Goal: Task Accomplishment & Management: Complete application form

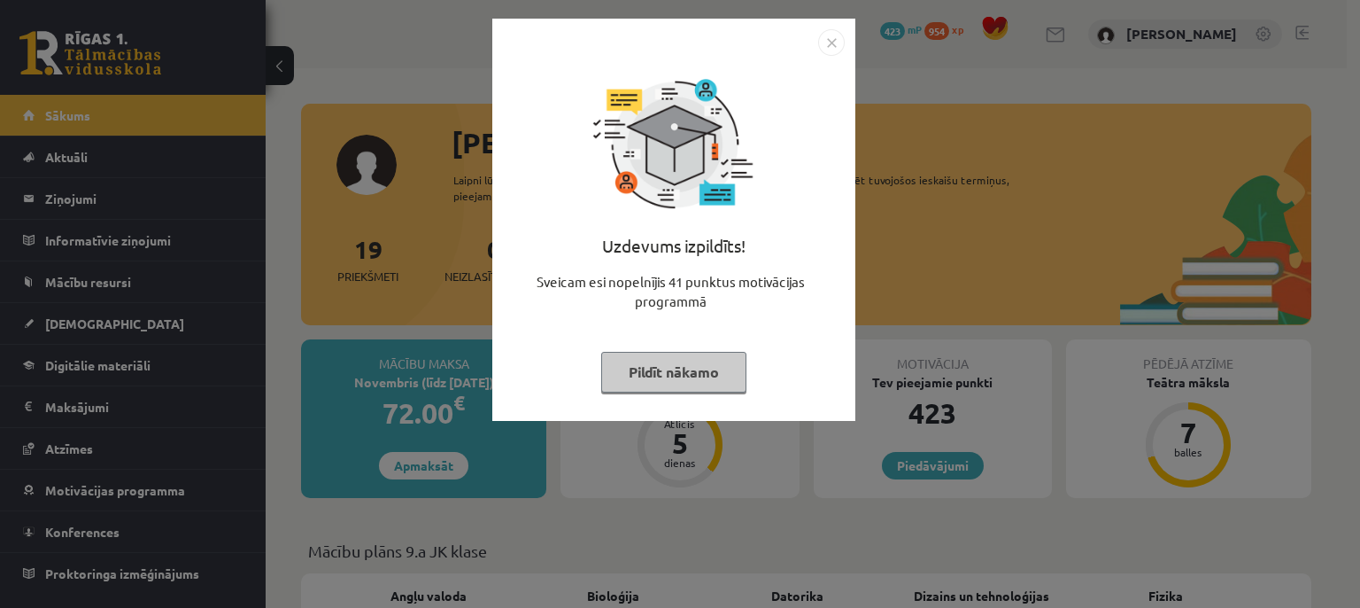
click at [709, 359] on button "Pildīt nākamo" at bounding box center [673, 372] width 145 height 41
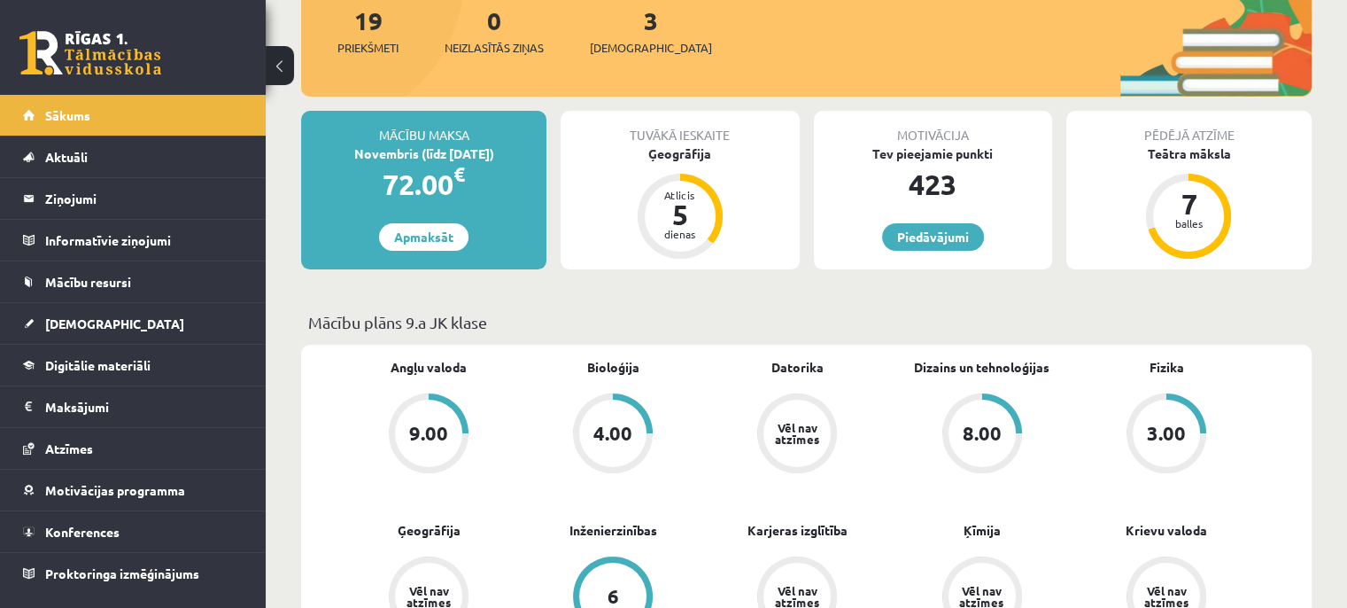
scroll to position [234, 0]
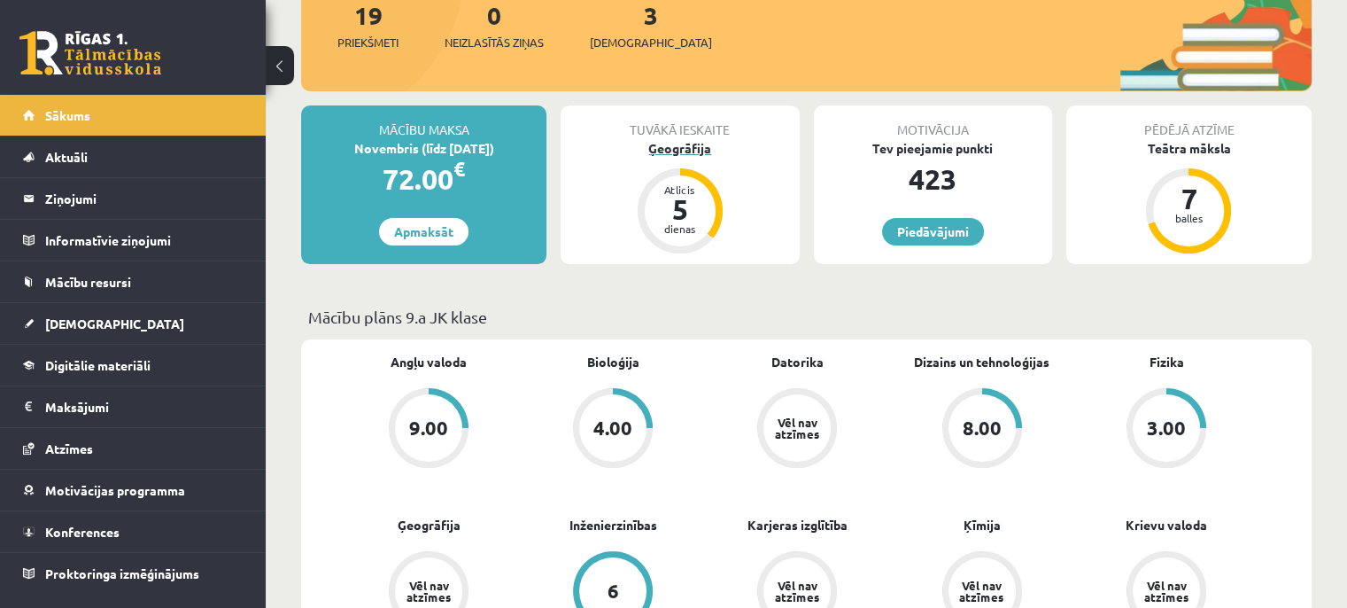
click at [710, 142] on div "Ģeogrāfija" at bounding box center [680, 148] width 238 height 19
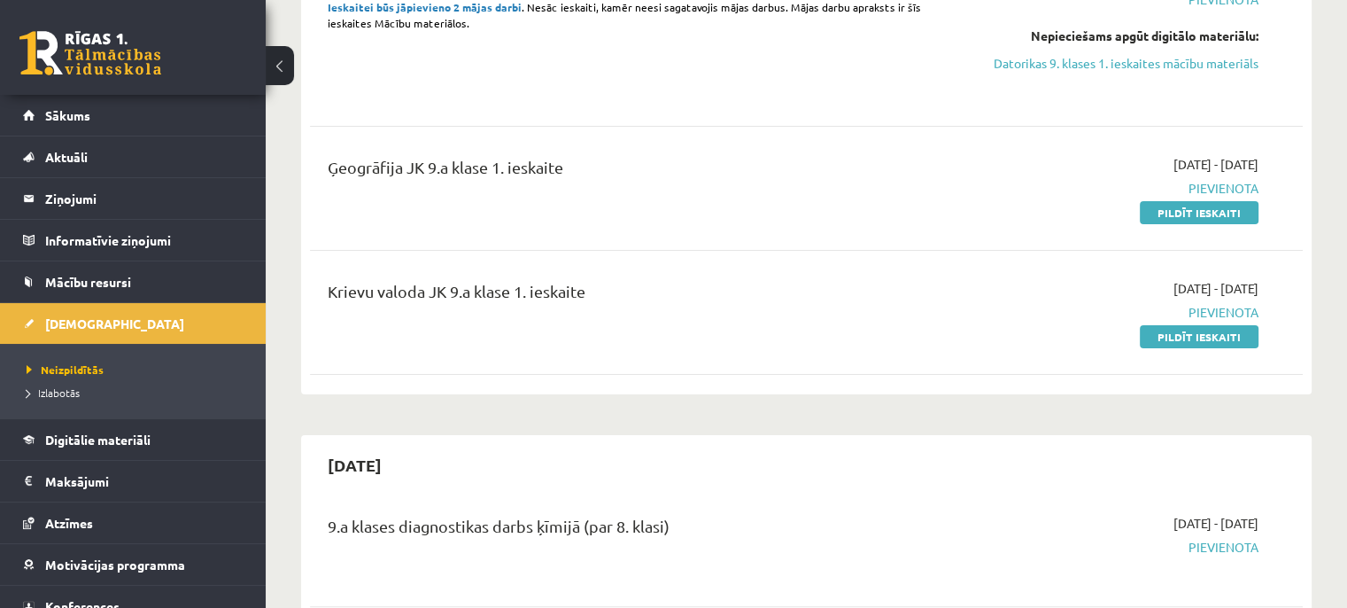
scroll to position [269, 0]
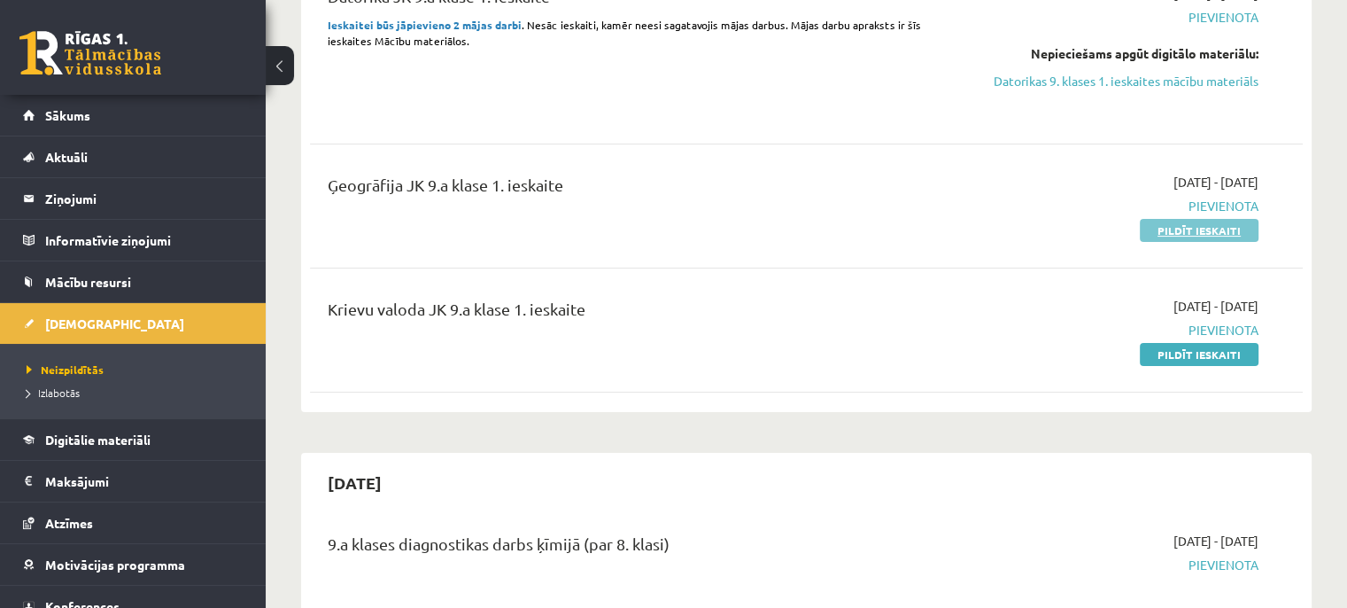
click at [1236, 223] on link "Pildīt ieskaiti" at bounding box center [1199, 230] width 119 height 23
click at [1151, 227] on link "Pildīt ieskaiti" at bounding box center [1199, 230] width 119 height 23
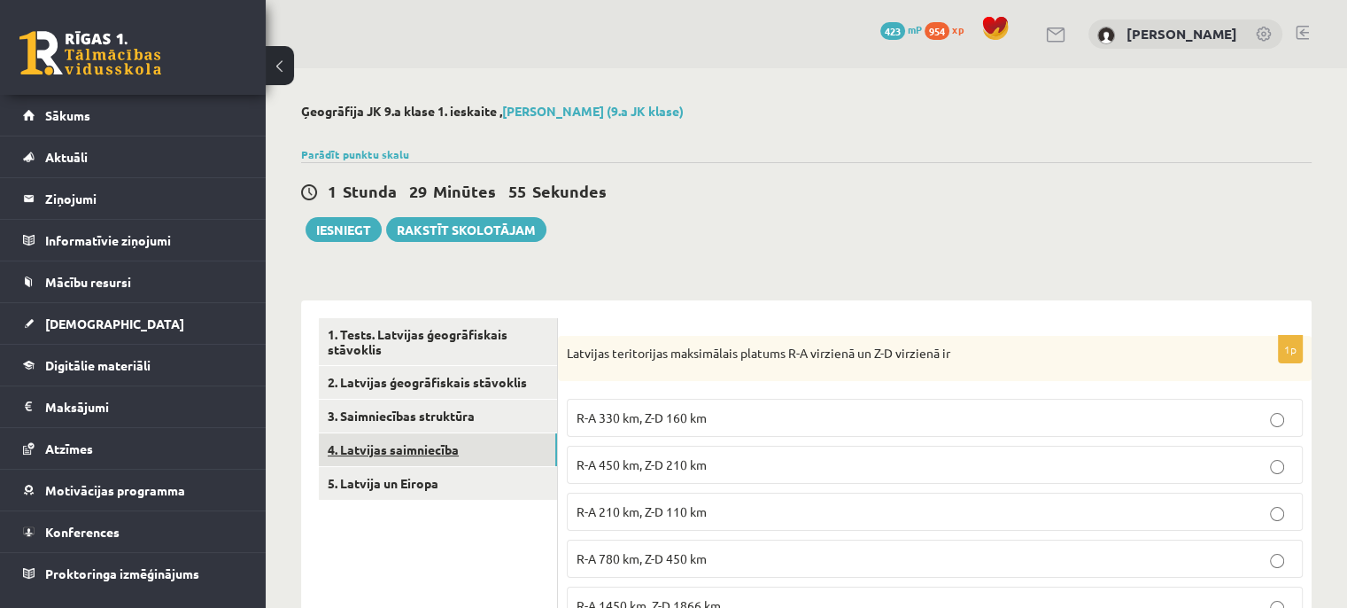
click at [496, 440] on link "4. Latvijas saimniecība" at bounding box center [438, 449] width 238 height 33
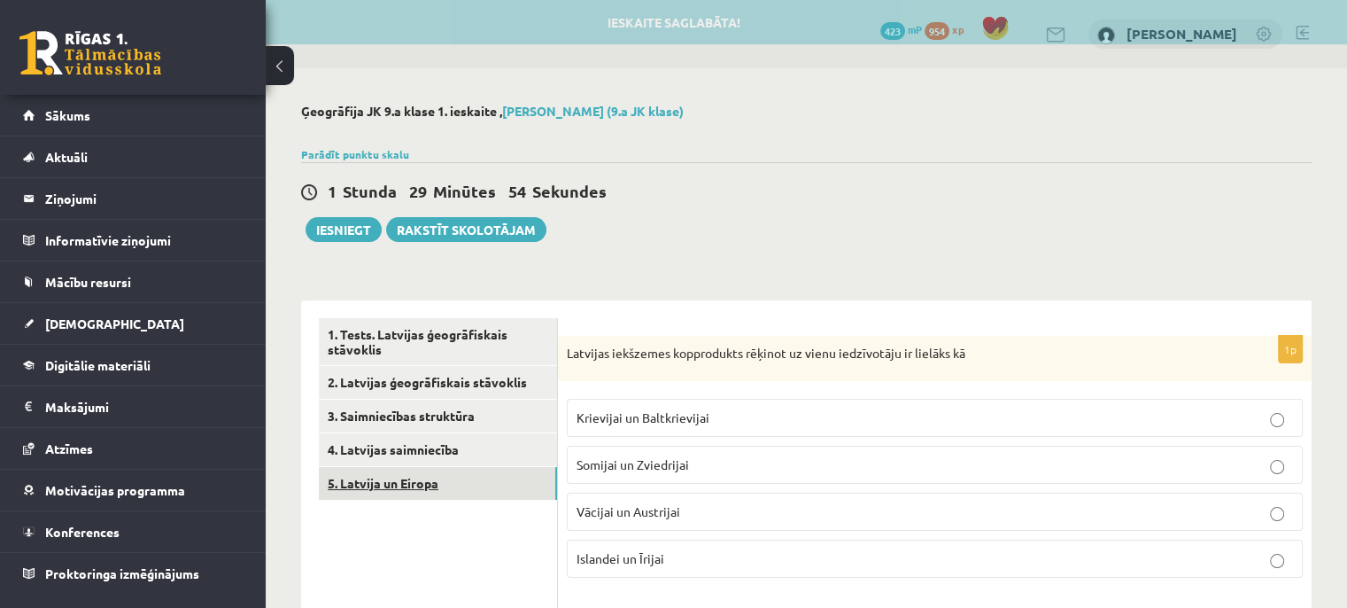
click at [478, 470] on link "5. Latvija un Eiropa" at bounding box center [438, 483] width 238 height 33
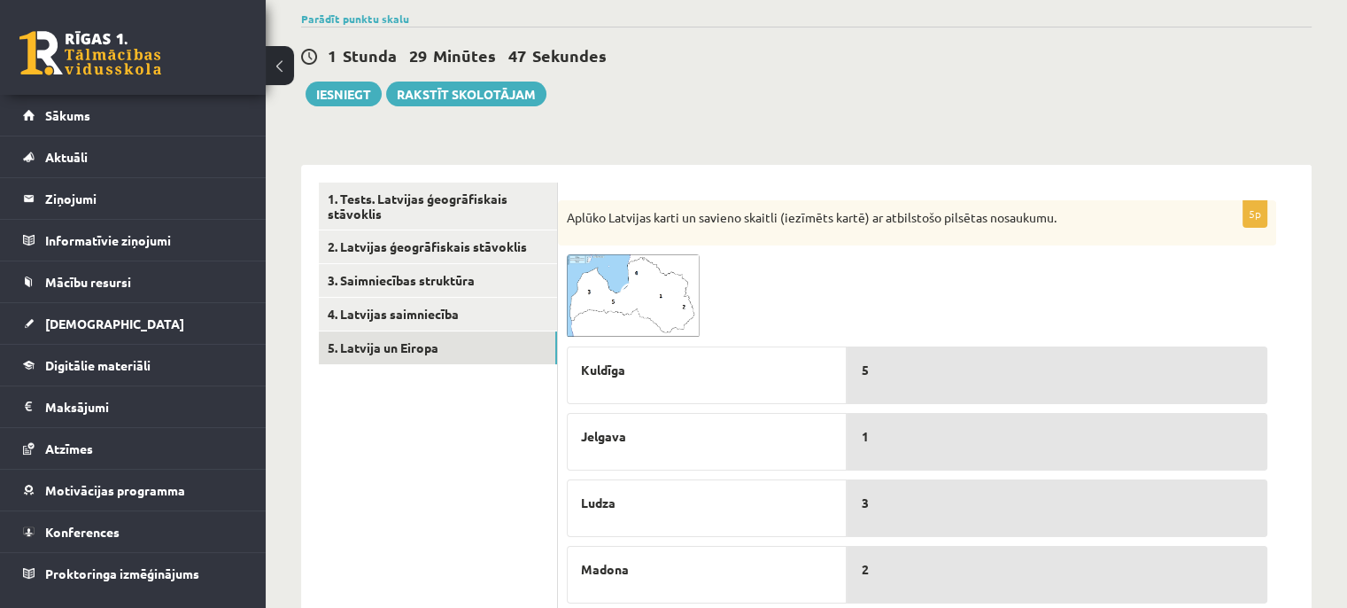
scroll to position [106, 0]
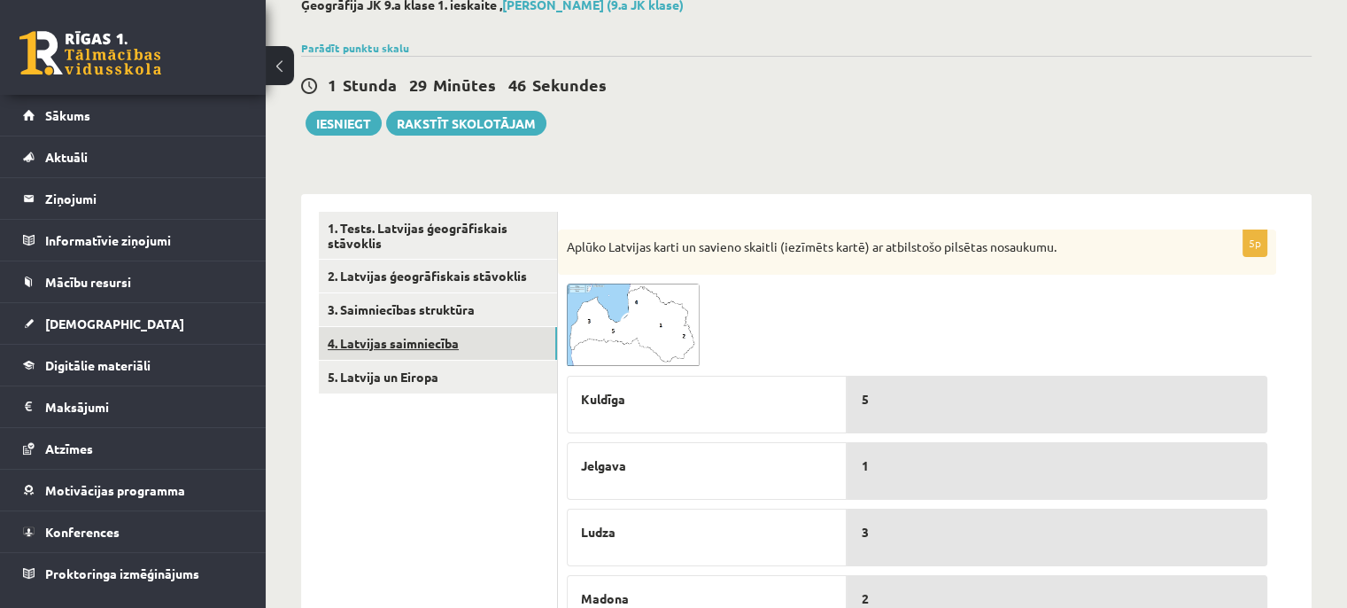
click at [495, 344] on link "4. Latvijas saimniecība" at bounding box center [438, 343] width 238 height 33
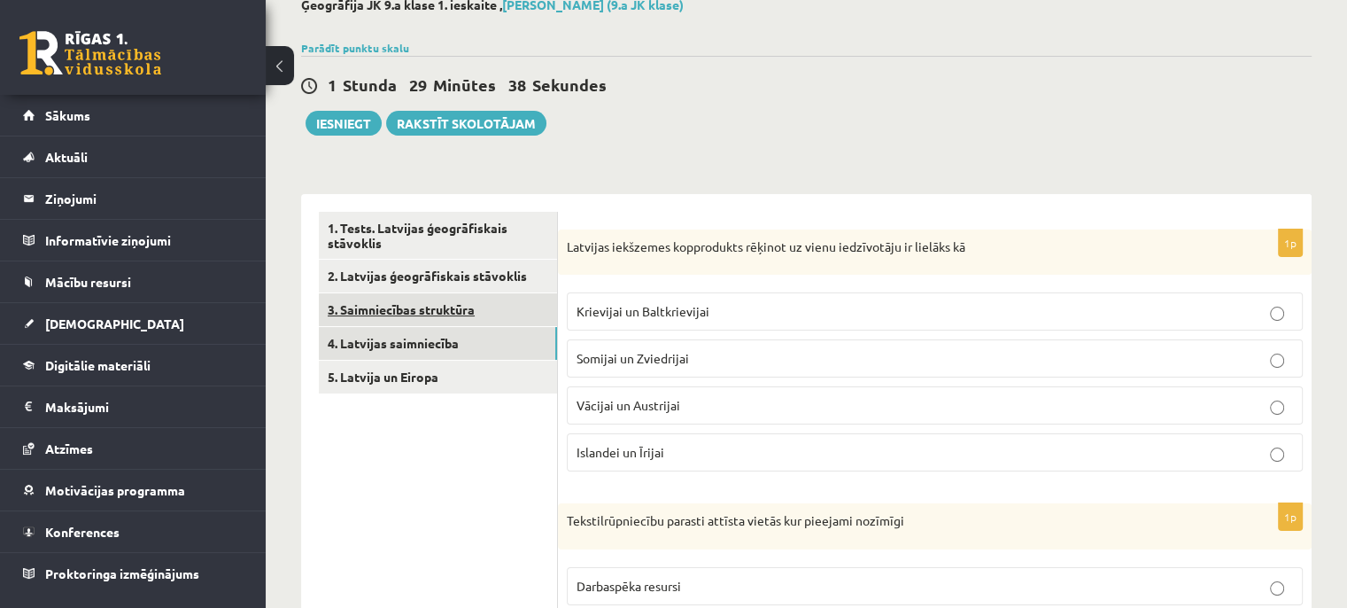
click at [517, 302] on link "3. Saimniecības struktūra" at bounding box center [438, 309] width 238 height 33
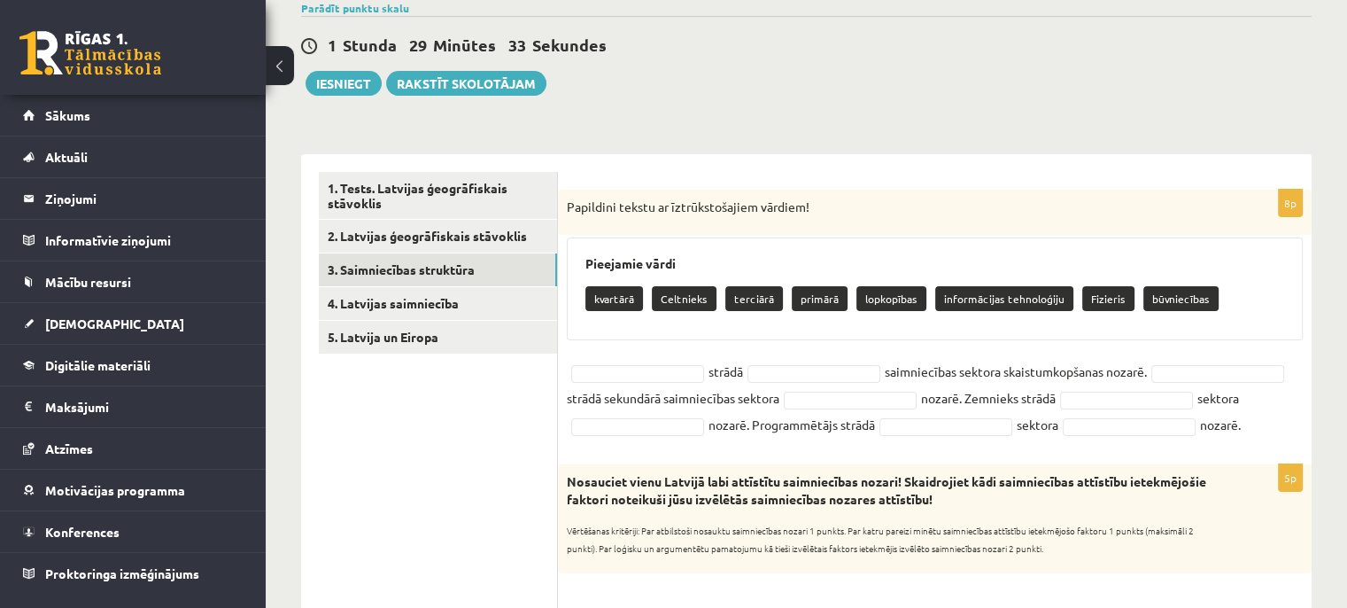
scroll to position [0, 0]
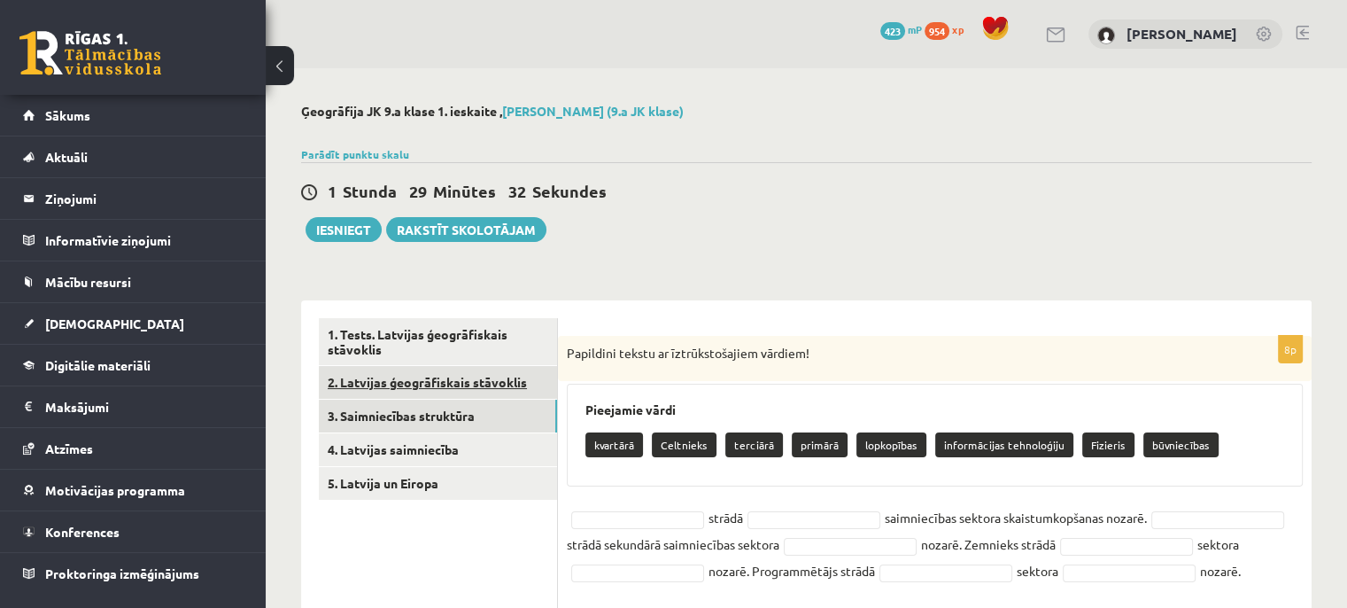
click at [490, 390] on link "2. Latvijas ģeogrāfiskais stāvoklis" at bounding box center [438, 382] width 238 height 33
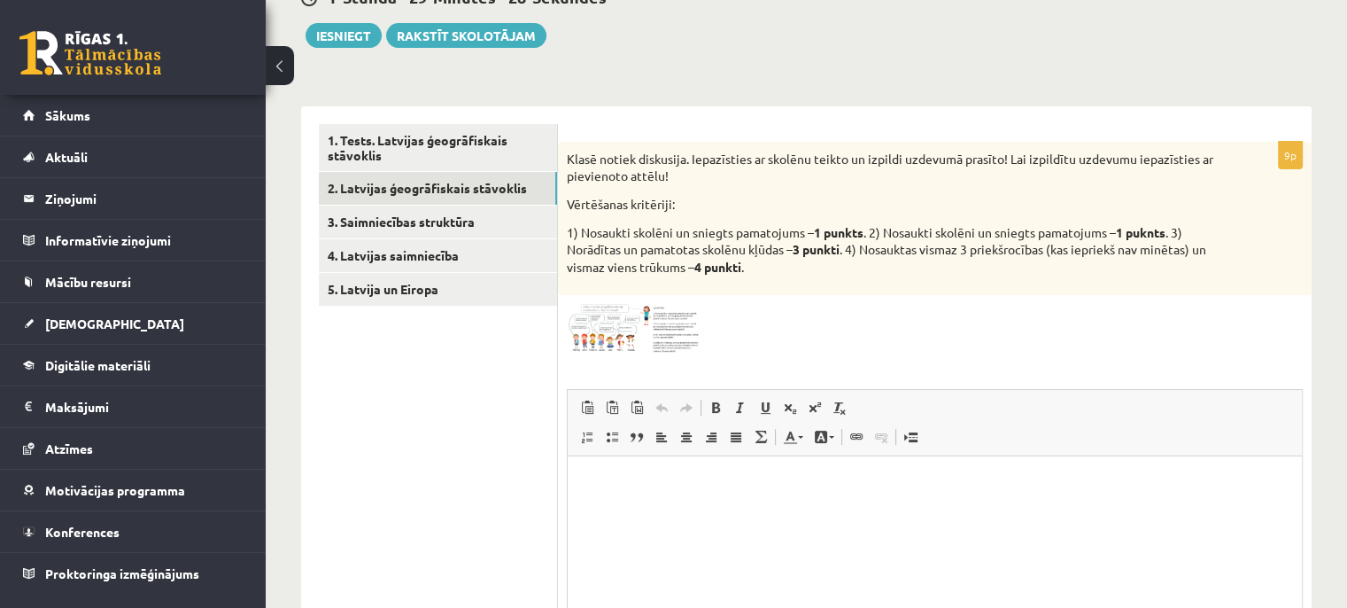
scroll to position [172, 0]
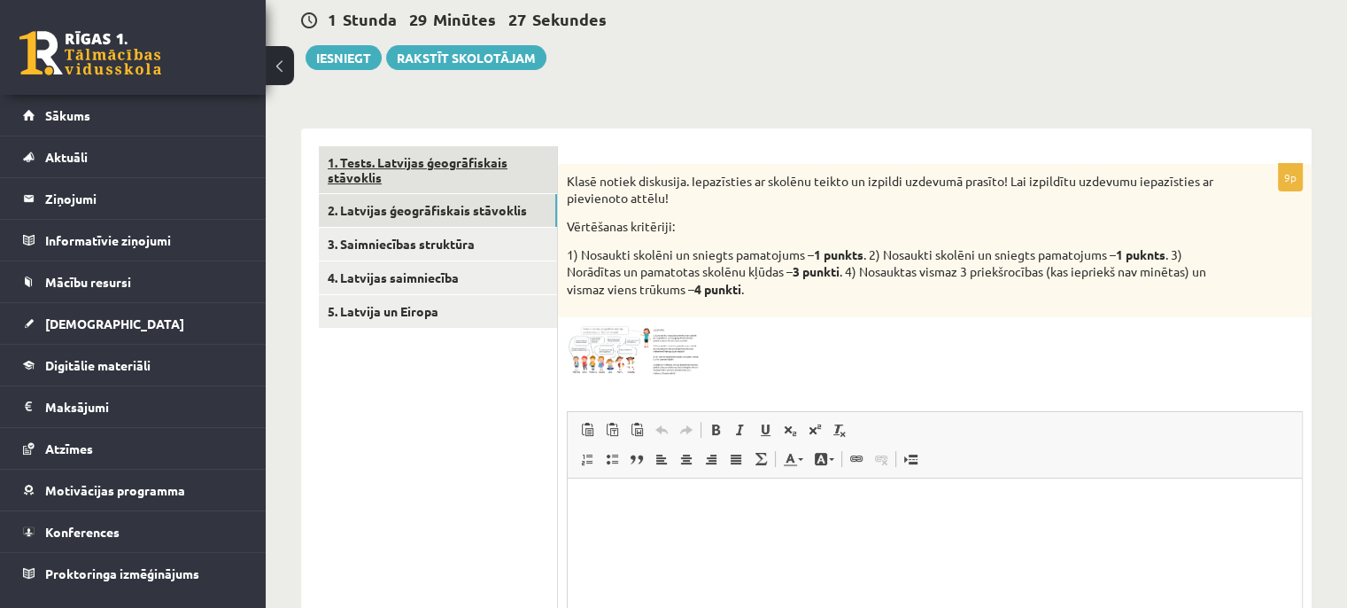
click at [429, 182] on link "1. Tests. Latvijas ģeogrāfiskais stāvoklis" at bounding box center [438, 170] width 238 height 48
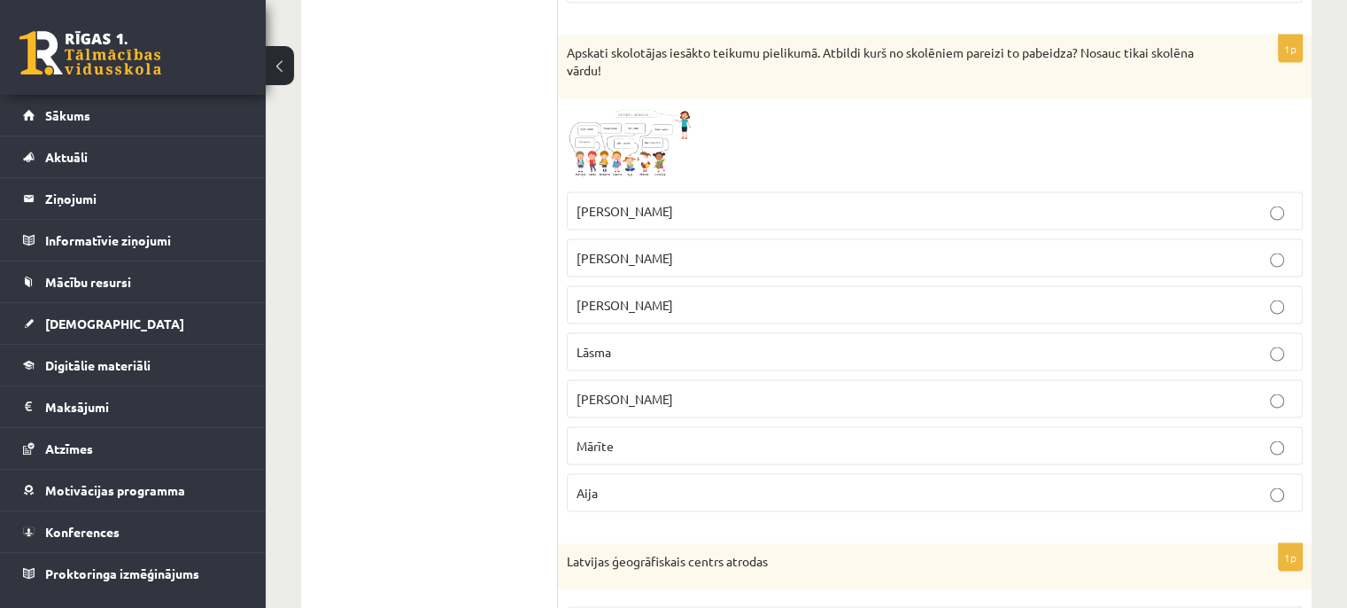
scroll to position [3493, 0]
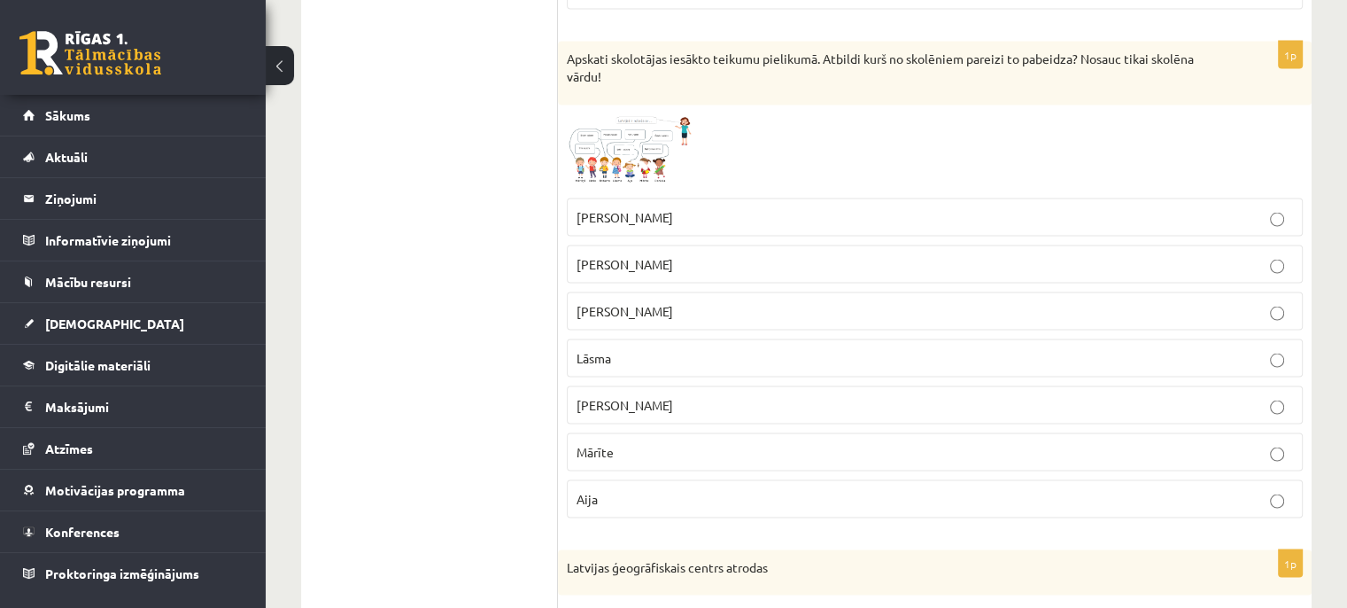
click at [655, 136] on img at bounding box center [633, 151] width 133 height 75
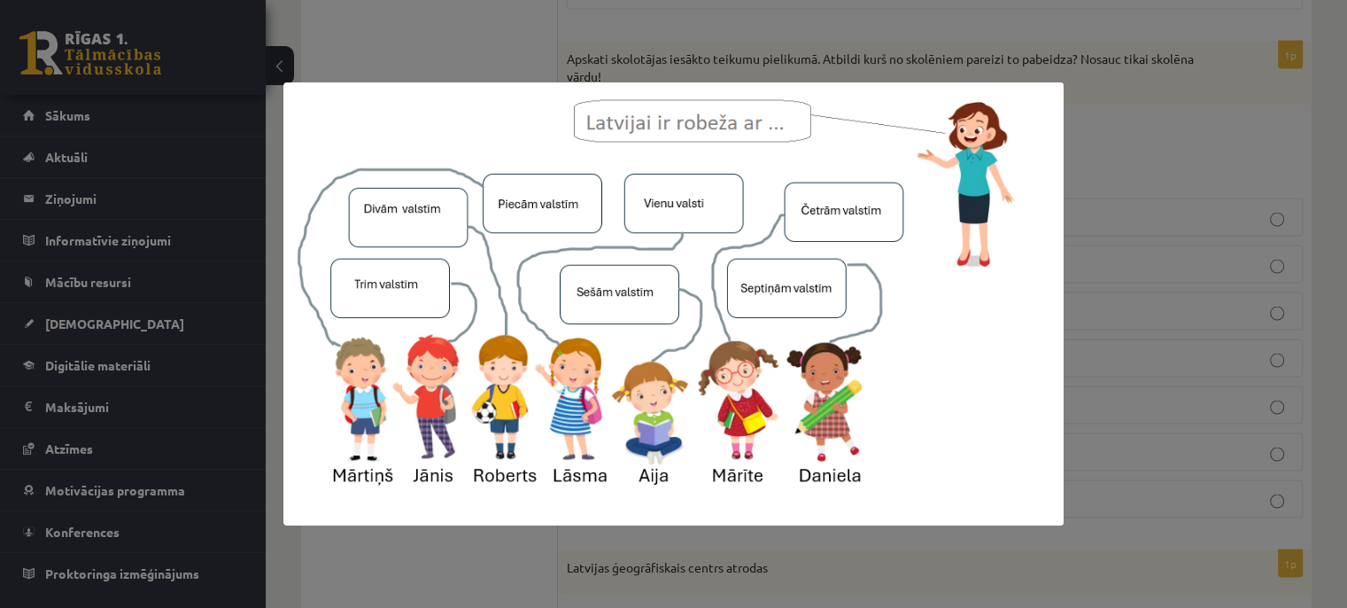
click at [1304, 98] on div at bounding box center [673, 304] width 1347 height 608
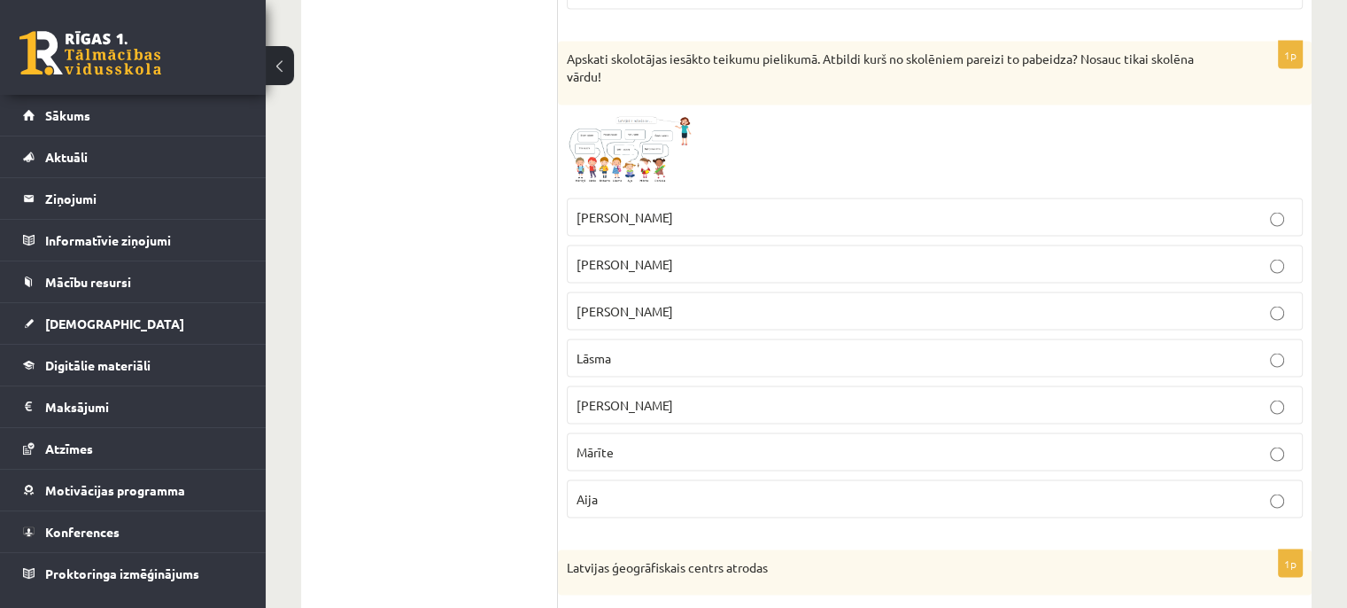
click at [654, 129] on img at bounding box center [633, 151] width 133 height 75
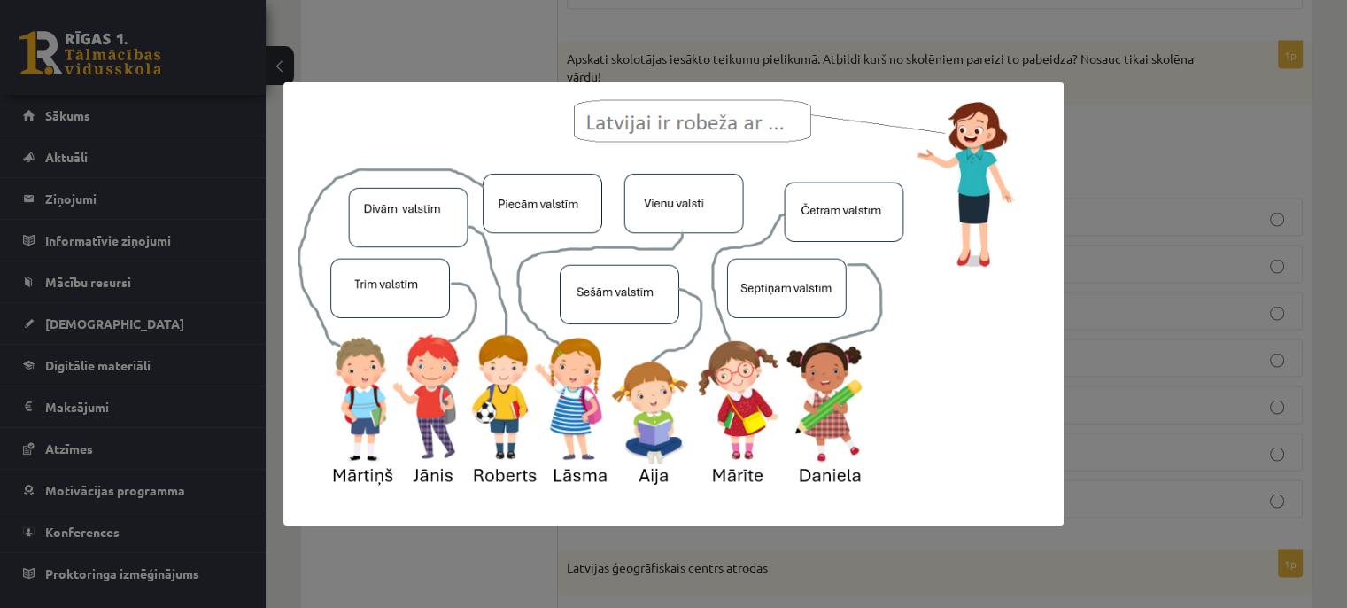
click at [1148, 108] on div at bounding box center [673, 304] width 1347 height 608
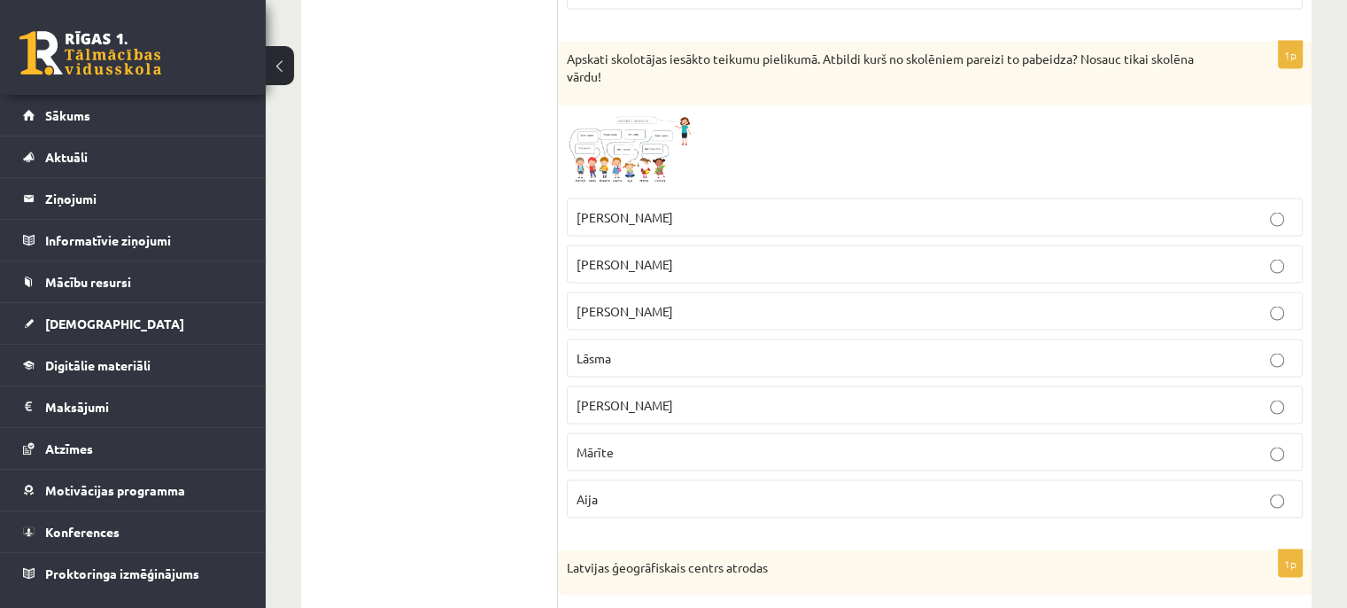
click at [639, 443] on p "Mārīte" at bounding box center [935, 452] width 717 height 19
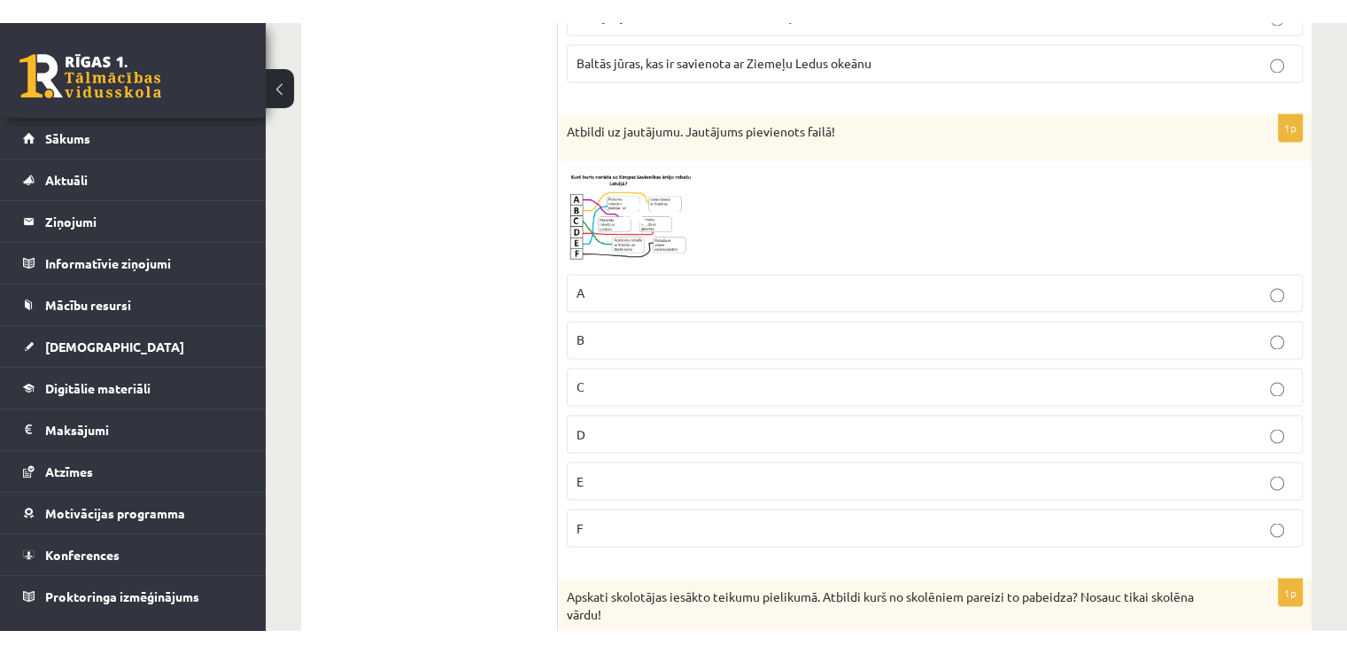
scroll to position [2969, 0]
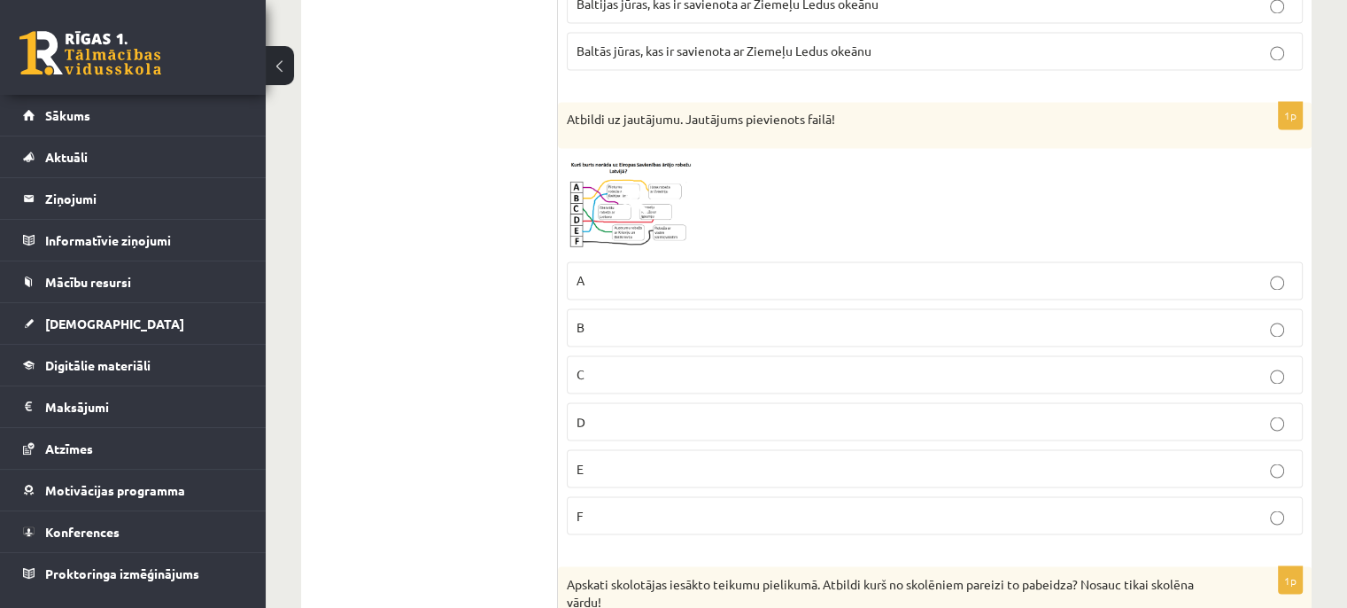
click at [648, 200] on img at bounding box center [633, 205] width 133 height 96
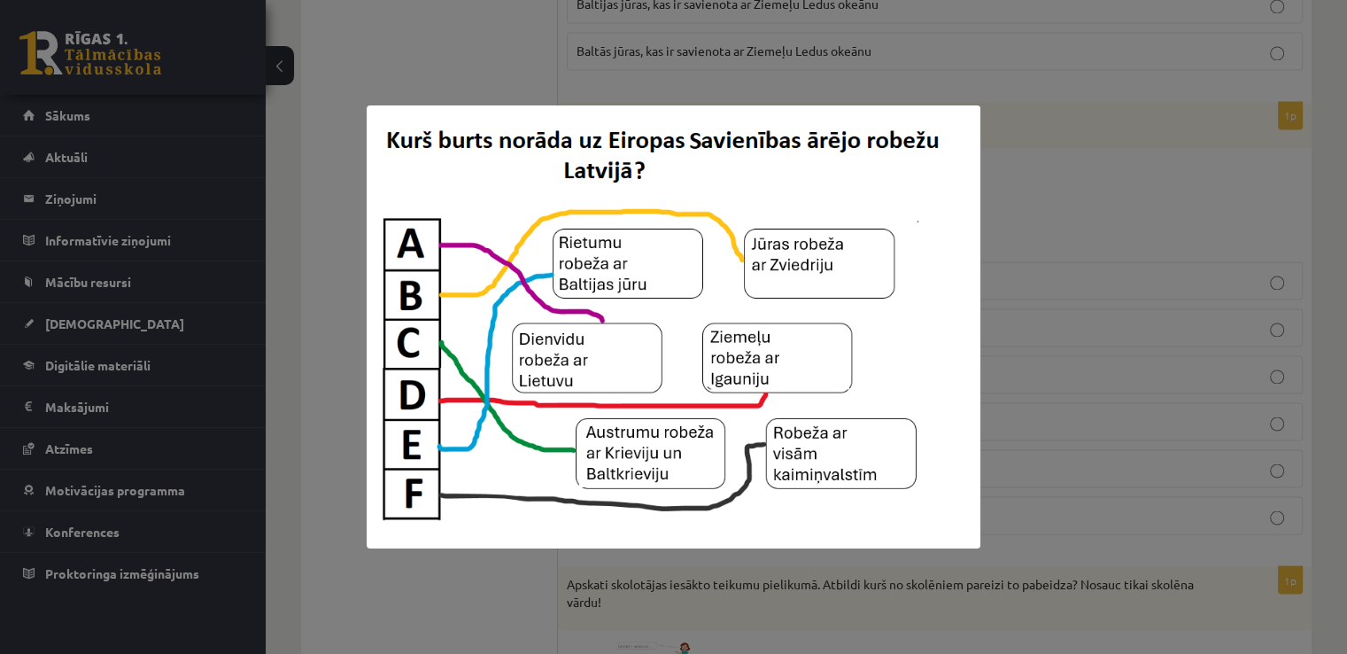
click at [1003, 132] on div at bounding box center [673, 327] width 1347 height 654
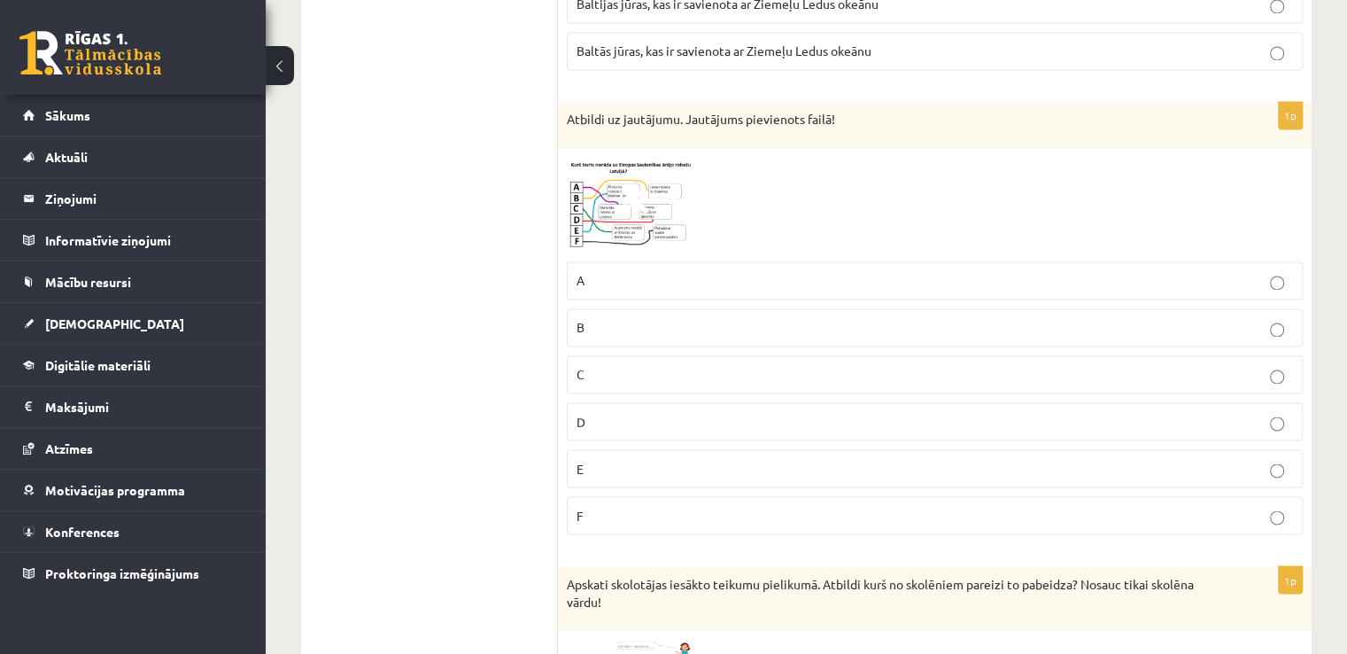
click at [613, 365] on p "C" at bounding box center [935, 374] width 717 height 19
click at [645, 412] on p "D" at bounding box center [935, 421] width 717 height 19
click at [666, 365] on p "C" at bounding box center [935, 374] width 717 height 19
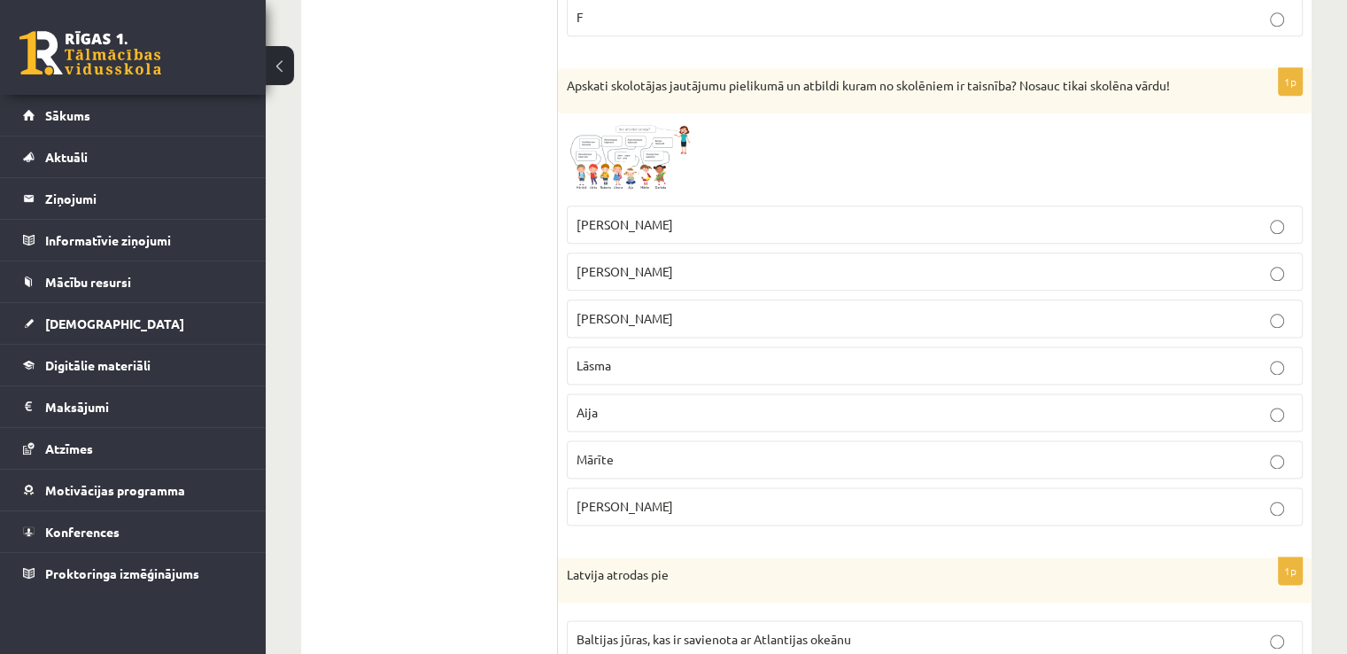
scroll to position [2173, 0]
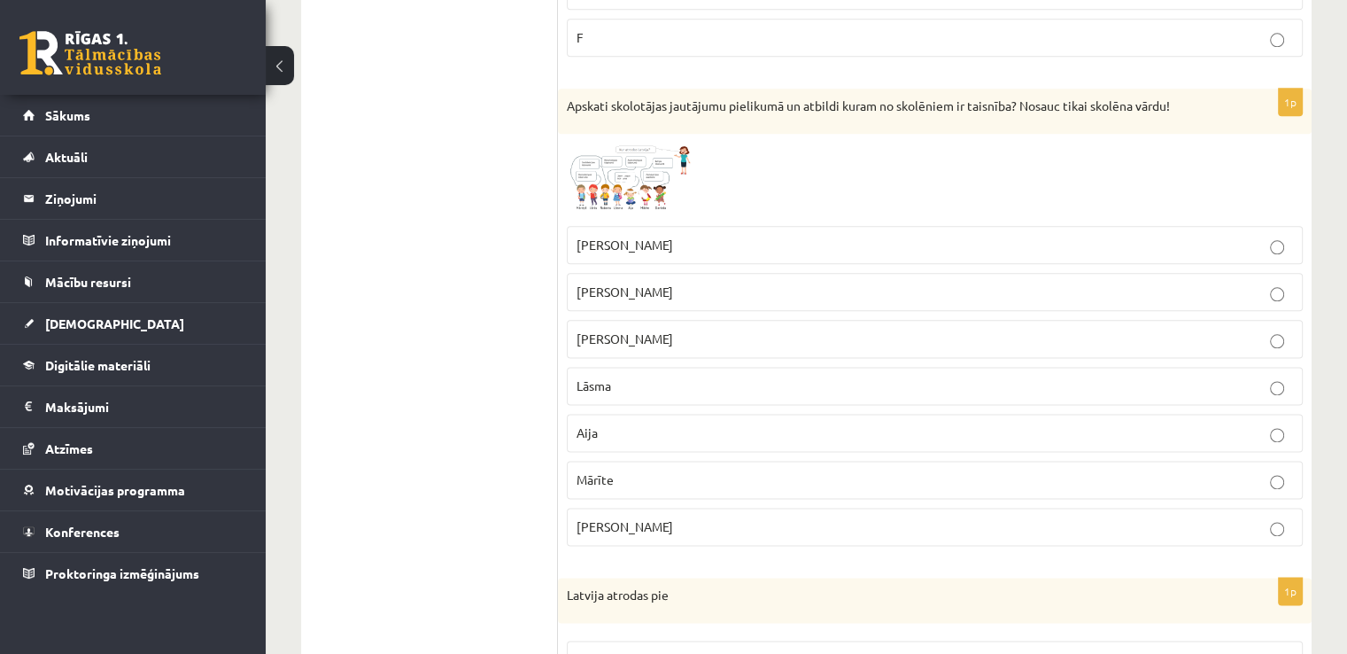
click at [645, 171] on span at bounding box center [634, 185] width 28 height 28
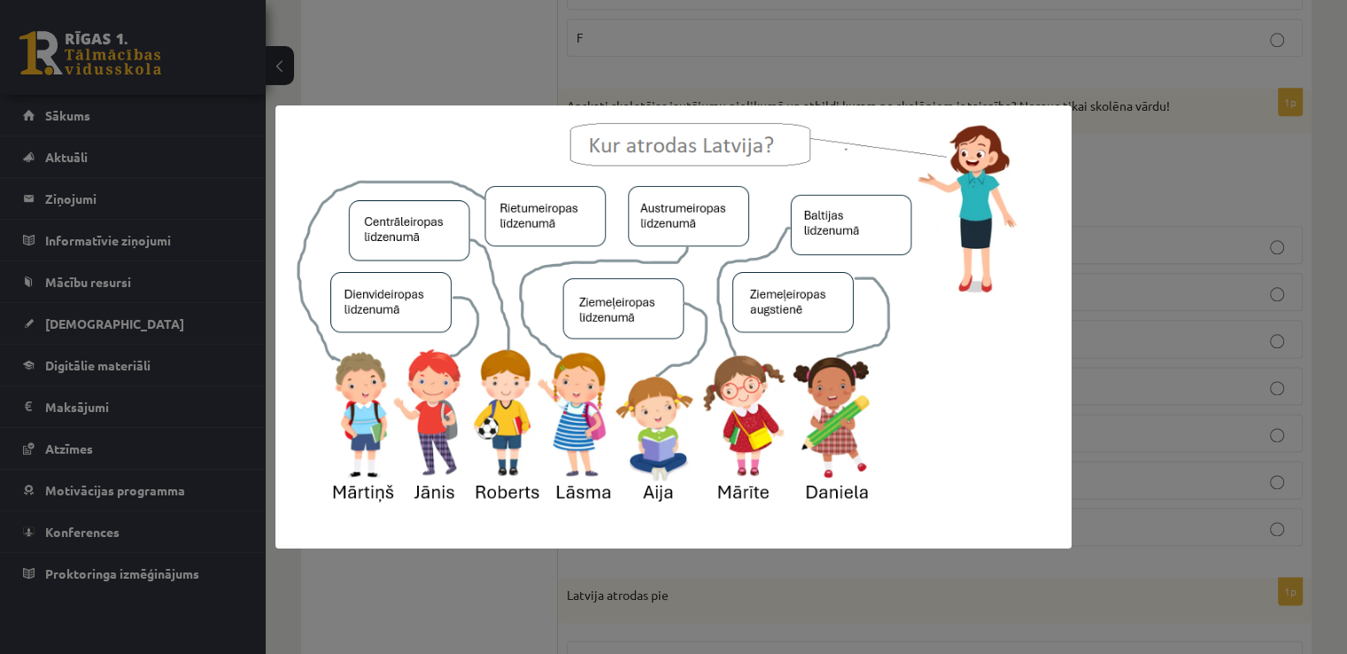
click at [1034, 67] on div at bounding box center [673, 327] width 1347 height 654
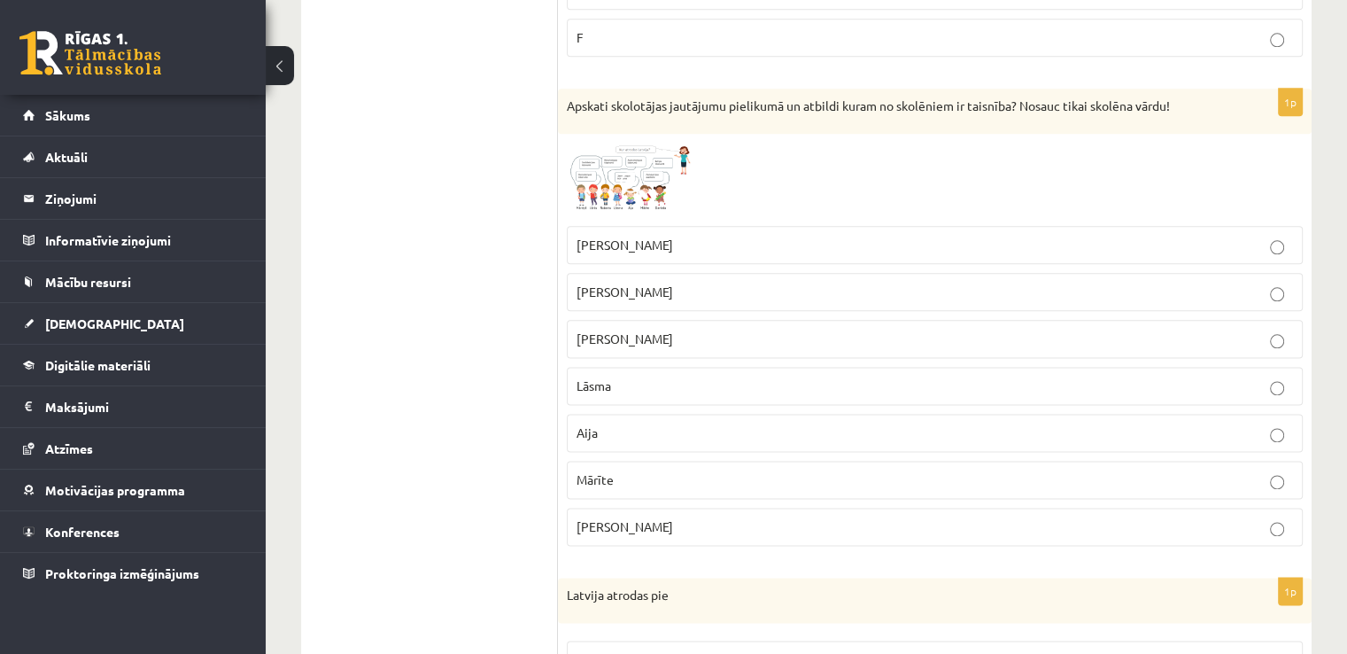
click at [655, 517] on p "Daniela" at bounding box center [935, 526] width 717 height 19
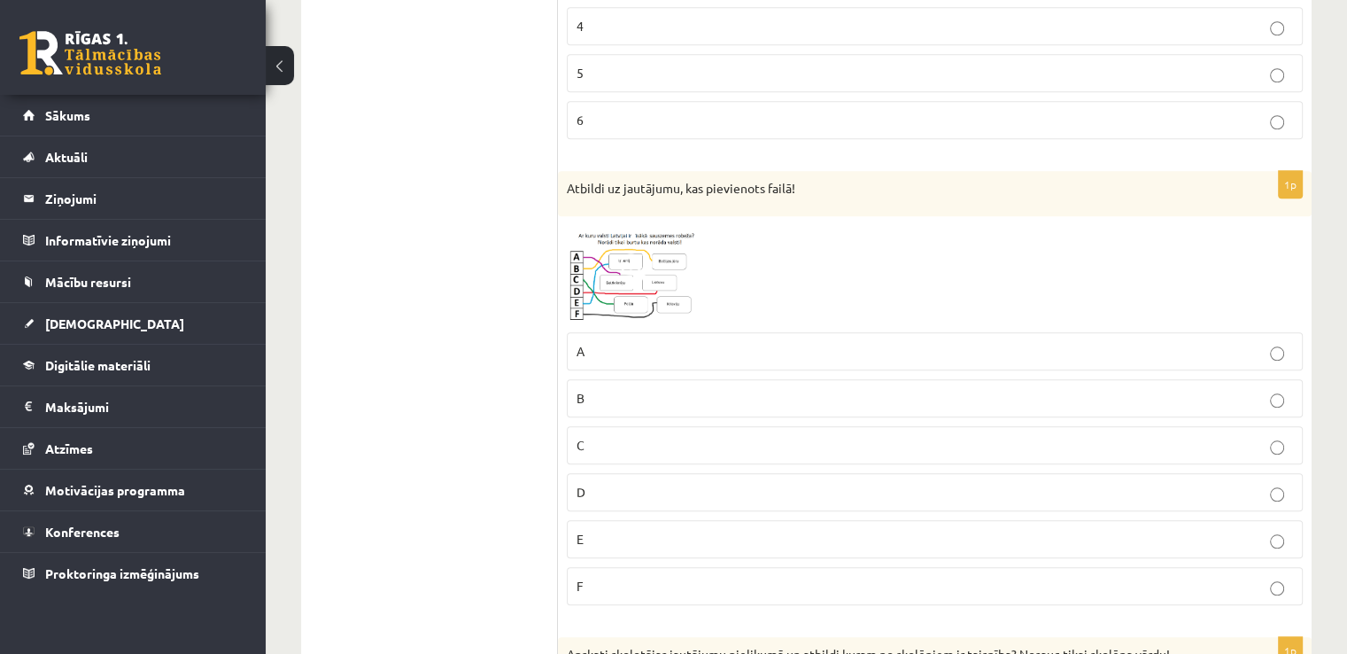
scroll to position [1650, 0]
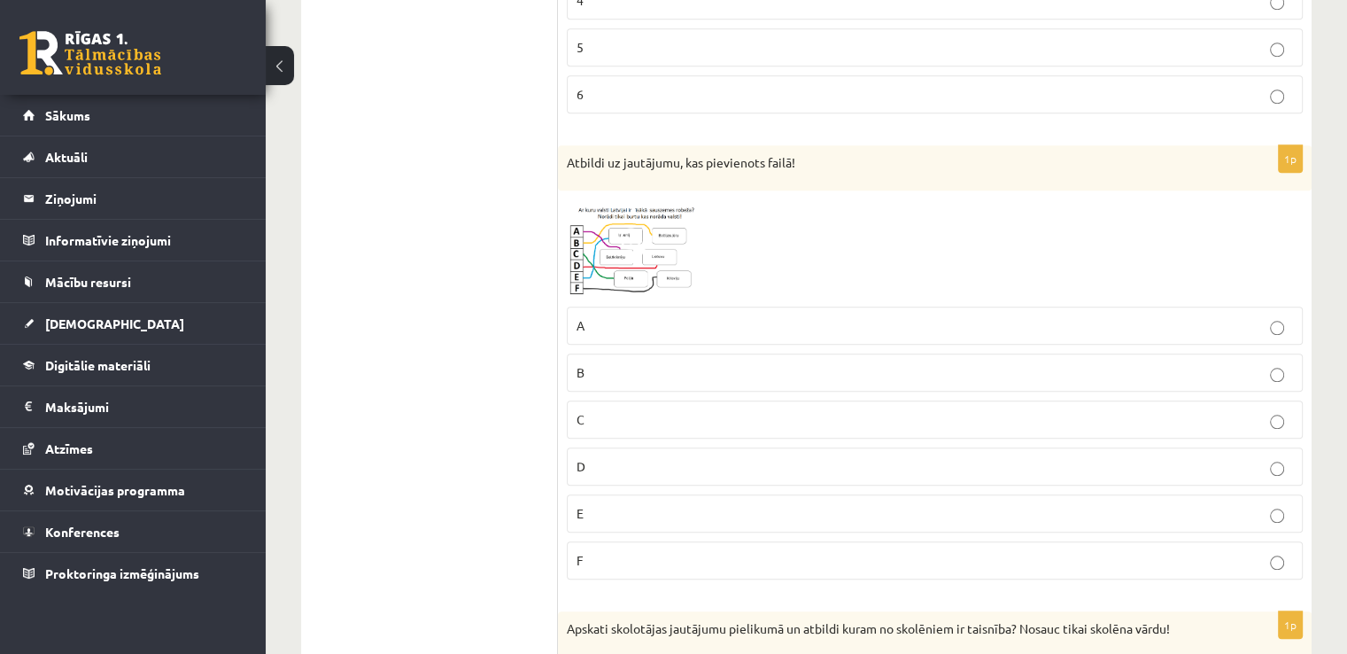
click at [627, 235] on span at bounding box center [634, 242] width 28 height 28
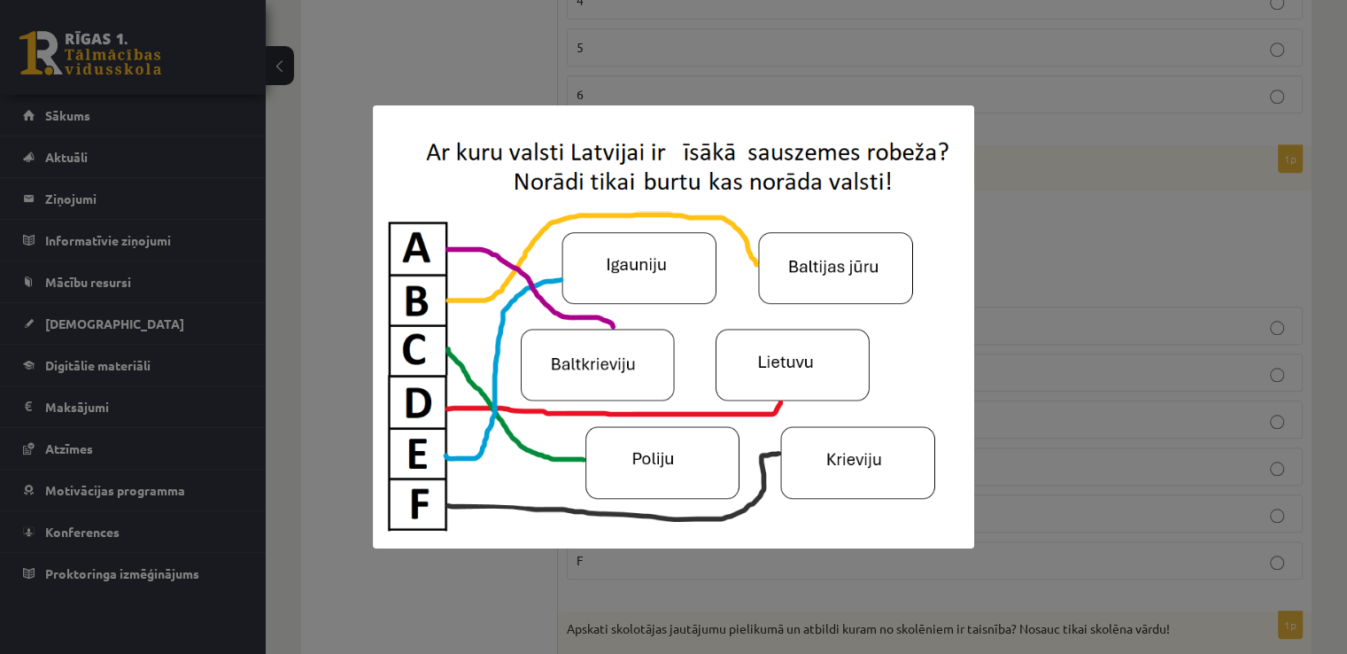
click at [1250, 92] on div at bounding box center [673, 327] width 1347 height 654
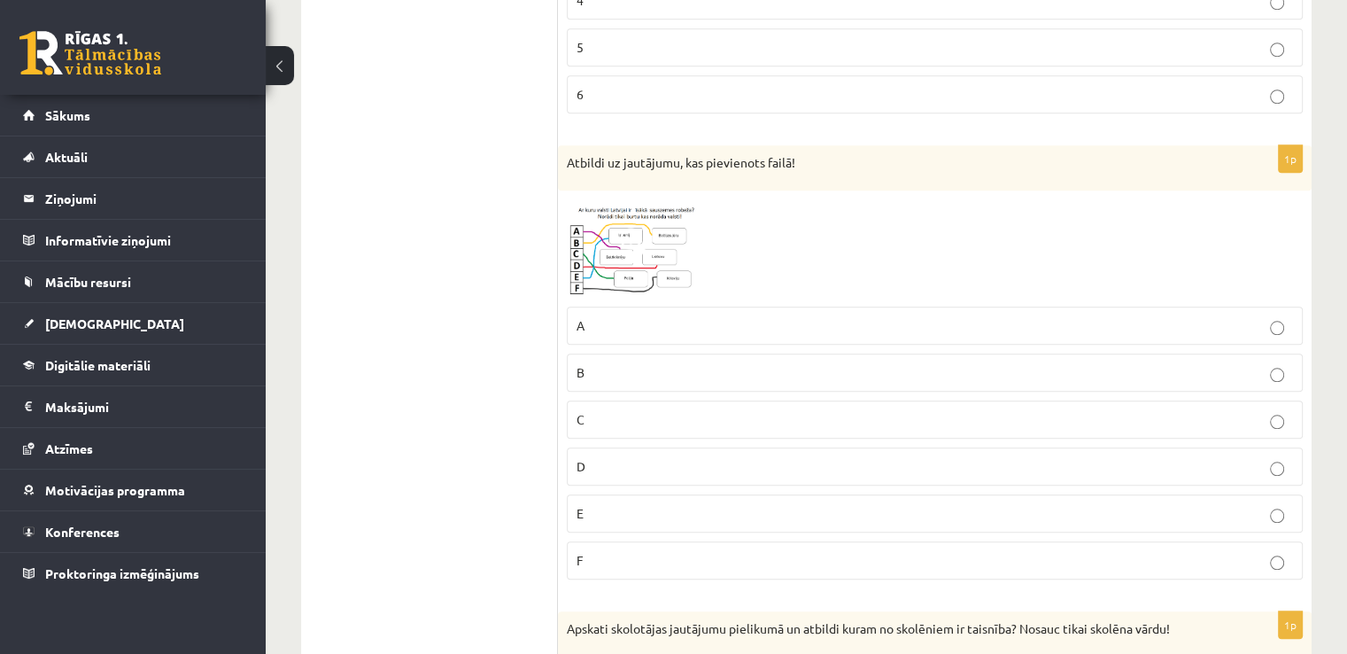
click at [754, 322] on p "A" at bounding box center [935, 325] width 717 height 19
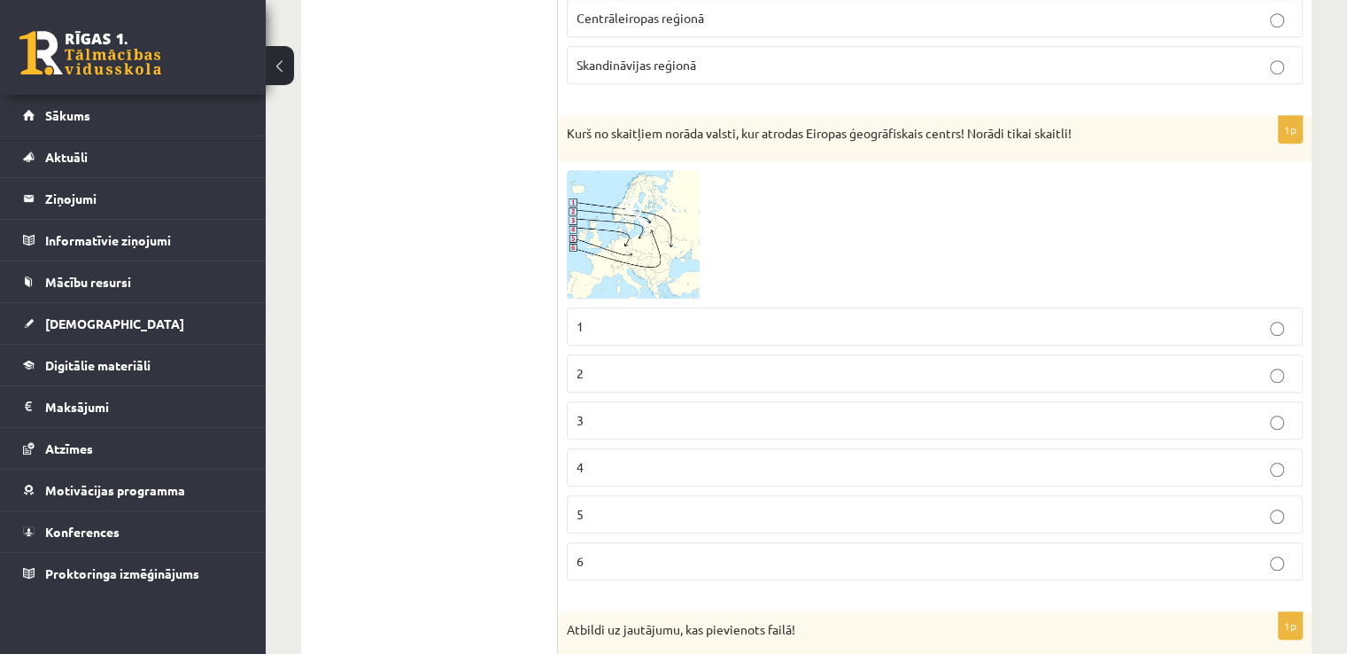
scroll to position [1174, 0]
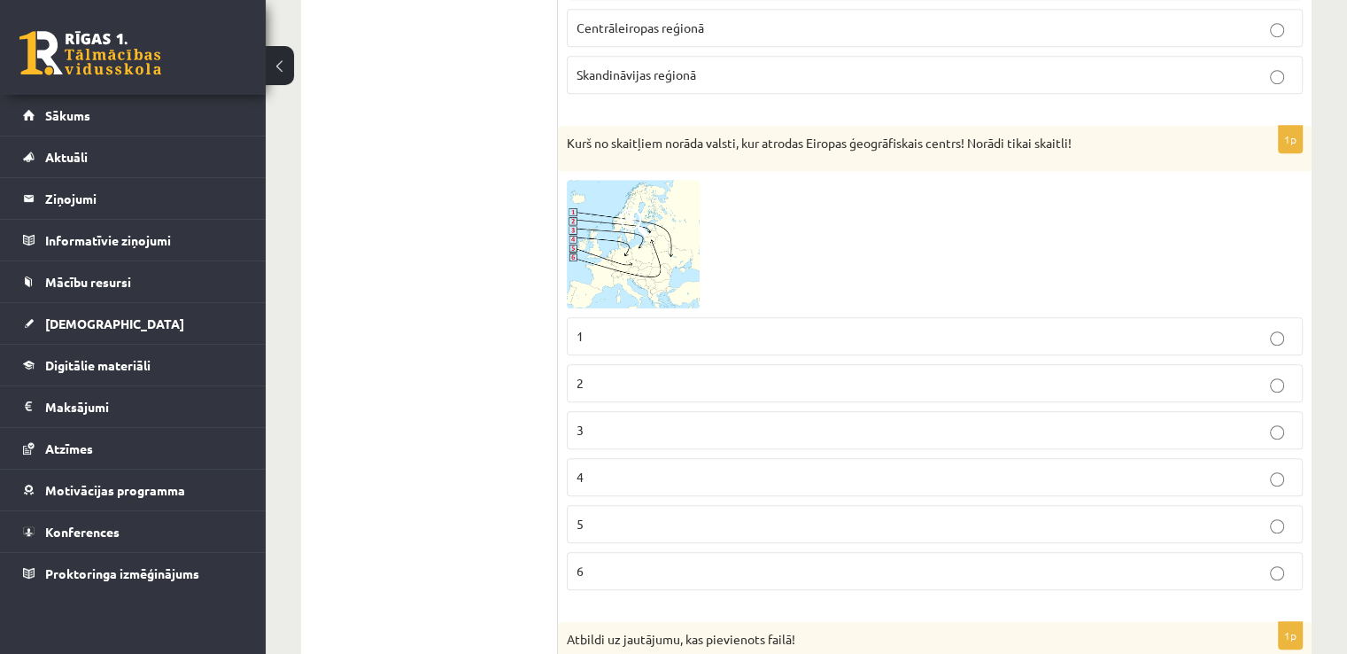
click at [670, 221] on img at bounding box center [633, 244] width 133 height 128
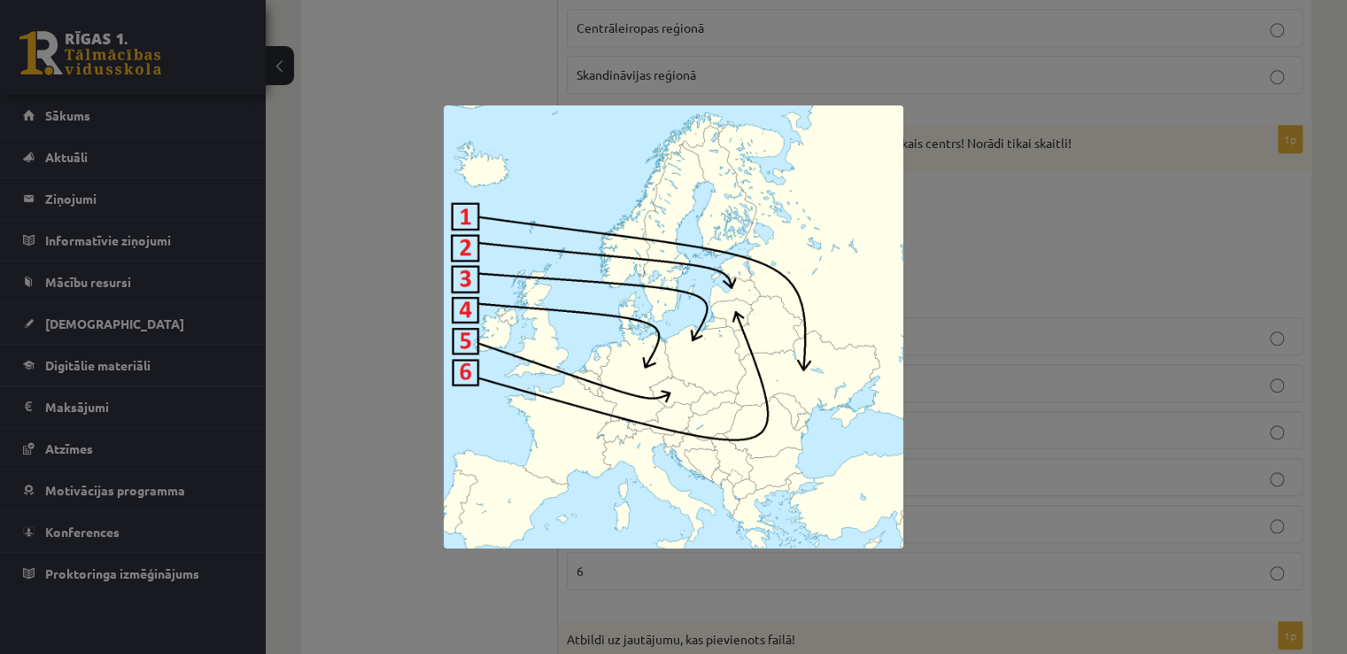
click at [985, 102] on div at bounding box center [673, 327] width 1347 height 654
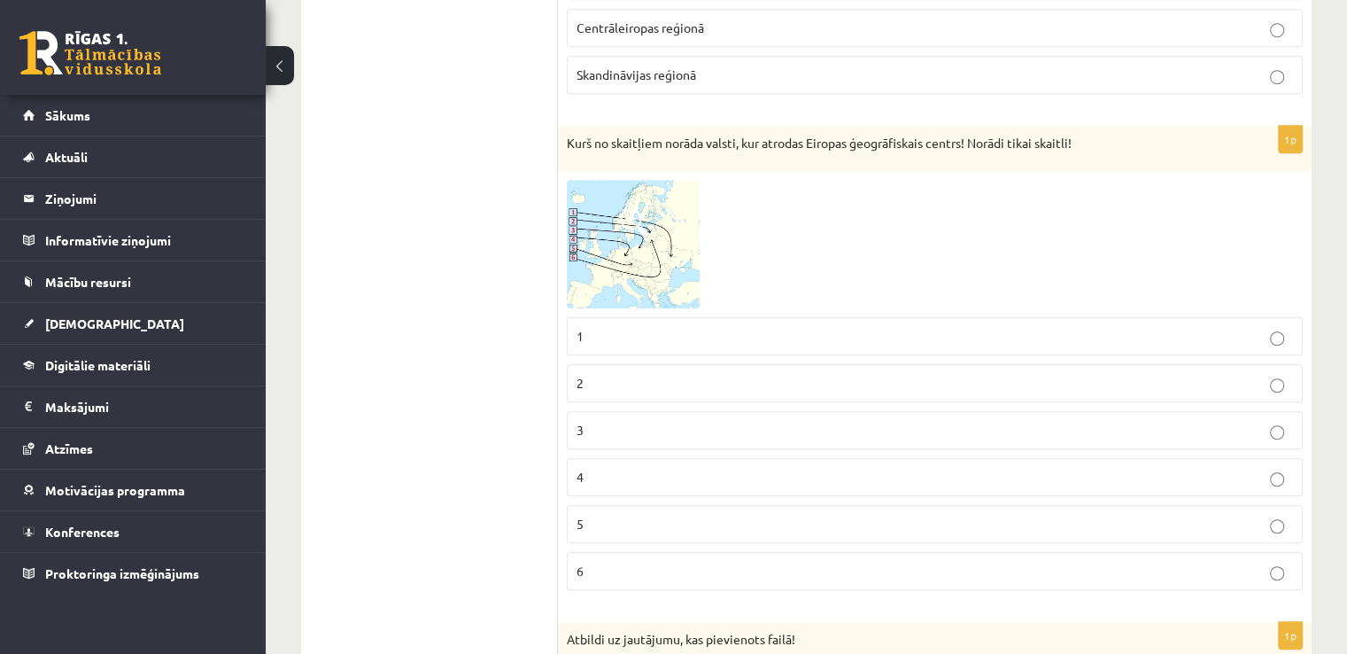
click at [673, 237] on img at bounding box center [633, 244] width 133 height 128
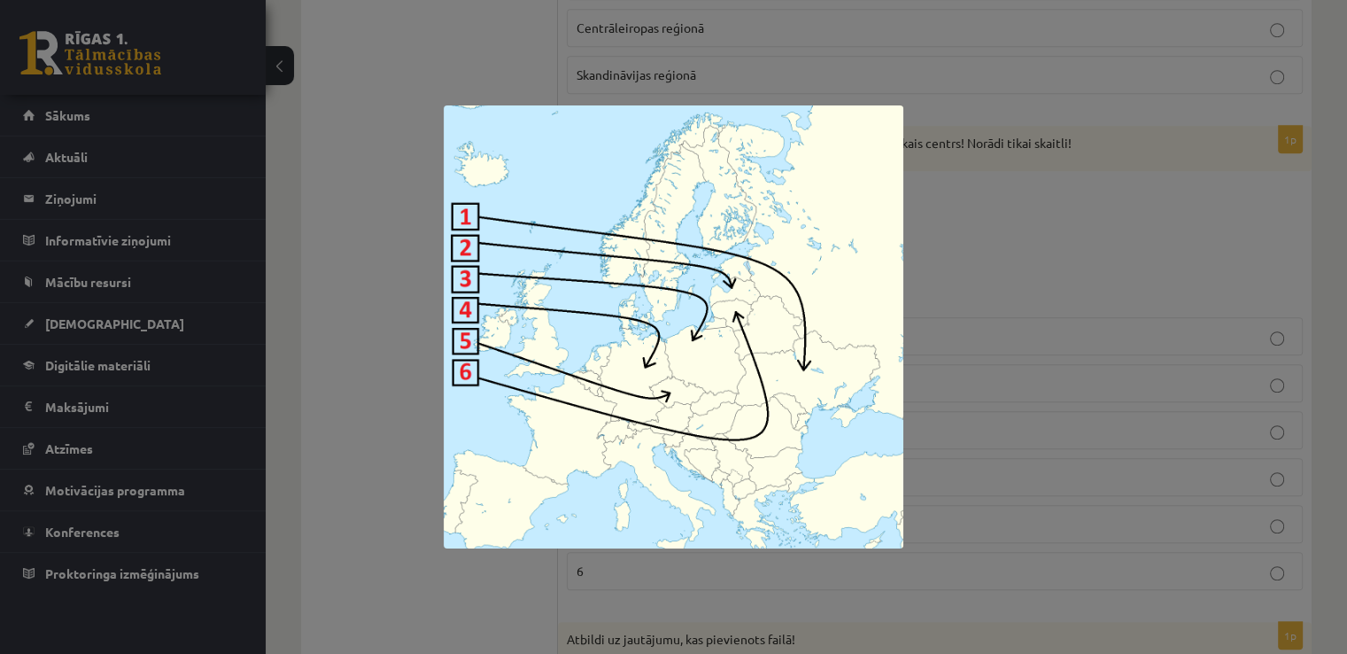
drag, startPoint x: 1265, startPoint y: 206, endPoint x: 1247, endPoint y: 217, distance: 20.7
click at [1247, 217] on div at bounding box center [673, 327] width 1347 height 654
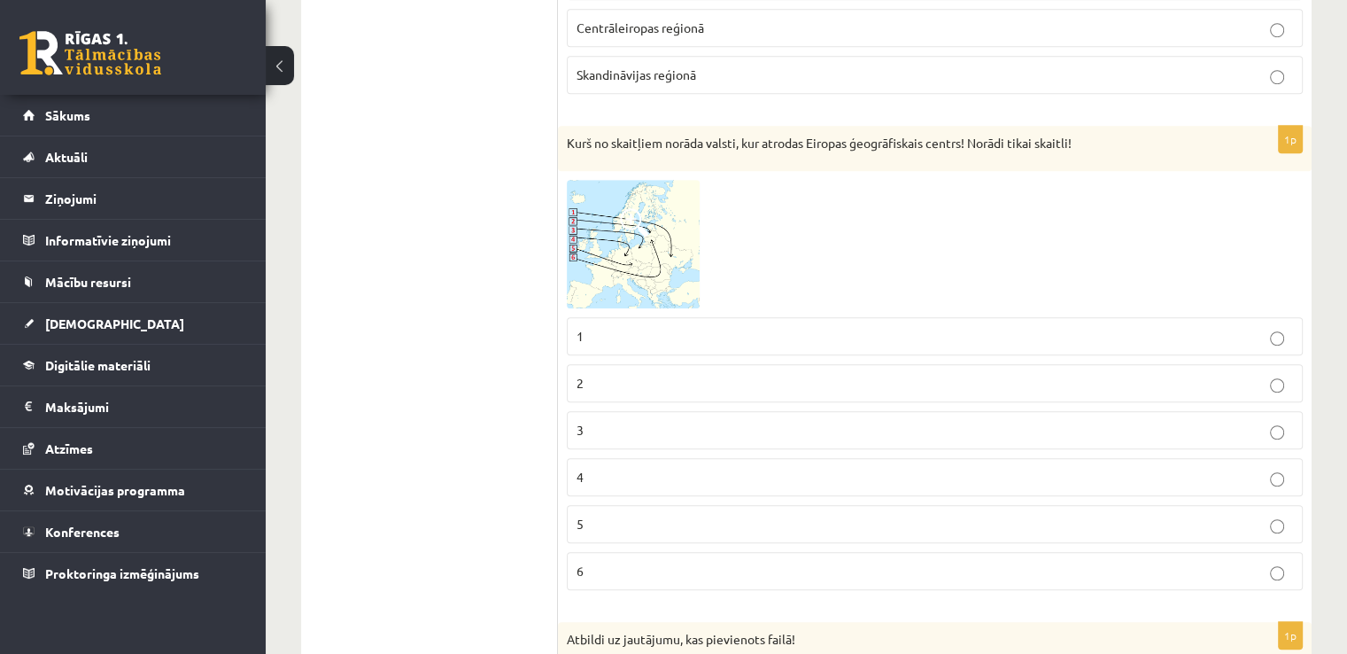
click at [723, 422] on p "3" at bounding box center [935, 430] width 717 height 19
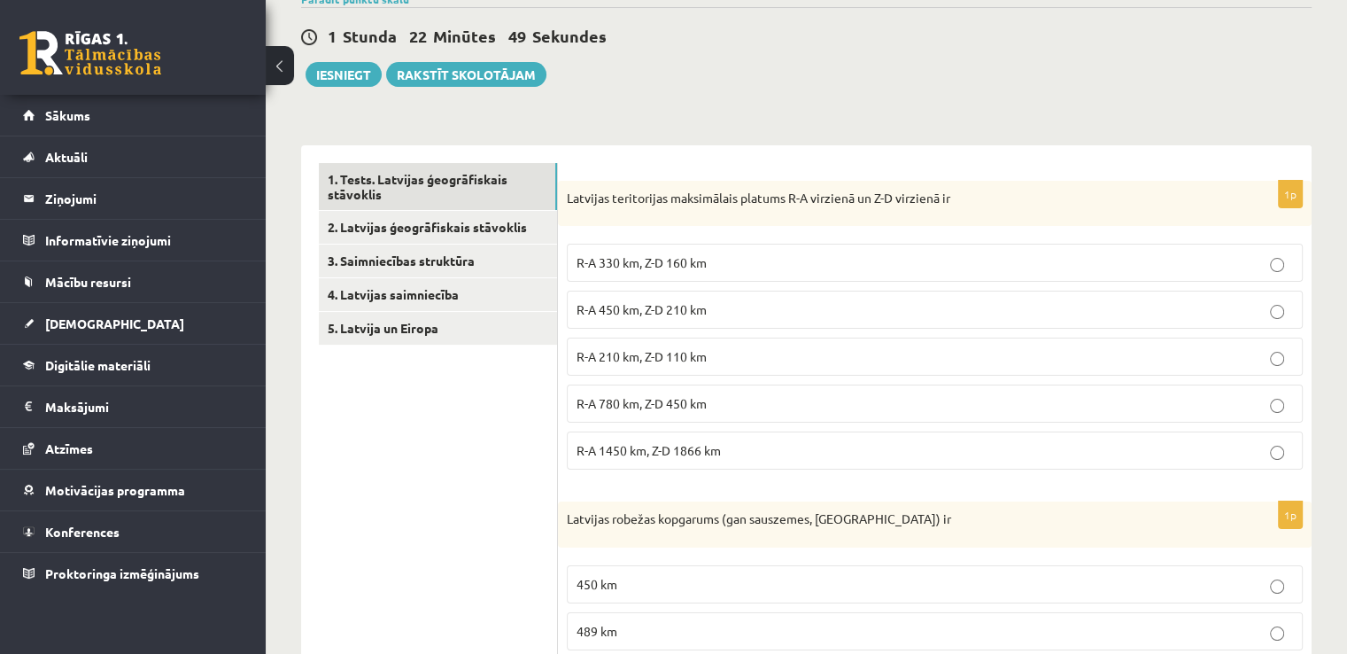
scroll to position [159, 0]
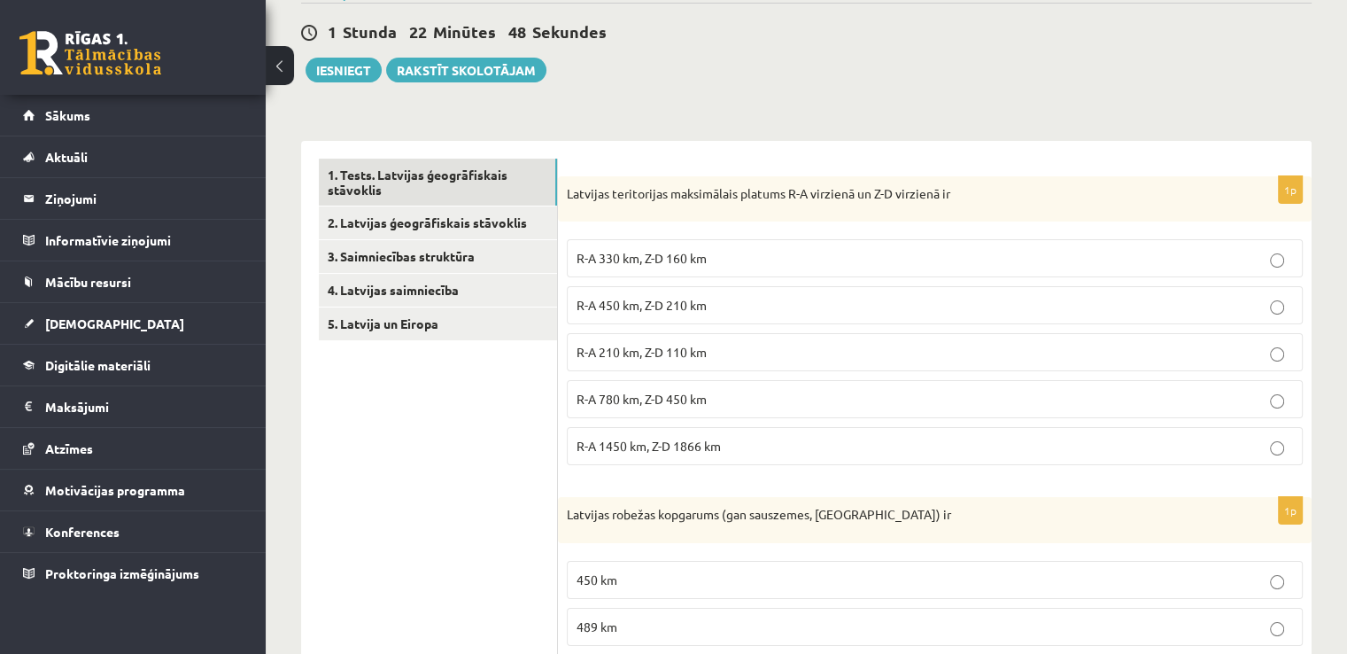
click at [758, 405] on p "R-A 780 km, Z-D 450 km" at bounding box center [935, 399] width 717 height 19
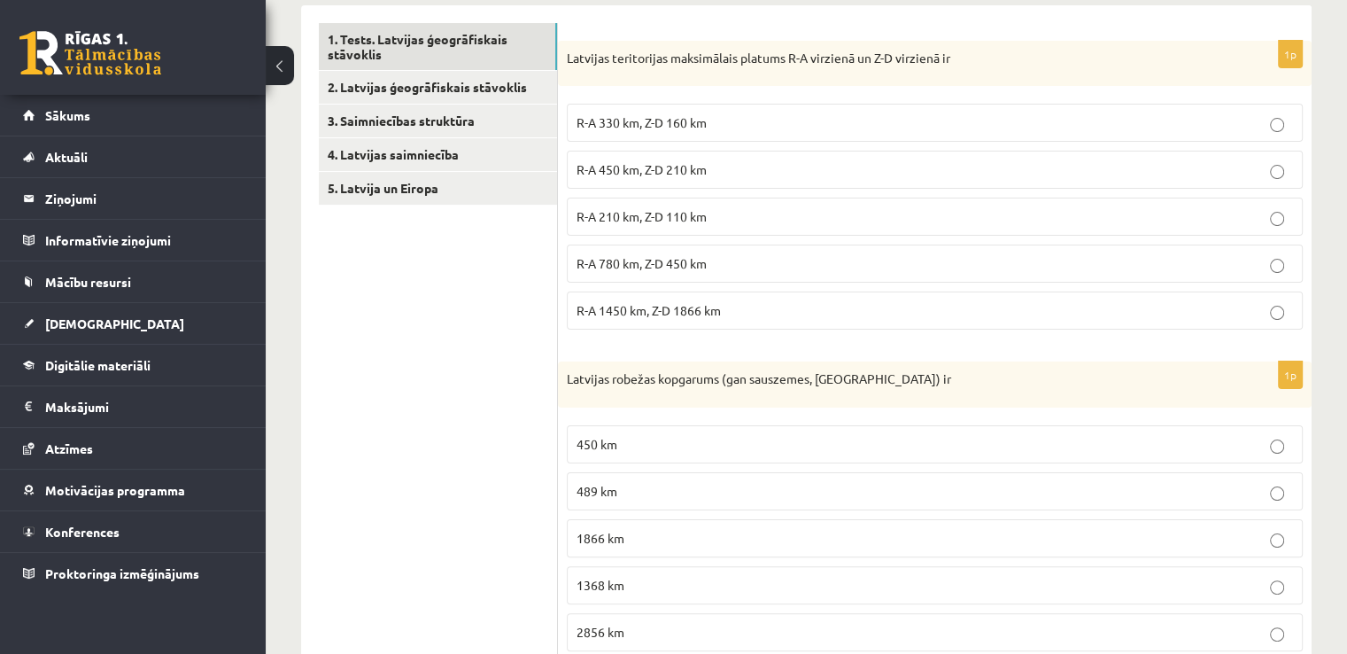
scroll to position [300, 0]
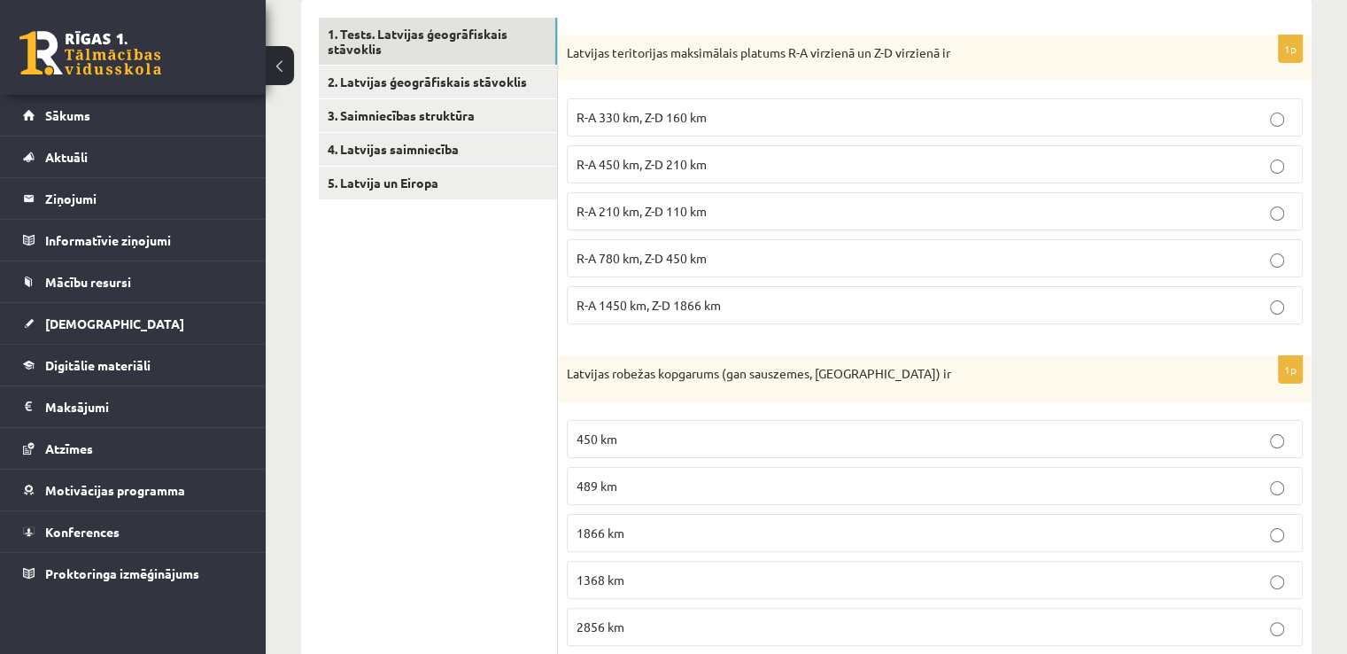
click at [725, 164] on p "R-A 450 km, Z-D 210 km" at bounding box center [935, 164] width 717 height 19
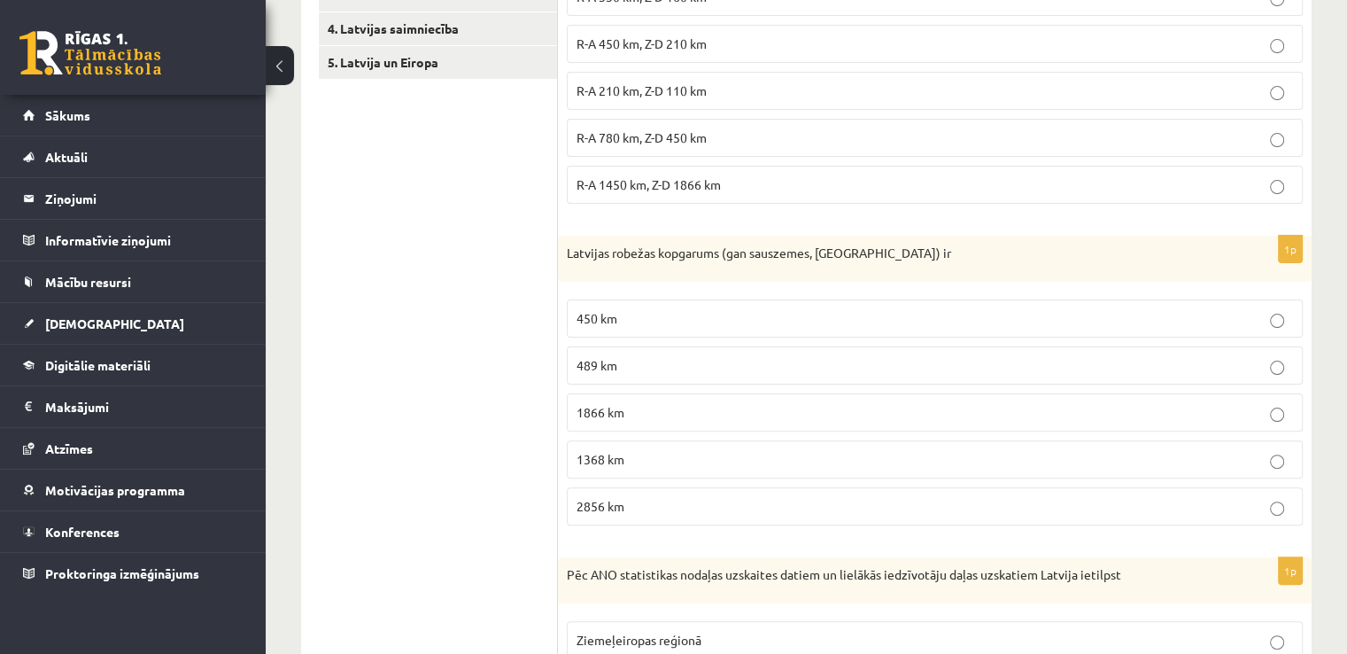
scroll to position [430, 0]
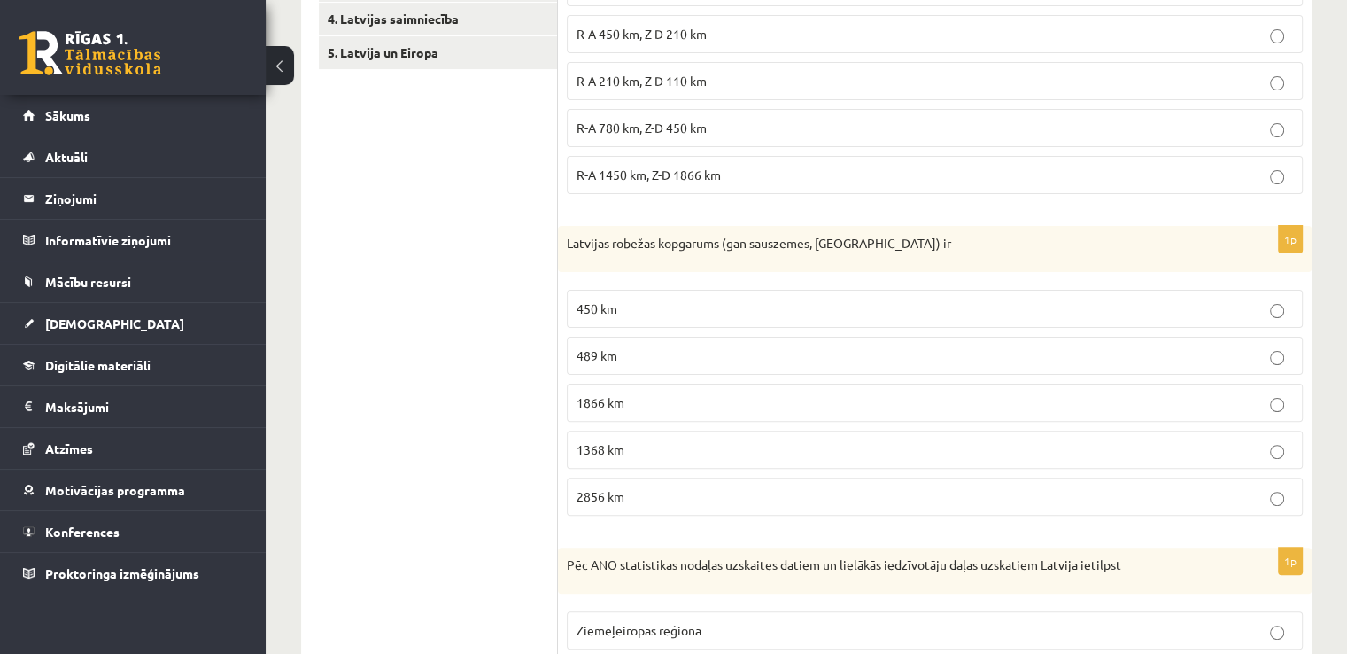
click at [652, 318] on label "450 km" at bounding box center [935, 309] width 736 height 38
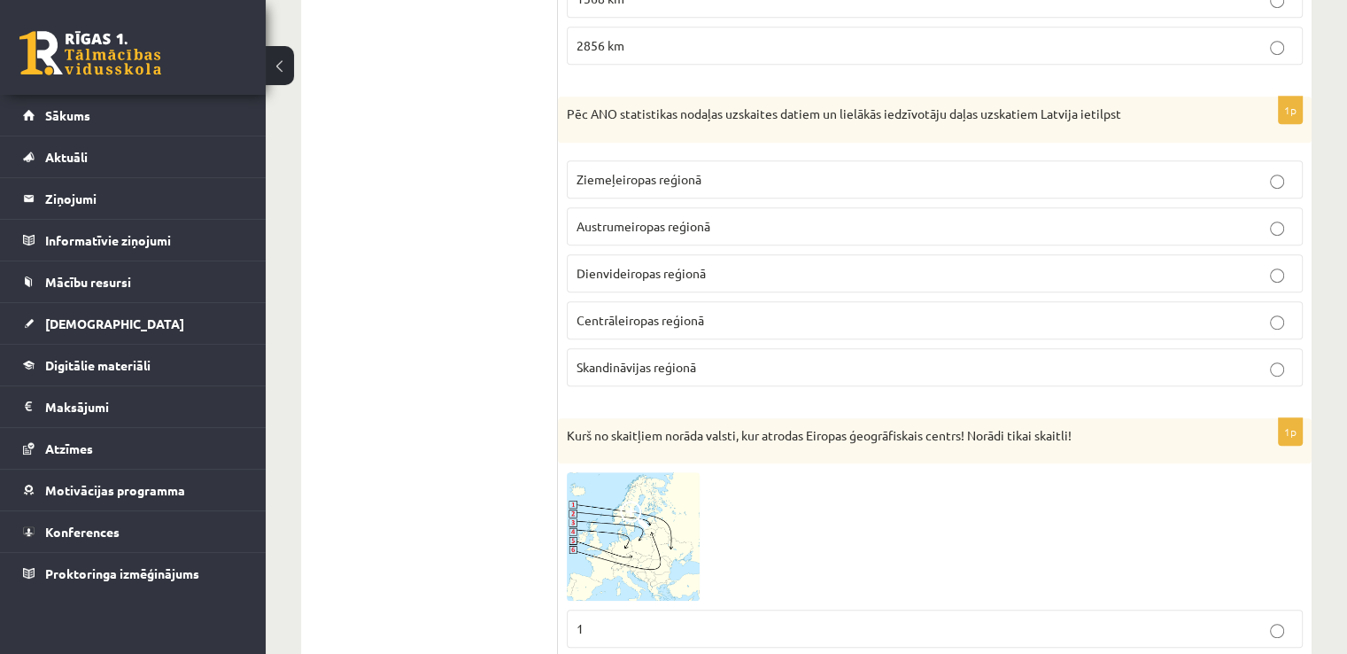
scroll to position [876, 0]
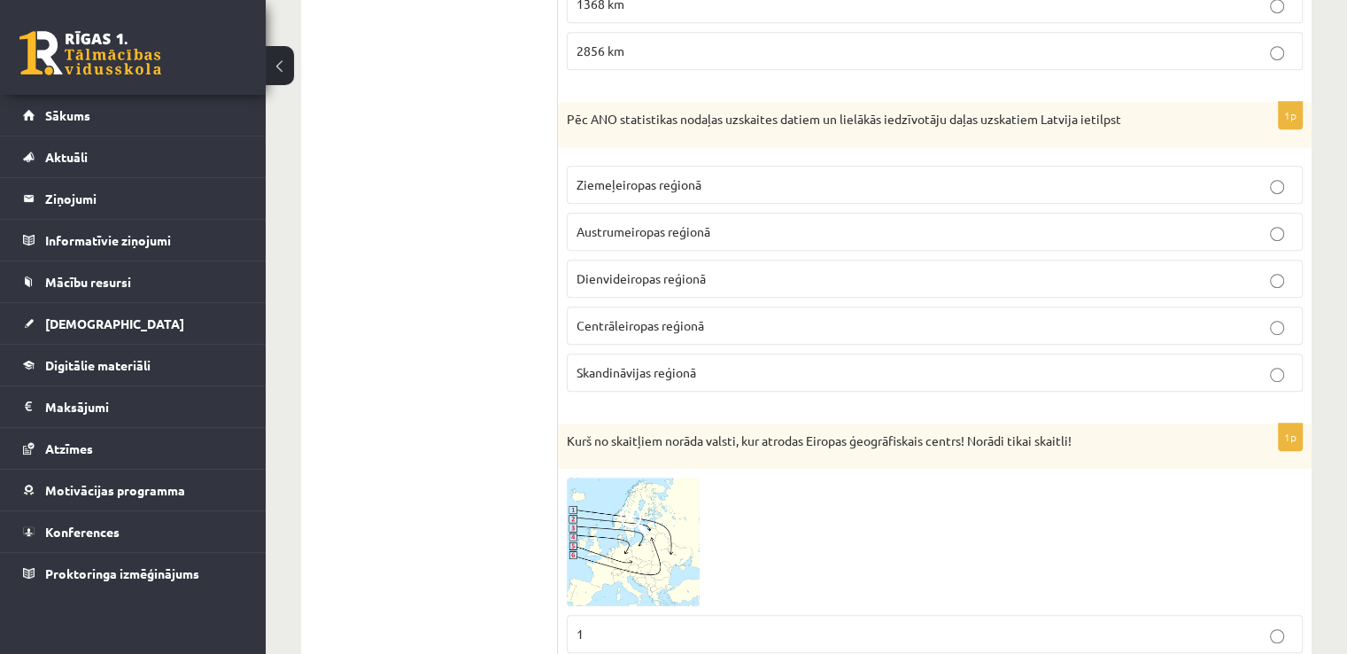
click at [936, 178] on p "Ziemeļeiropas reģionā" at bounding box center [935, 184] width 717 height 19
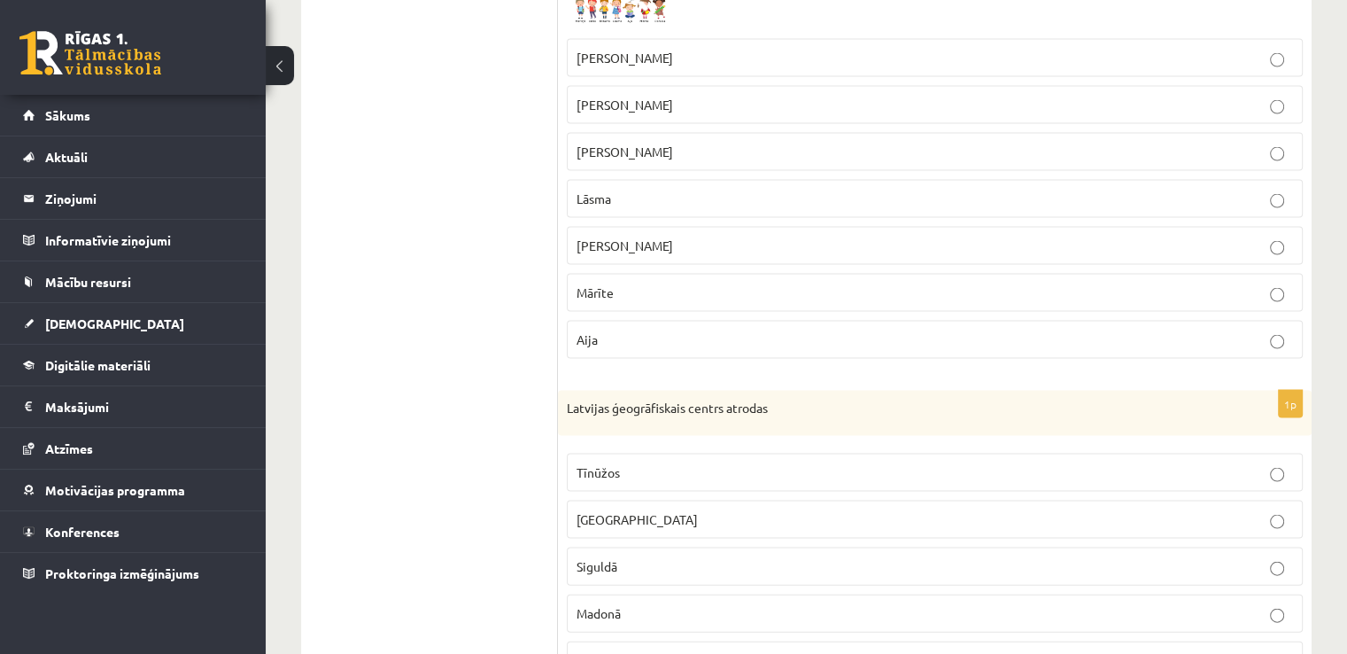
scroll to position [3773, 0]
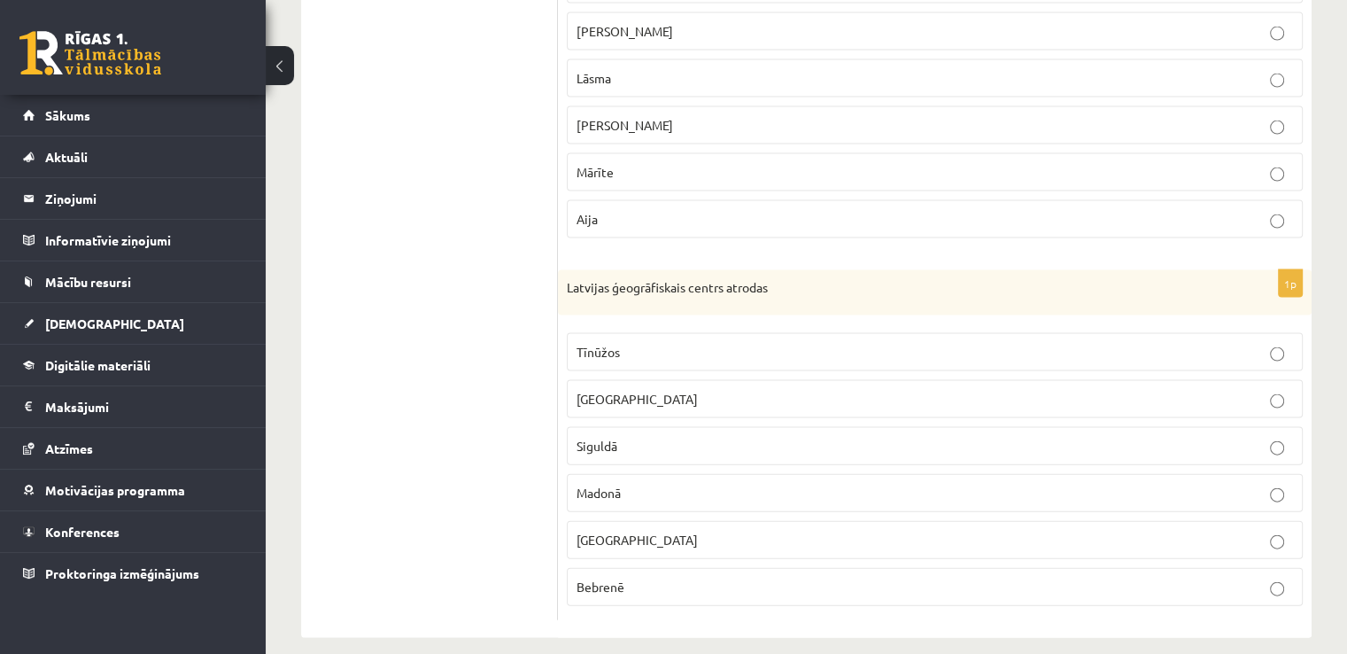
click at [634, 390] on p "Rīgā" at bounding box center [935, 399] width 717 height 19
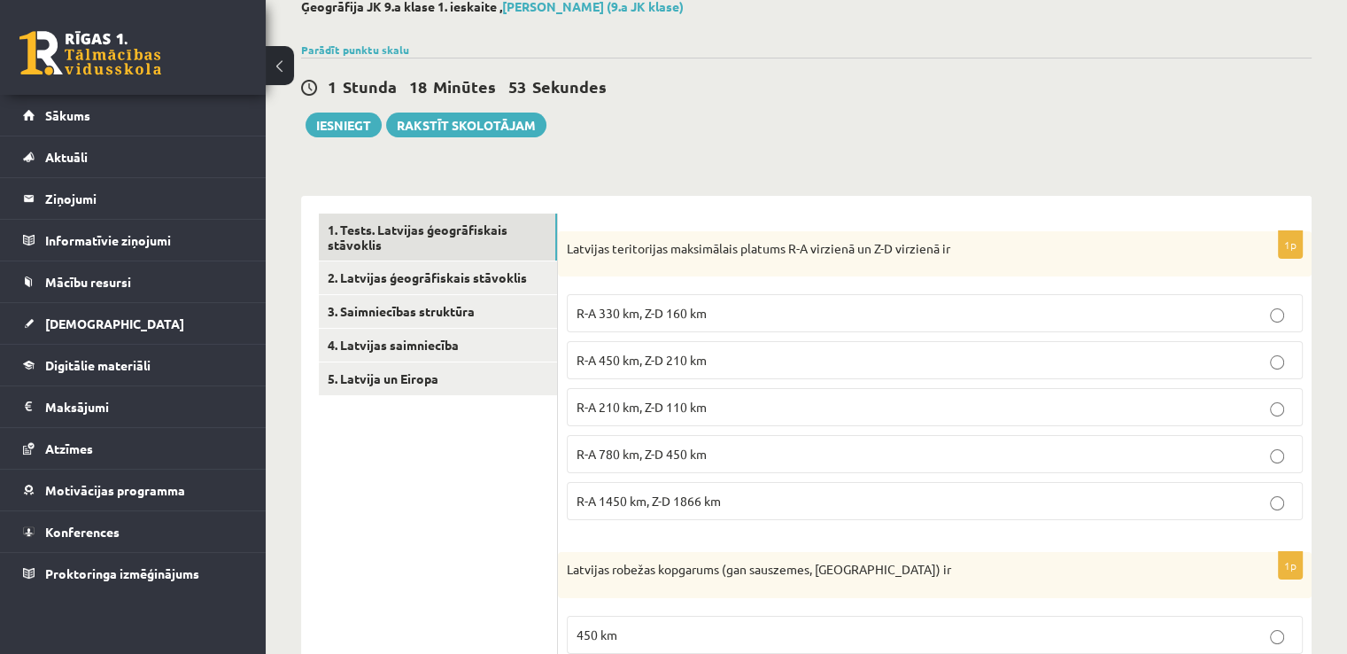
scroll to position [79, 0]
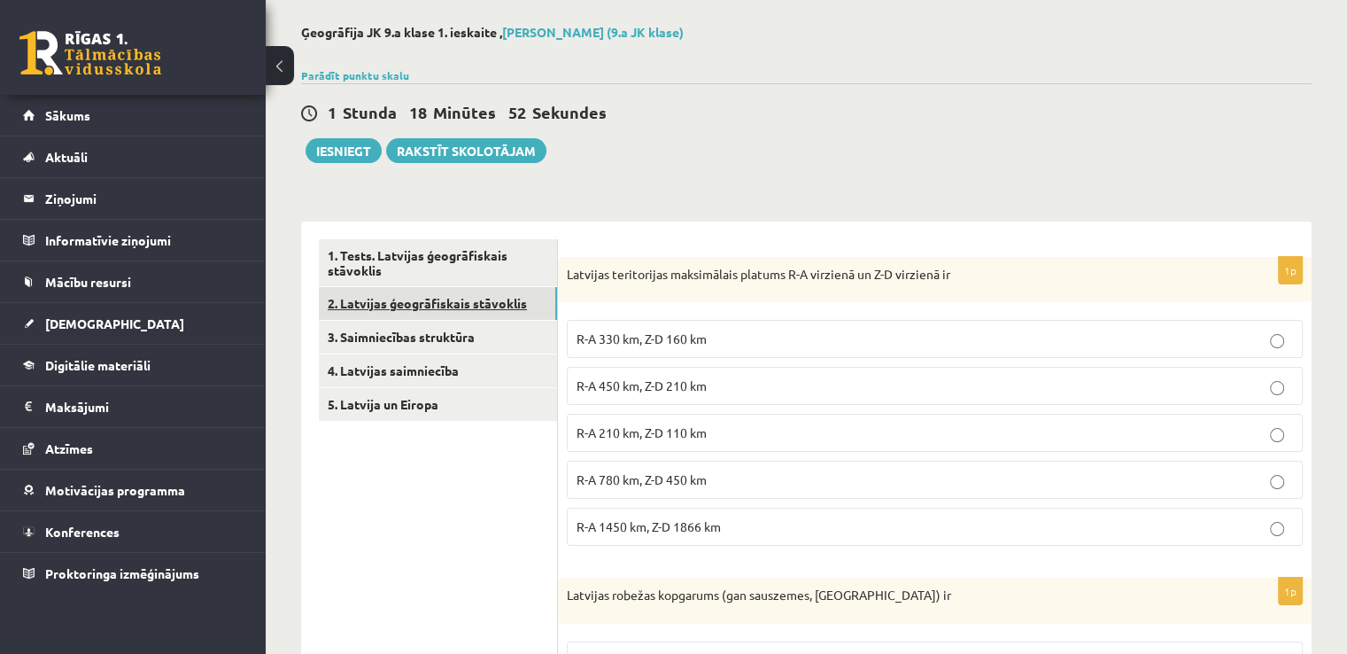
click at [522, 306] on link "2. Latvijas ģeogrāfiskais stāvoklis" at bounding box center [438, 303] width 238 height 33
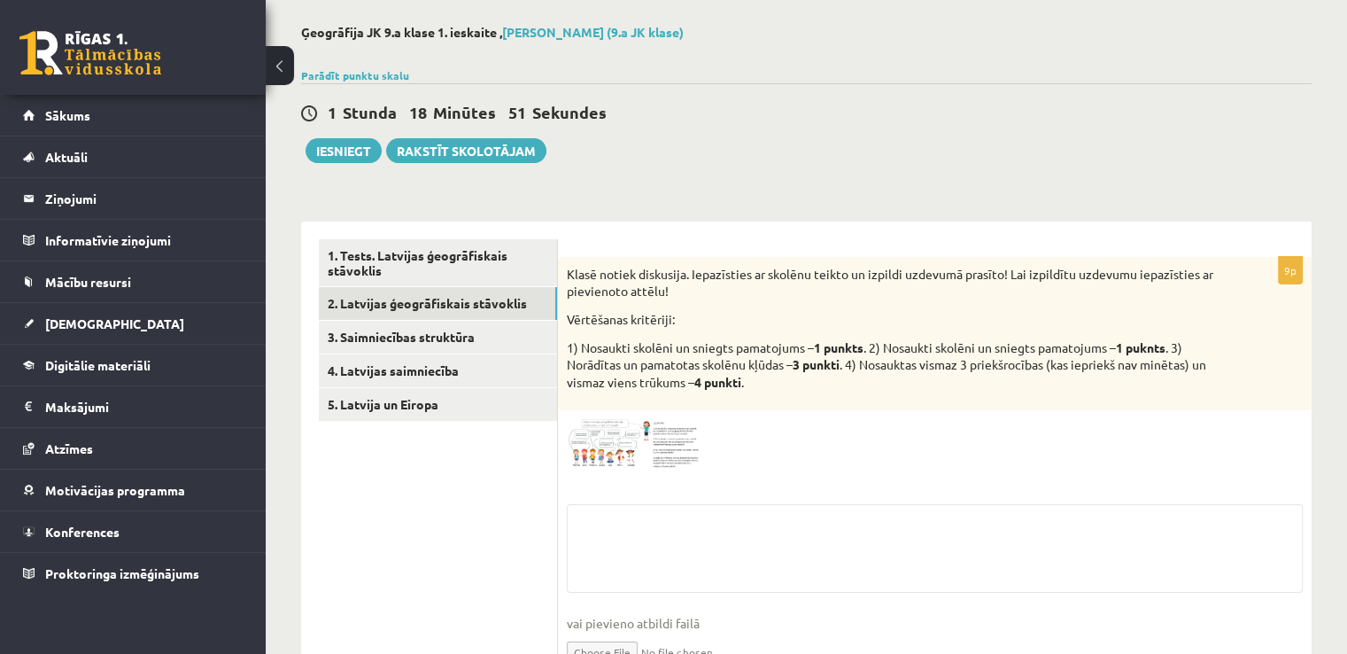
click at [1331, 159] on div "**********" at bounding box center [806, 368] width 1081 height 759
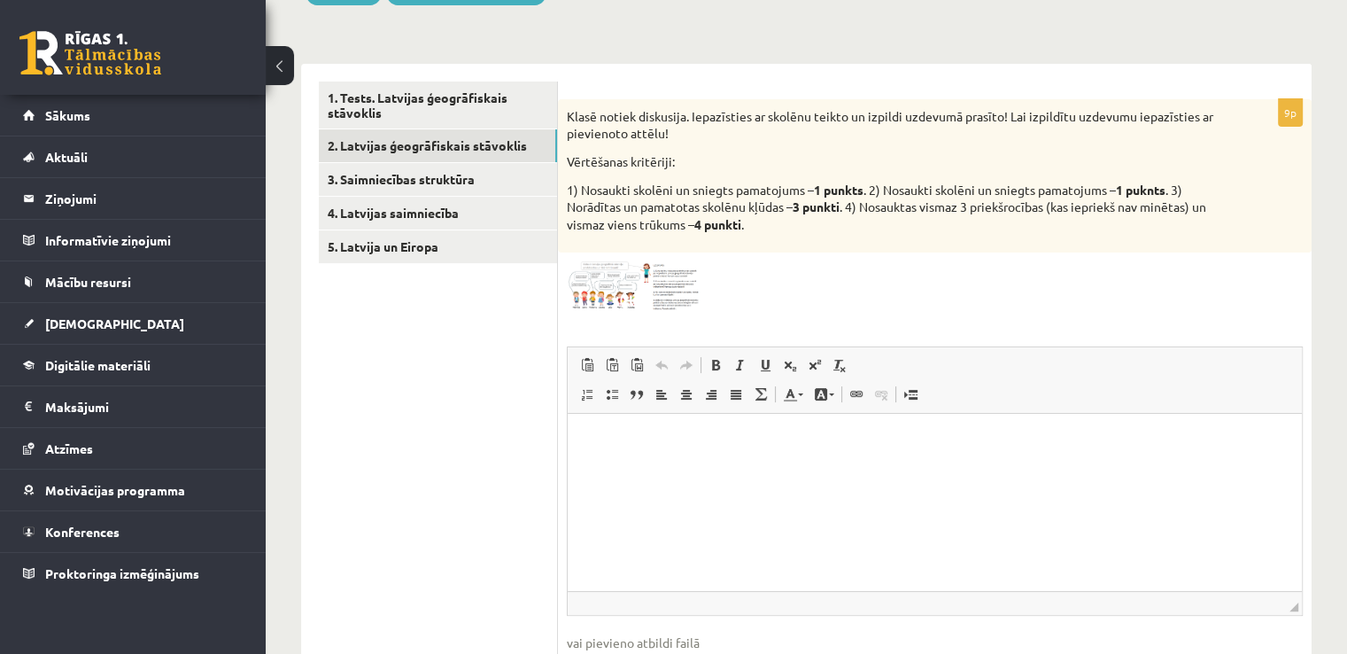
scroll to position [235, 0]
click at [607, 306] on img at bounding box center [633, 288] width 133 height 50
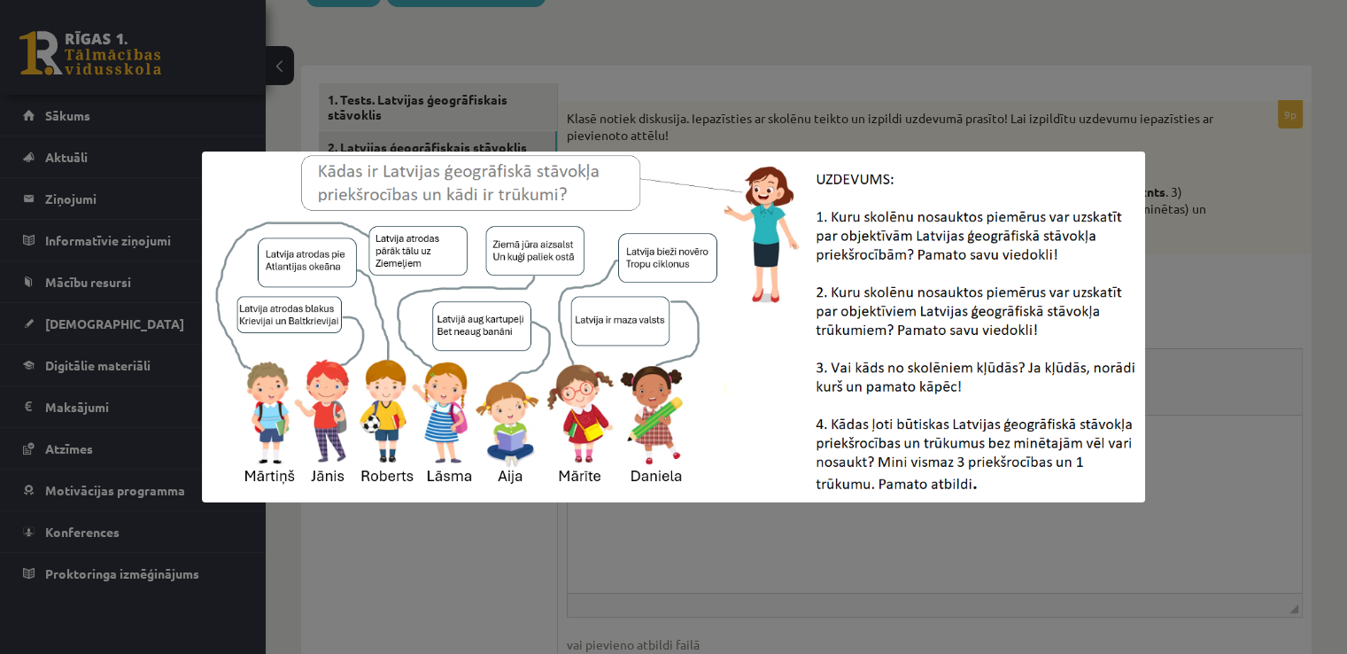
click at [1228, 142] on div at bounding box center [673, 327] width 1347 height 654
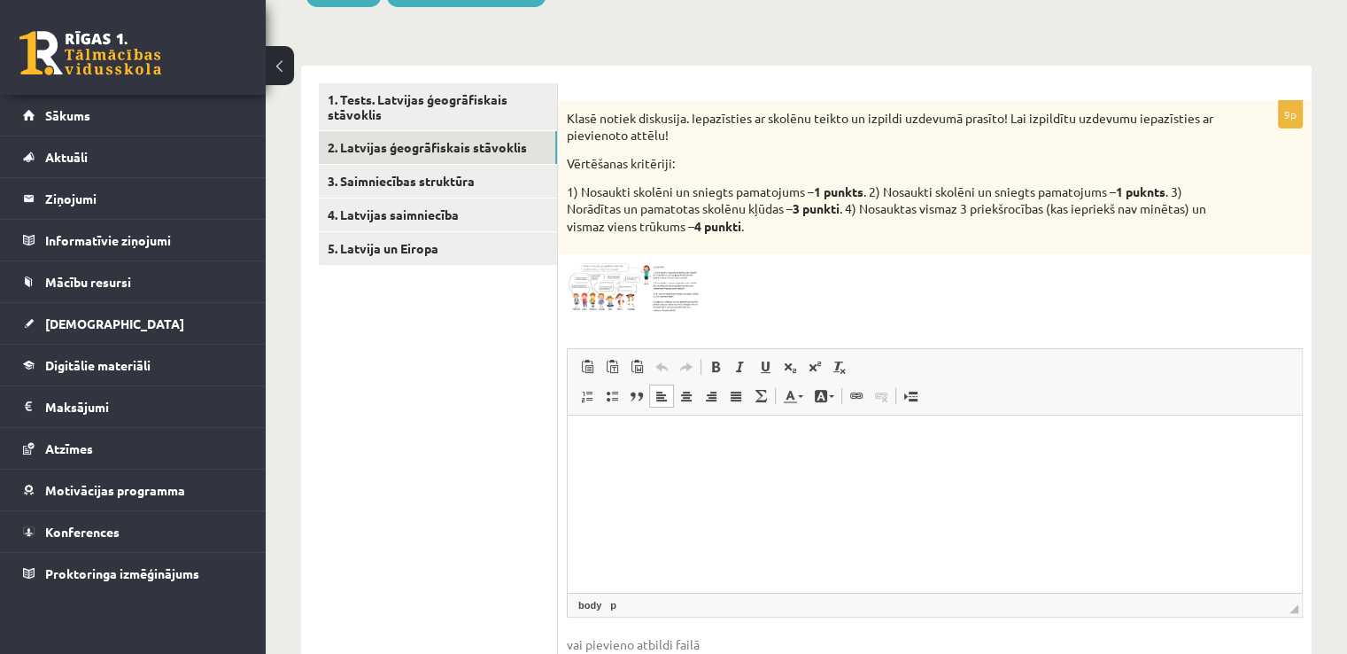
click at [977, 459] on html at bounding box center [935, 442] width 734 height 54
click at [647, 268] on img at bounding box center [633, 288] width 133 height 50
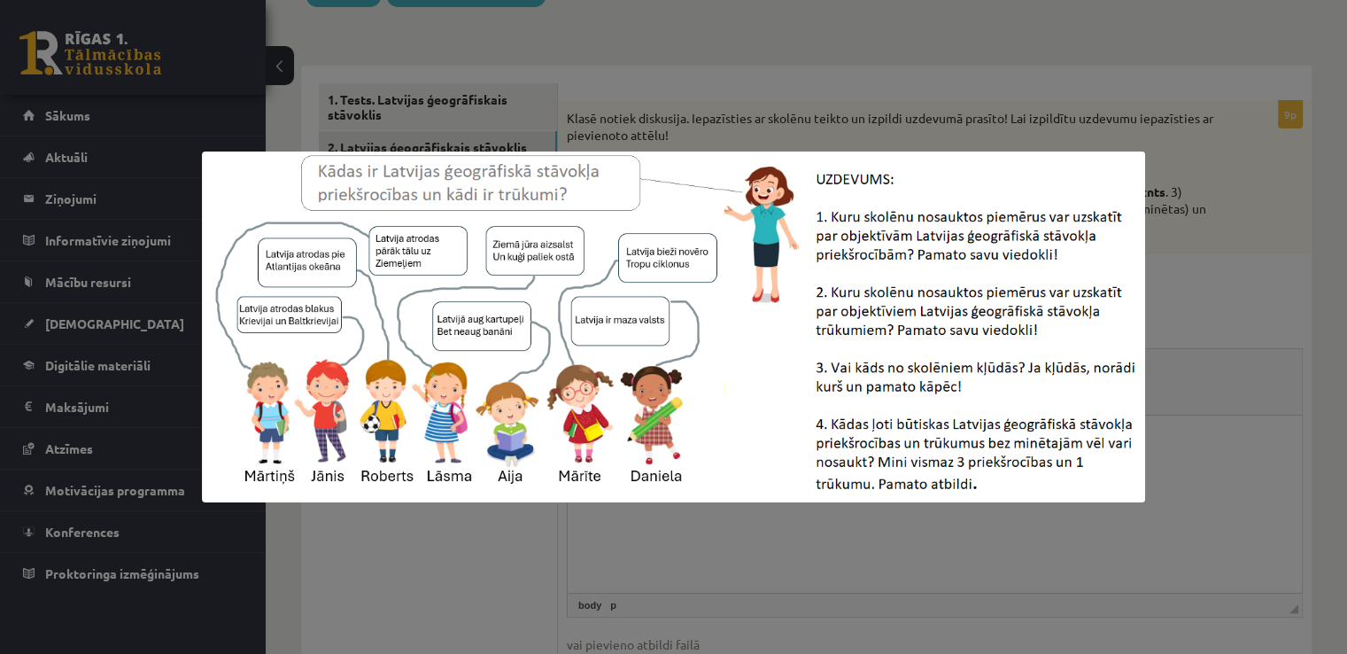
click at [934, 98] on div at bounding box center [673, 327] width 1347 height 654
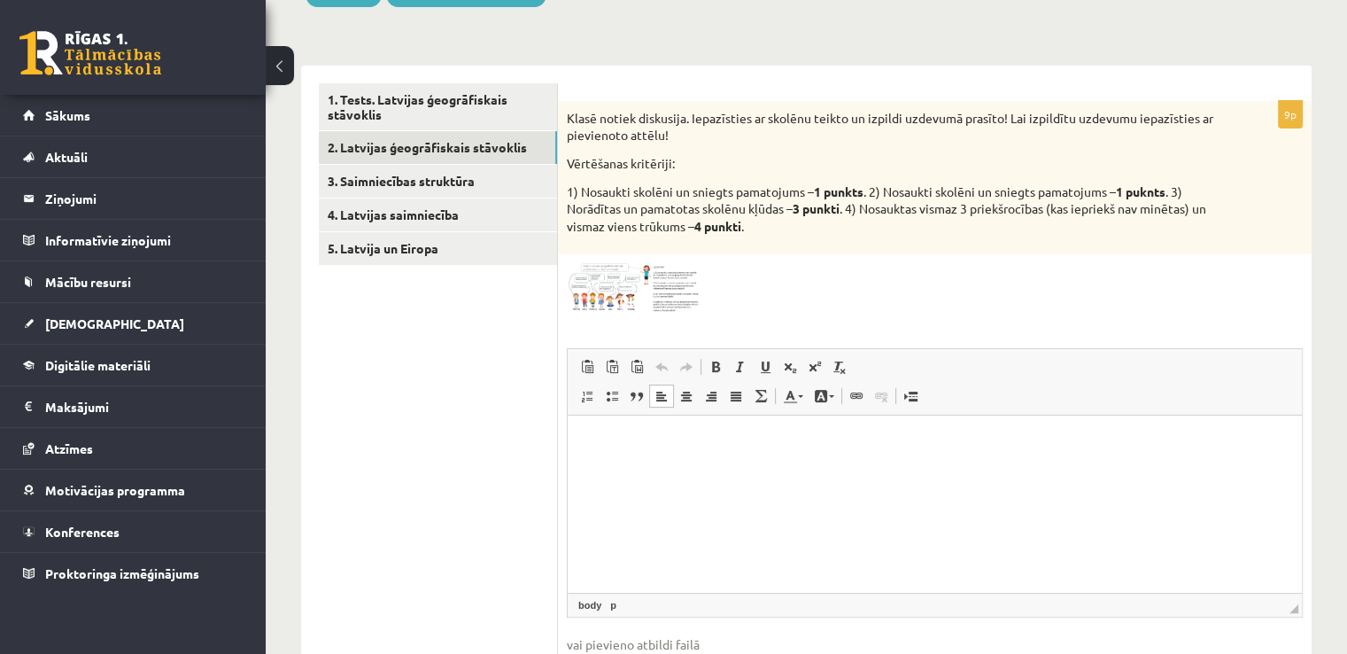
click at [662, 272] on img at bounding box center [633, 288] width 133 height 50
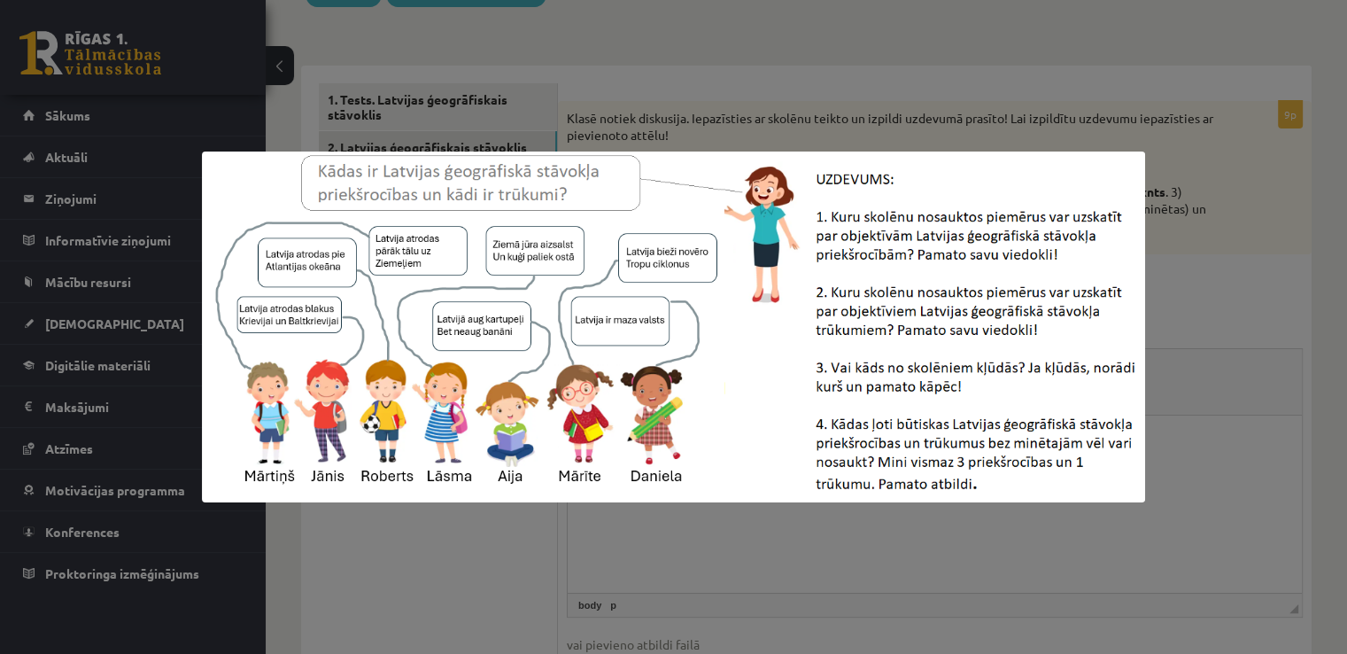
click at [700, 72] on div at bounding box center [673, 327] width 1347 height 654
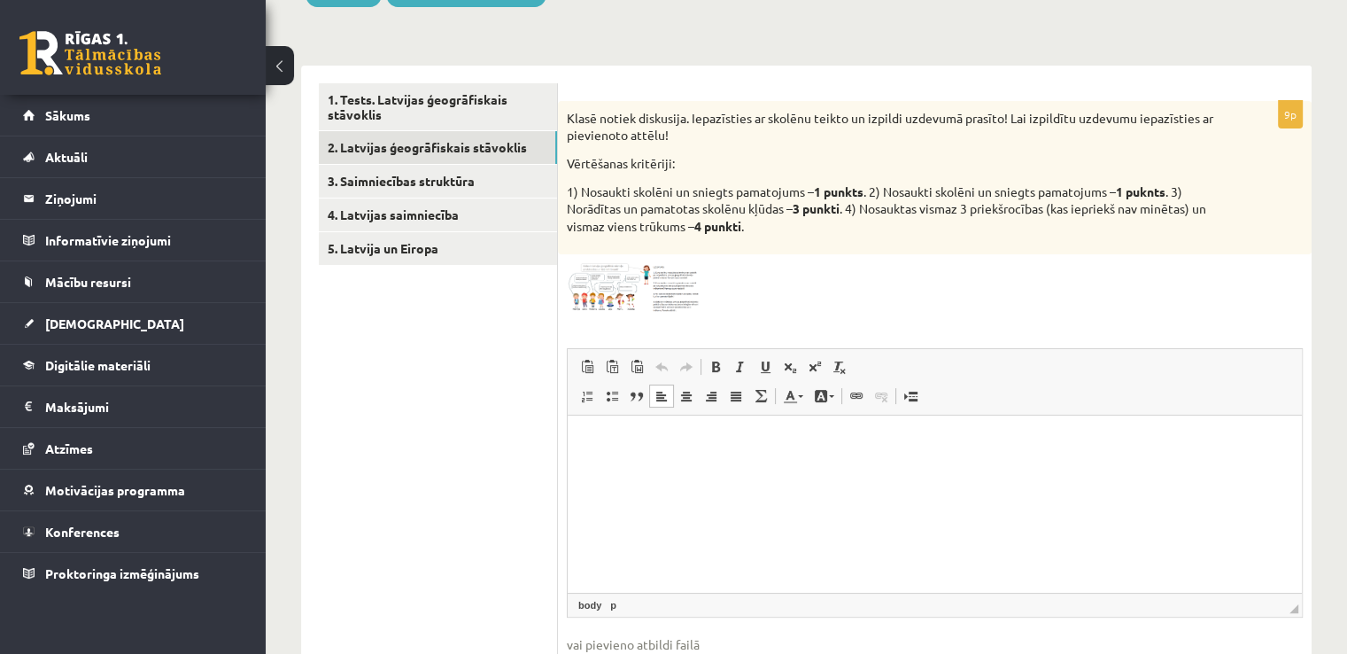
click at [662, 266] on img at bounding box center [633, 288] width 133 height 50
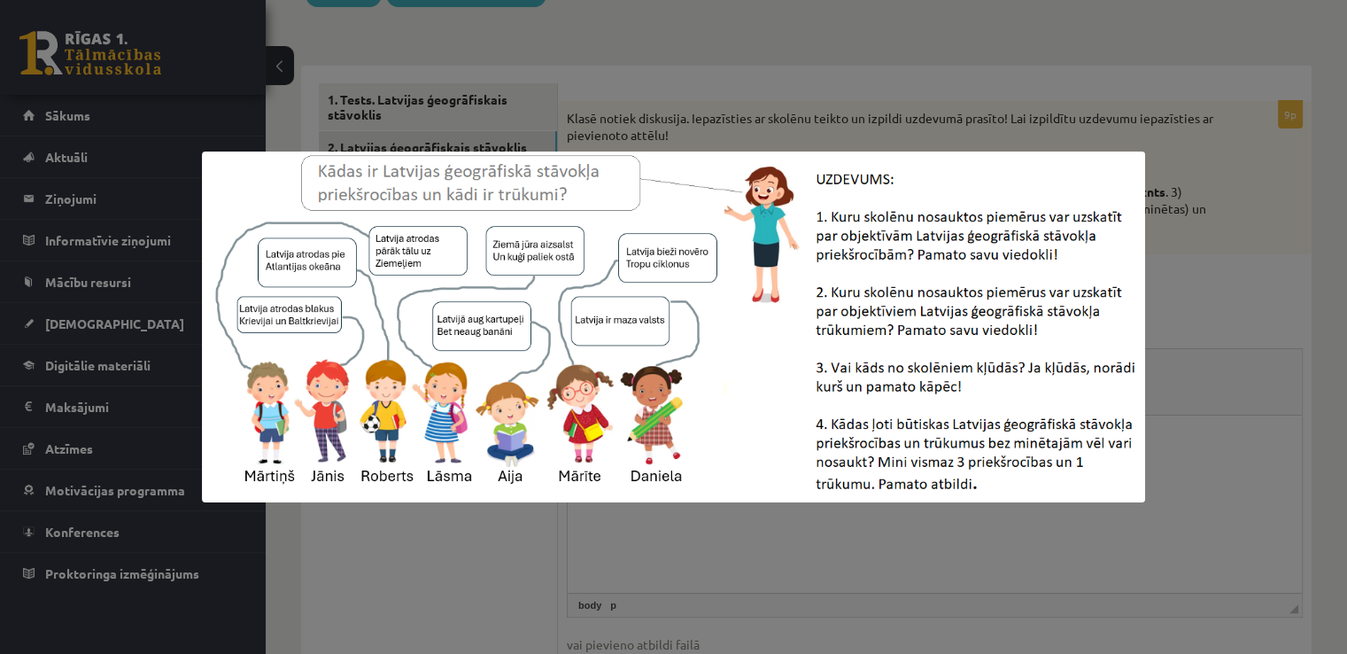
click at [703, 96] on div at bounding box center [673, 327] width 1347 height 654
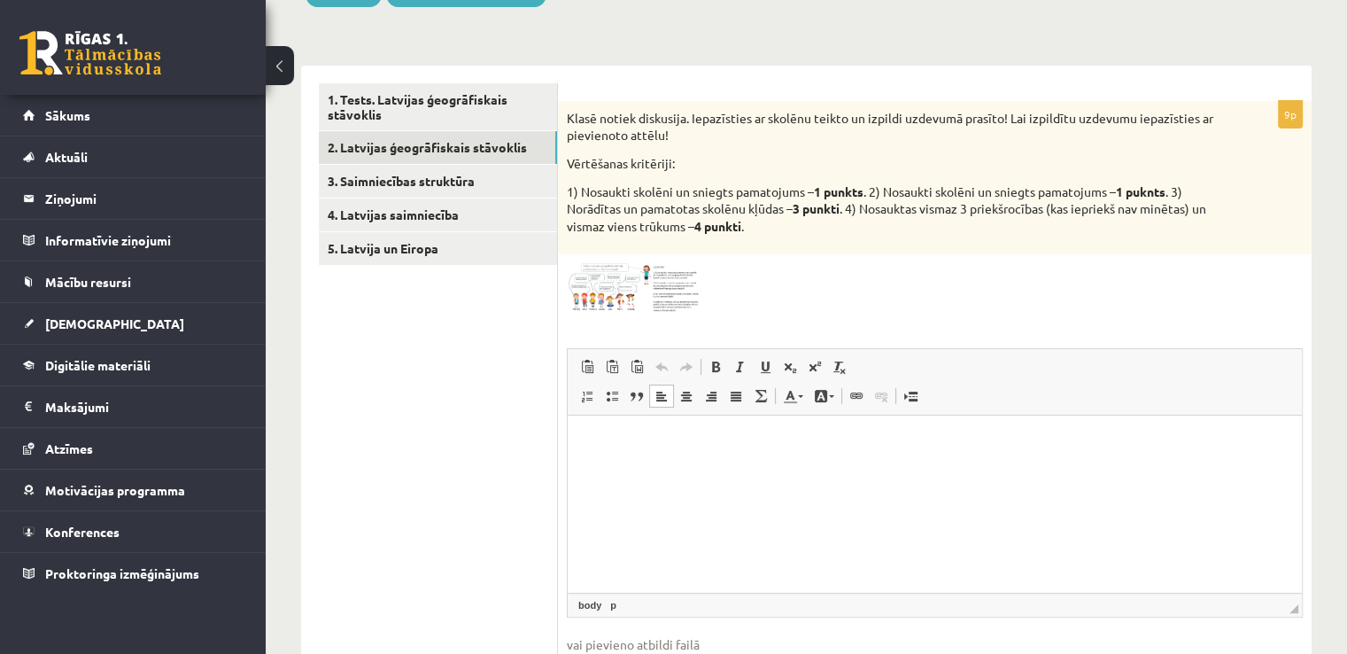
click at [660, 444] on p "Editor, wiswyg-editor-user-answer-47434046409100" at bounding box center [934, 442] width 699 height 19
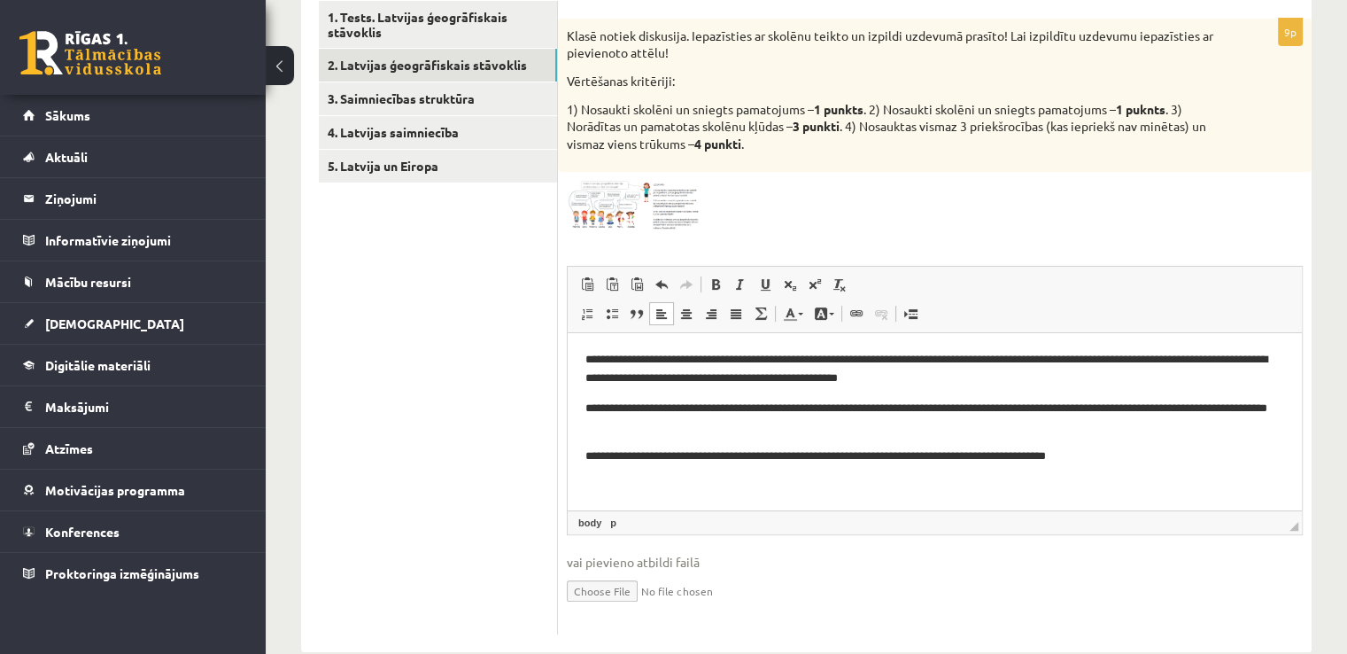
scroll to position [319, 0]
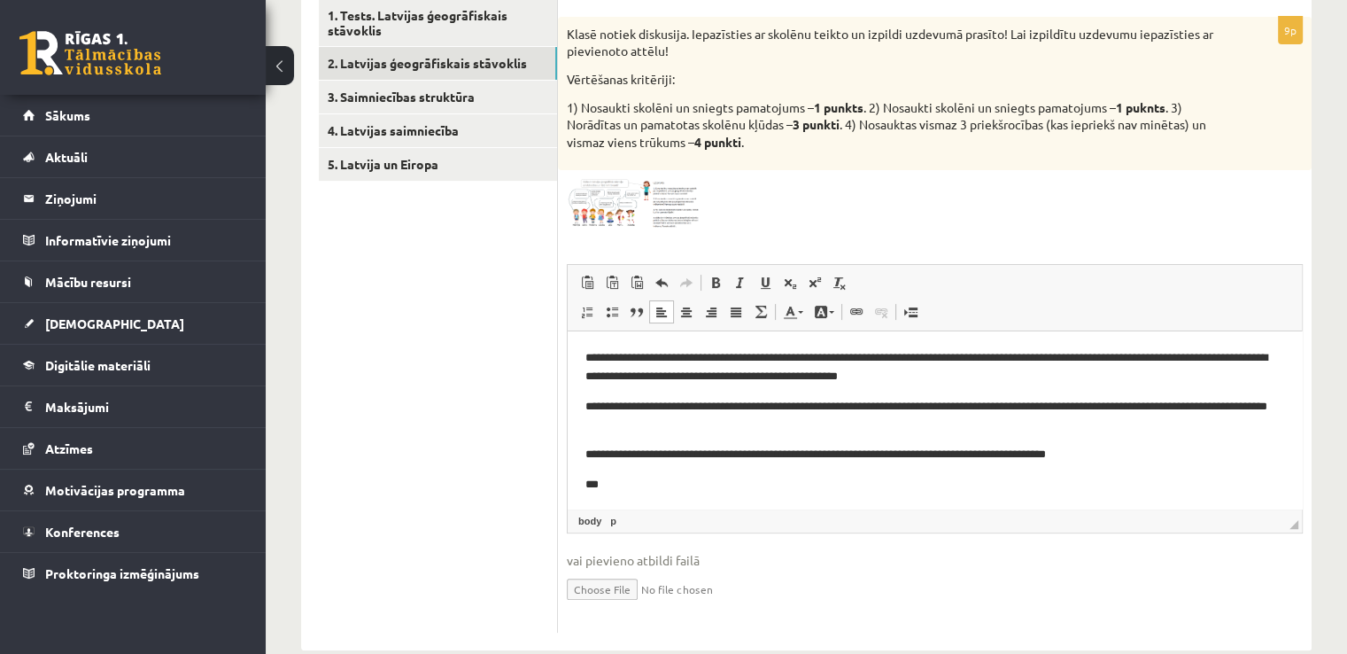
click at [578, 360] on html "**********" at bounding box center [935, 421] width 734 height 180
click at [579, 401] on html "**********" at bounding box center [935, 421] width 734 height 180
click at [577, 458] on html "**********" at bounding box center [935, 421] width 734 height 180
click at [614, 476] on p "***" at bounding box center [928, 485] width 686 height 19
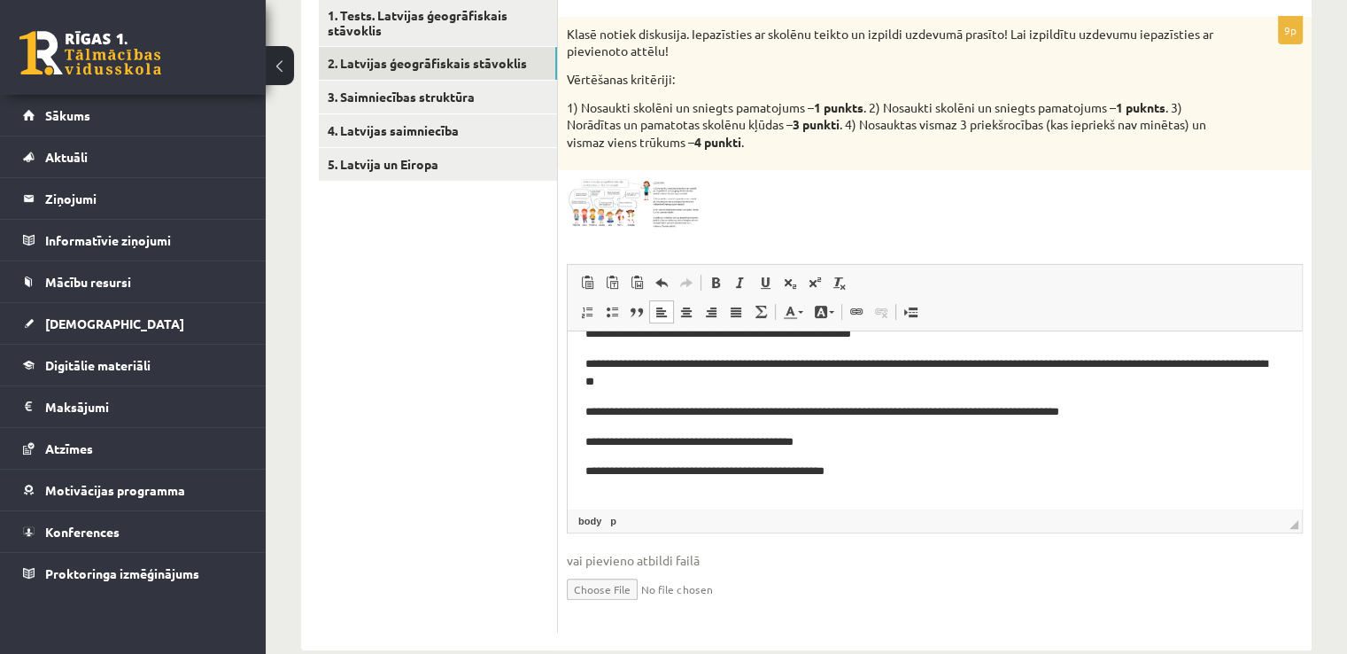
scroll to position [43, 0]
click at [918, 453] on body "**********" at bounding box center [934, 408] width 699 height 205
click at [825, 496] on p "**********" at bounding box center [928, 501] width 686 height 19
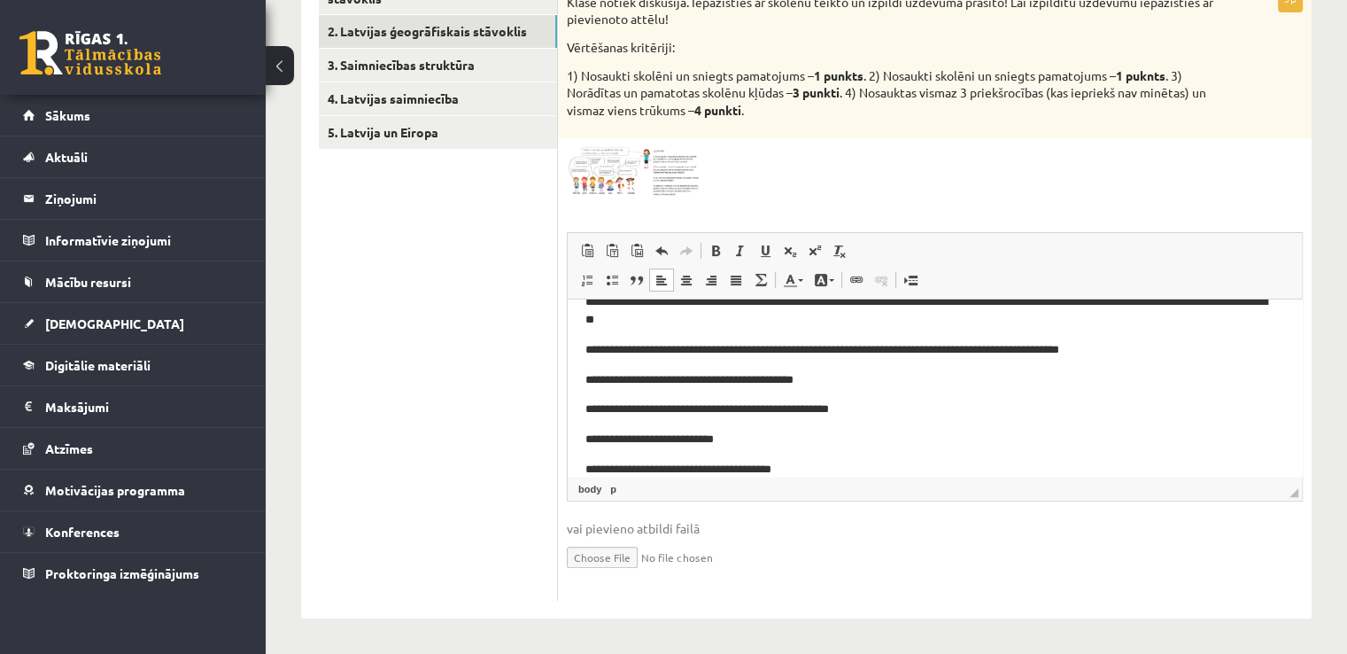
scroll to position [347, 0]
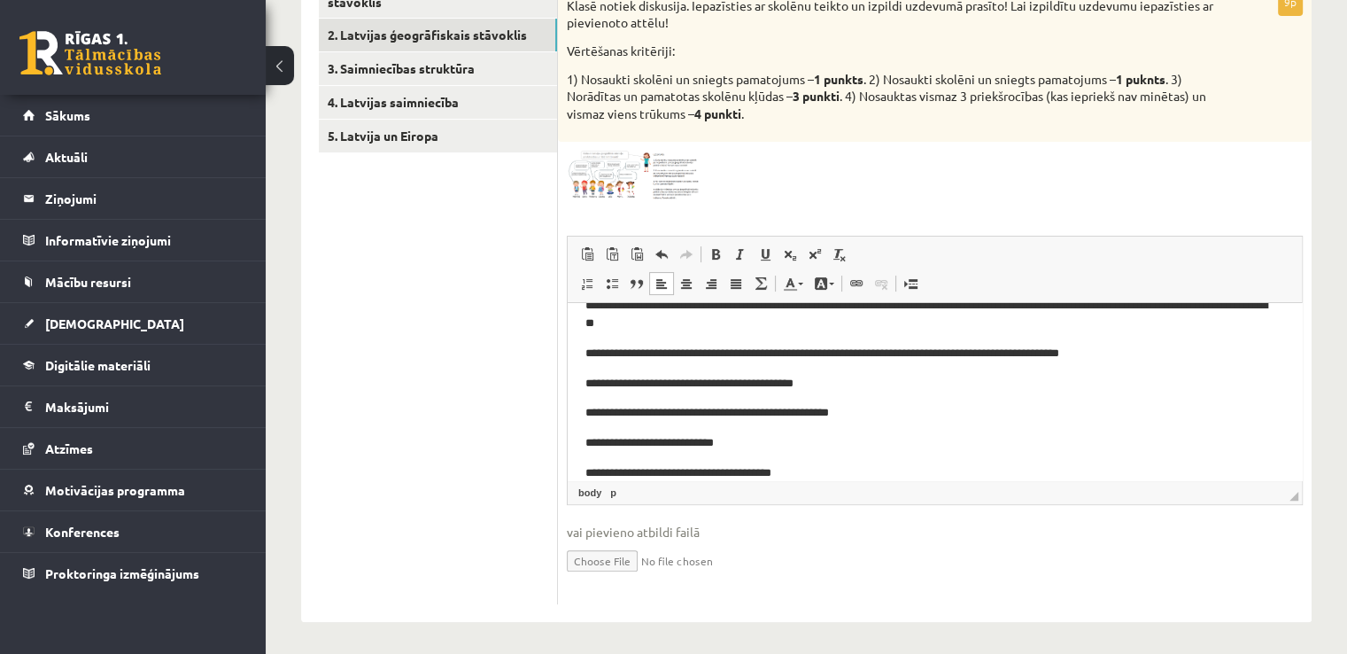
click at [461, 51] on ul "1. Tests. Latvijas ģeogrāfiskais stāvoklis 2. Latvijas ģeogrāfiskais stāvoklis …" at bounding box center [438, 287] width 239 height 633
click at [461, 68] on link "3. Saimniecības struktūra" at bounding box center [438, 68] width 238 height 33
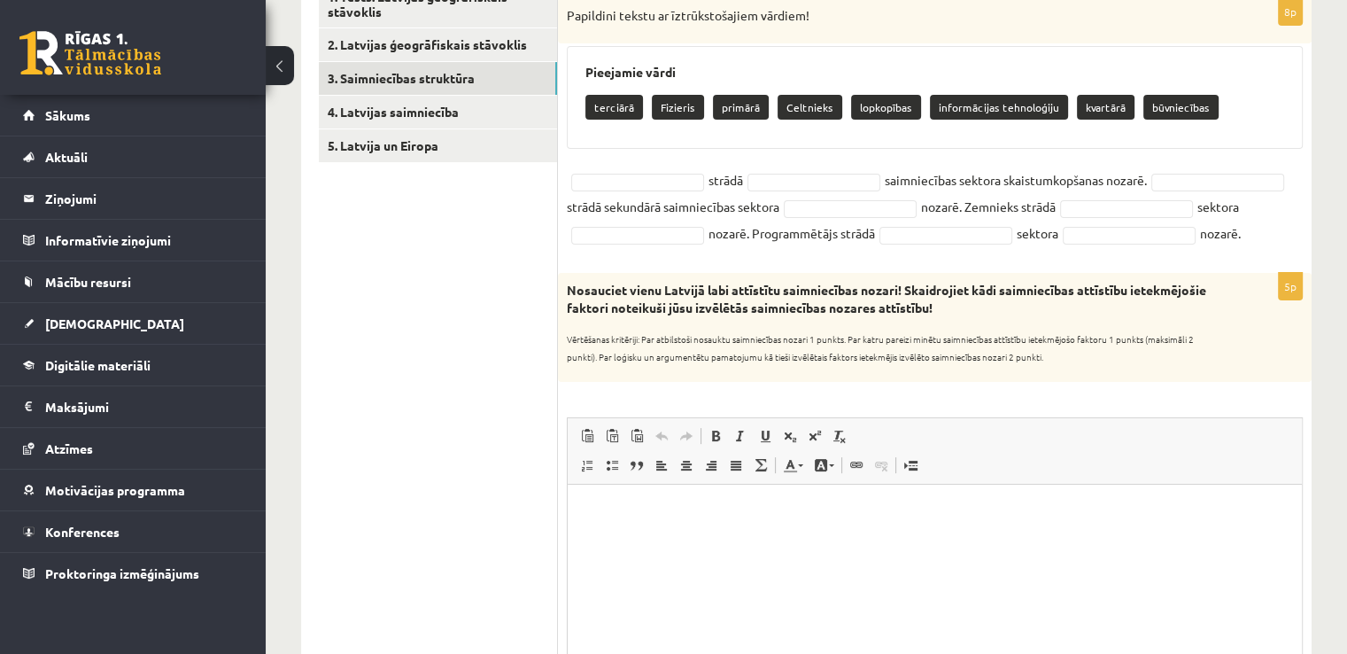
scroll to position [339, 0]
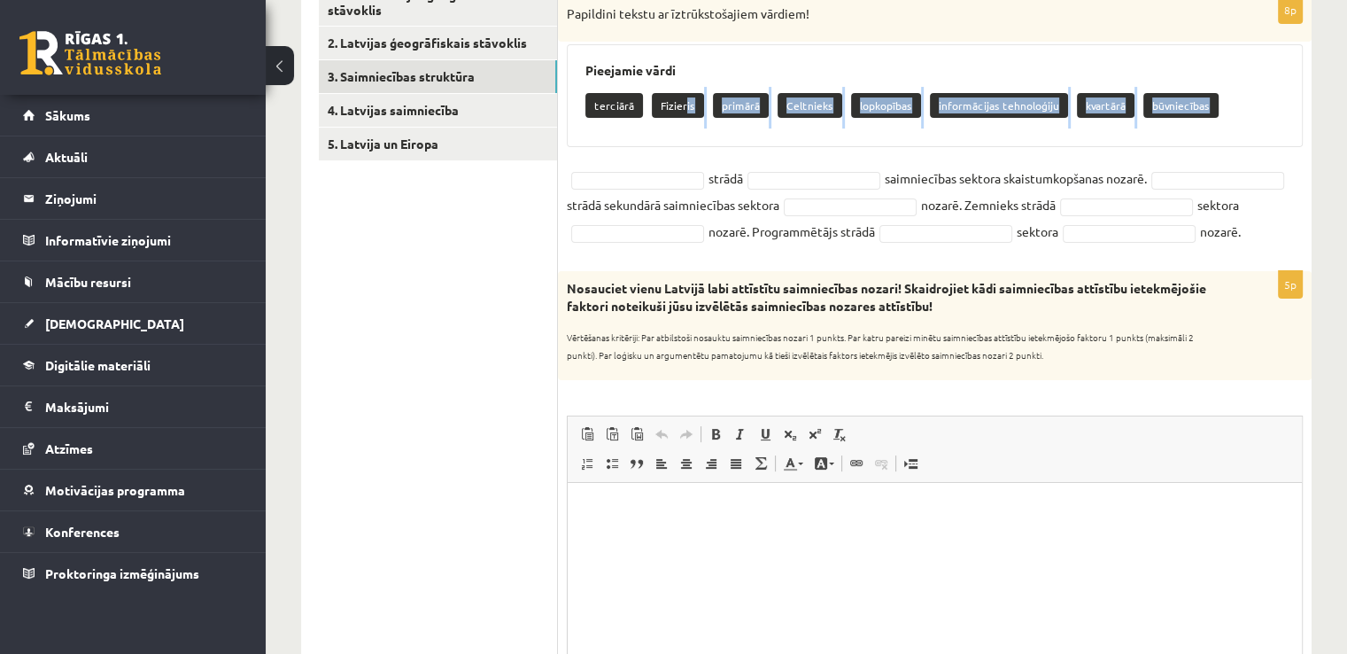
drag, startPoint x: 684, startPoint y: 101, endPoint x: 665, endPoint y: 158, distance: 59.7
click at [665, 158] on div "8p Papildini tekstu ar īztrūkstošajiem vārdiem! Pieejamie vārdi terciārā Fizier…" at bounding box center [935, 124] width 754 height 257
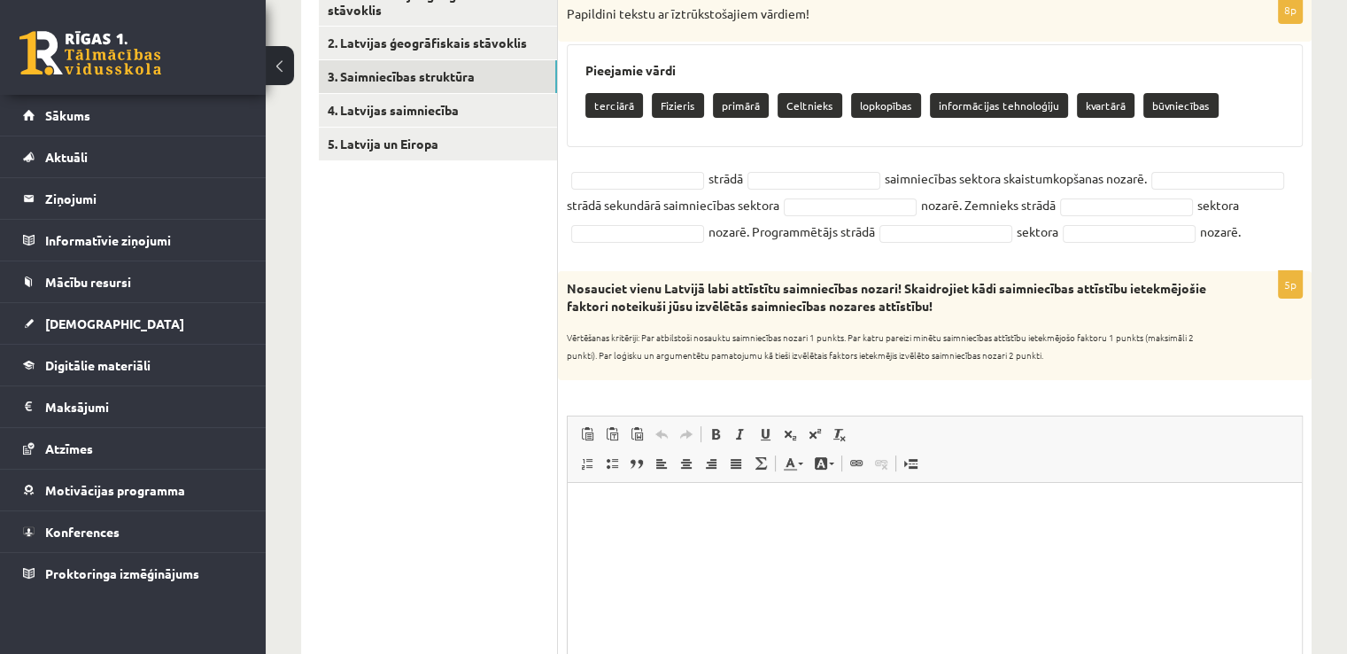
click at [673, 104] on p "Fizieris" at bounding box center [678, 105] width 52 height 25
type input "*"
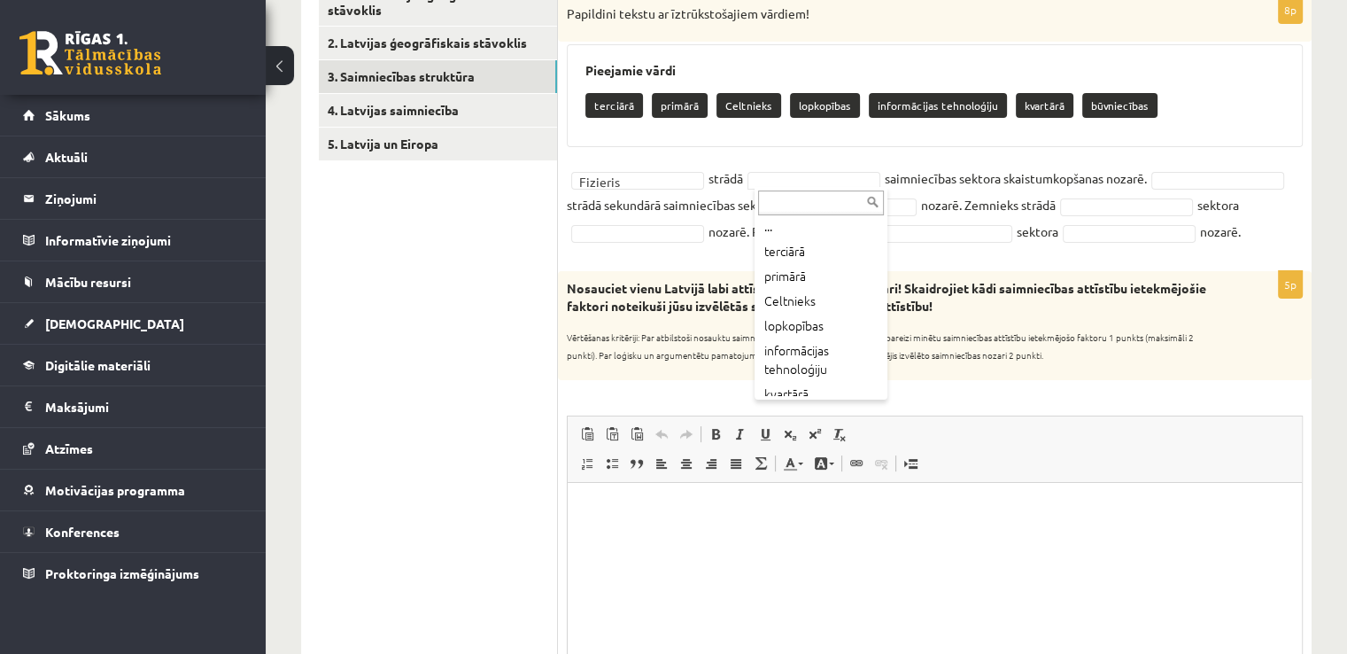
scroll to position [0, 0]
drag, startPoint x: 809, startPoint y: 251, endPoint x: 1267, endPoint y: 237, distance: 459.0
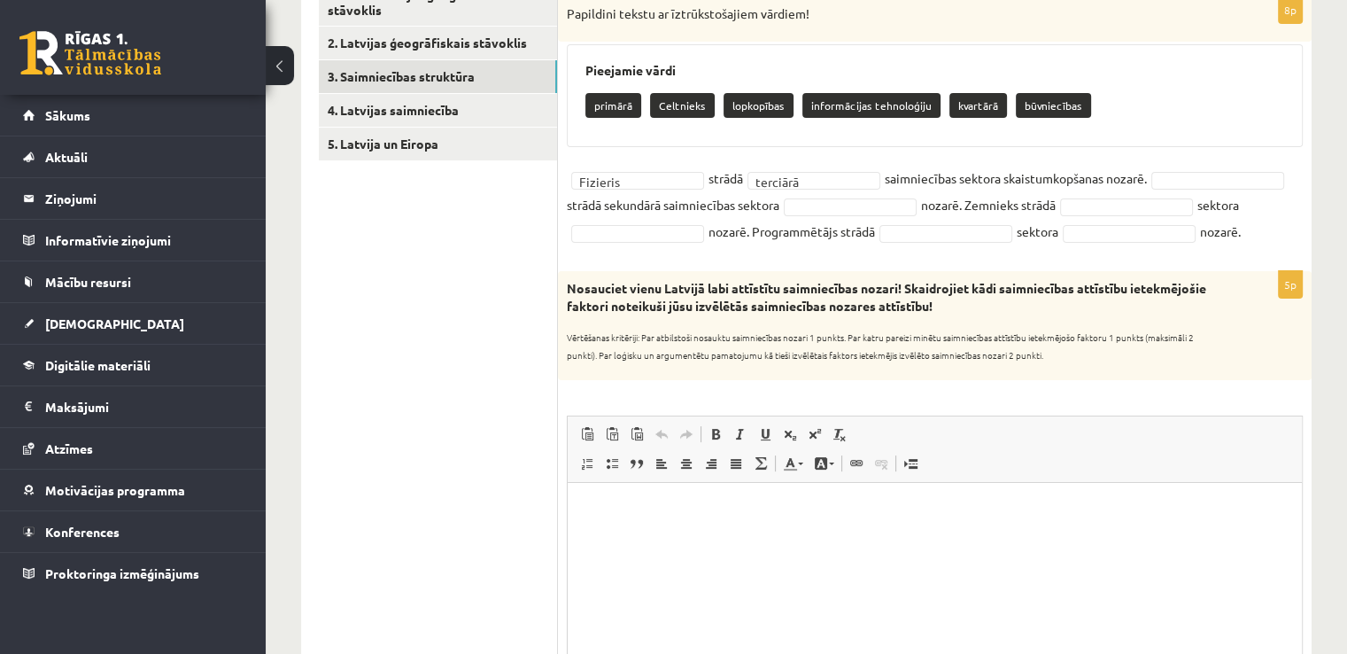
click at [821, 244] on fieldset "Fizieris ******** strādā terciārā ******** saimniecības sektora skaistumkopšana…" at bounding box center [935, 205] width 736 height 80
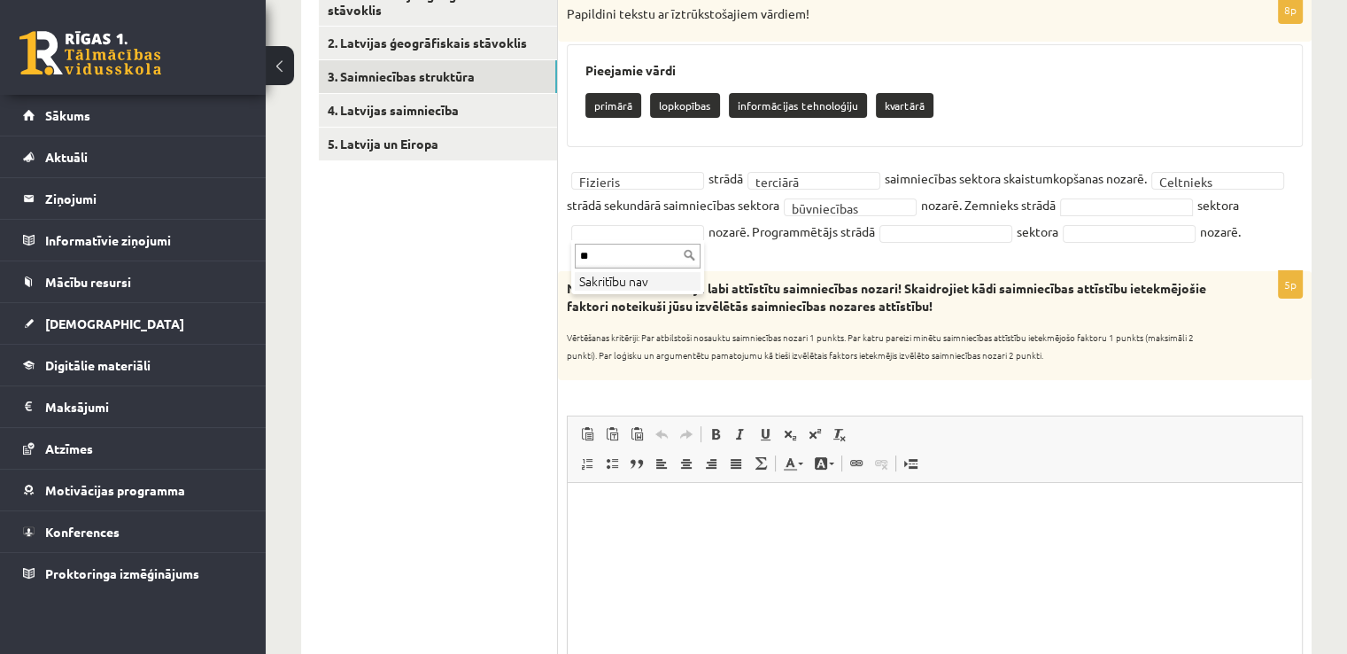
type input "*"
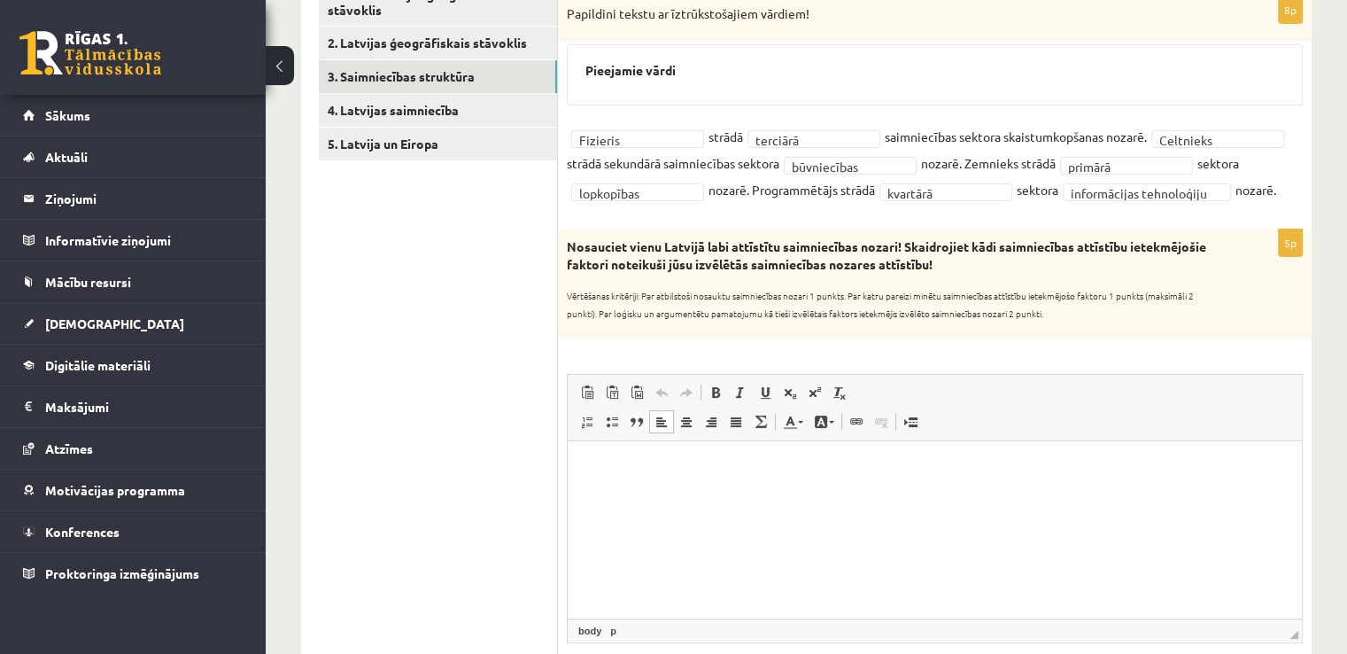
click at [662, 494] on html at bounding box center [935, 467] width 734 height 54
click at [943, 448] on html "**********" at bounding box center [935, 467] width 734 height 54
click at [896, 458] on p "**********" at bounding box center [935, 467] width 700 height 19
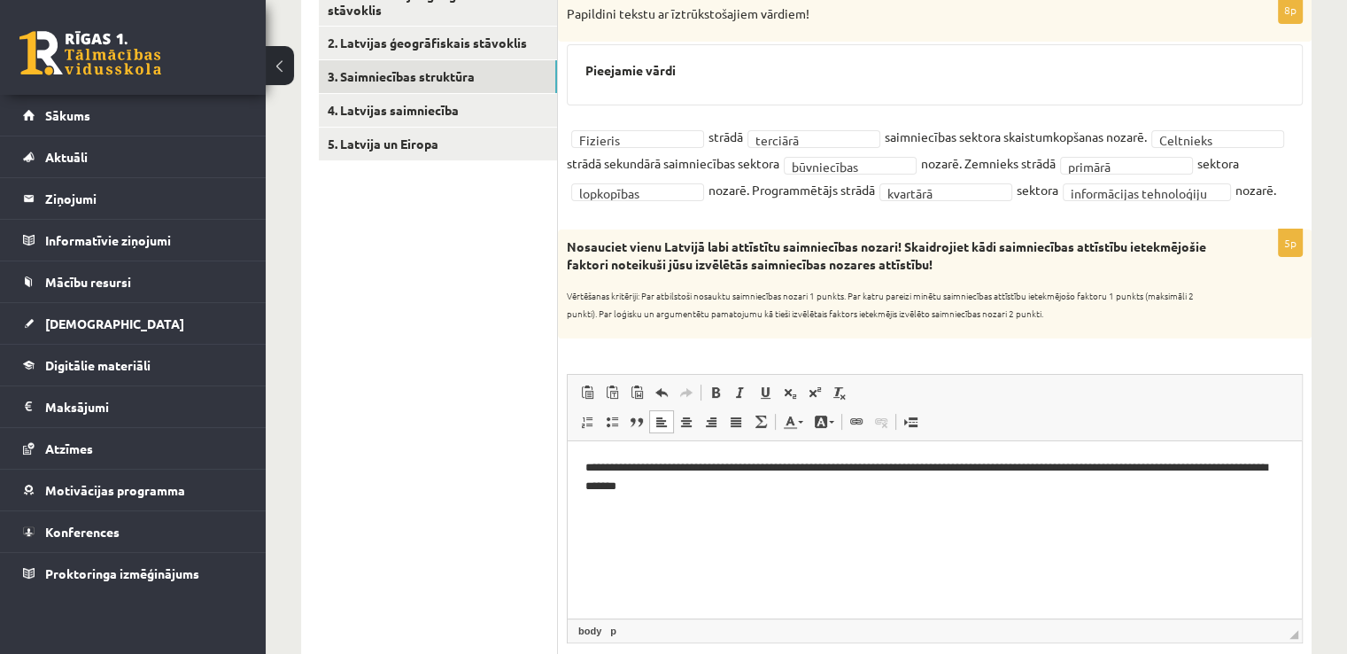
click at [614, 488] on p "**********" at bounding box center [935, 476] width 700 height 37
click at [664, 483] on p "**********" at bounding box center [935, 476] width 700 height 37
click at [401, 97] on link "4. Latvijas saimniecība" at bounding box center [438, 110] width 238 height 33
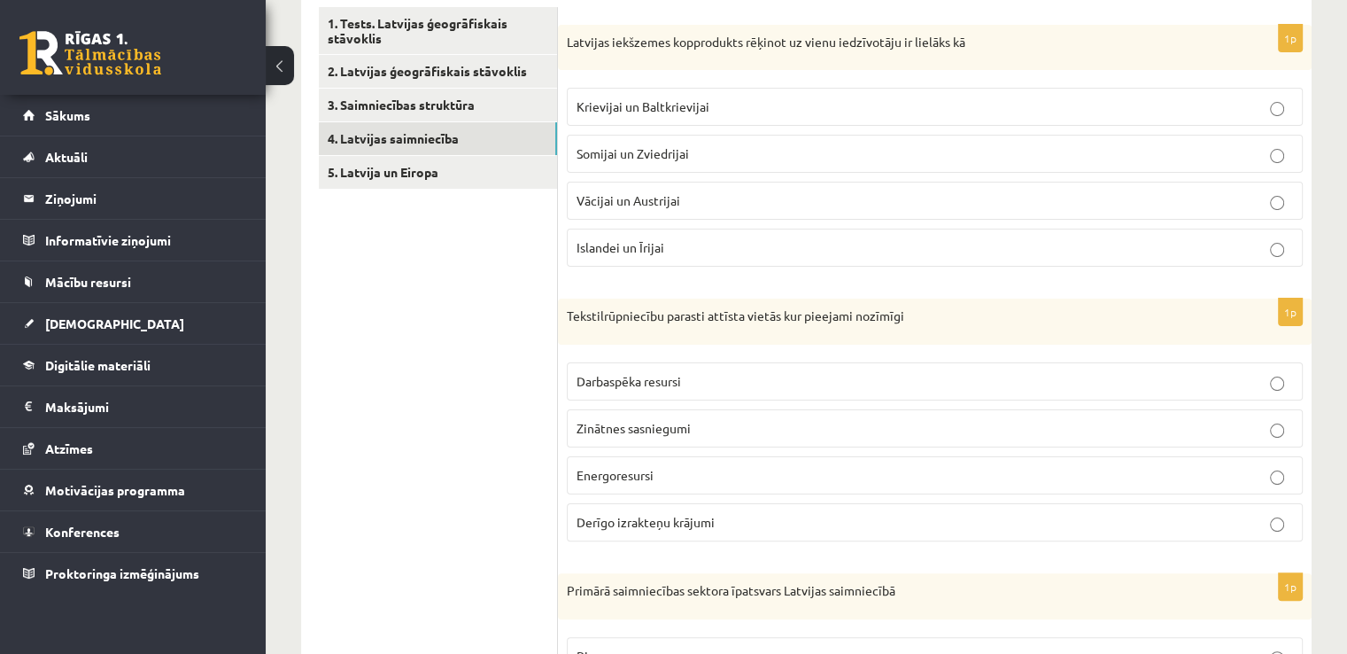
scroll to position [306, 0]
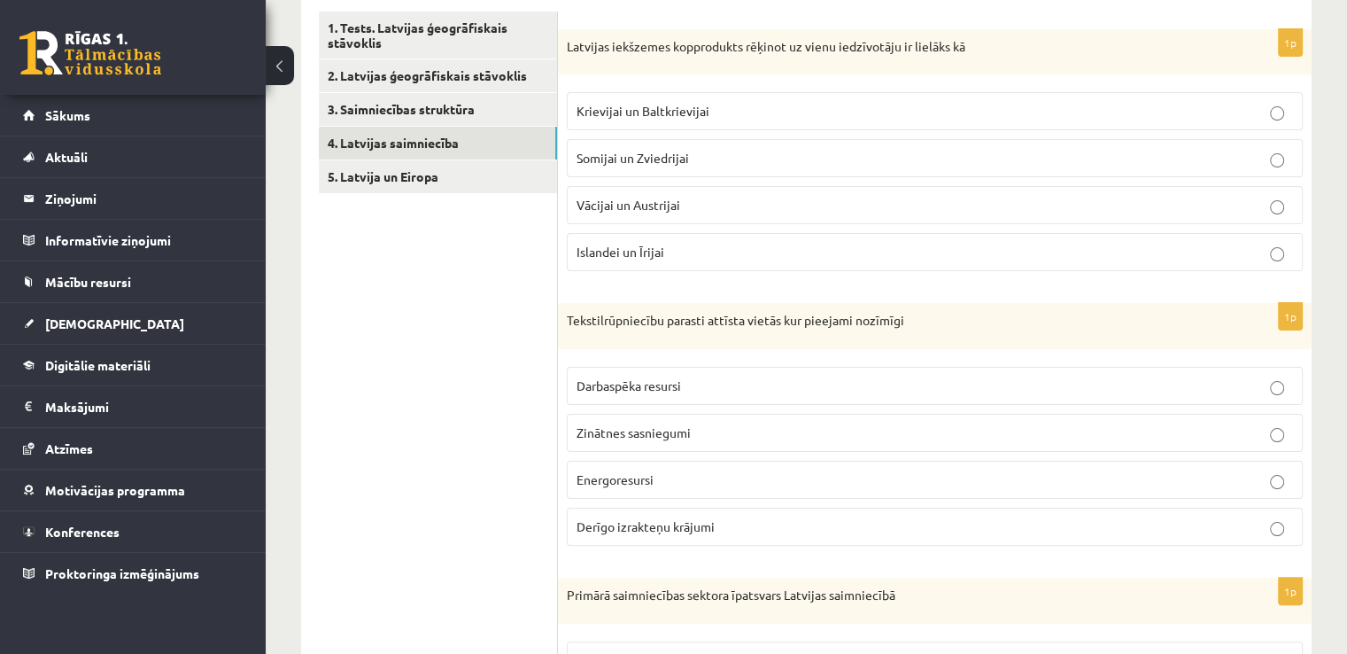
click at [928, 84] on fieldset "Krievijai un Baltkrievijai Somijai un Zviedrijai Vācijai un Austrijai Islandei …" at bounding box center [935, 179] width 736 height 193
click at [914, 107] on p "Krievijai un Baltkrievijai" at bounding box center [935, 111] width 717 height 19
click at [645, 384] on span "Darbaspēka resursi" at bounding box center [629, 385] width 105 height 16
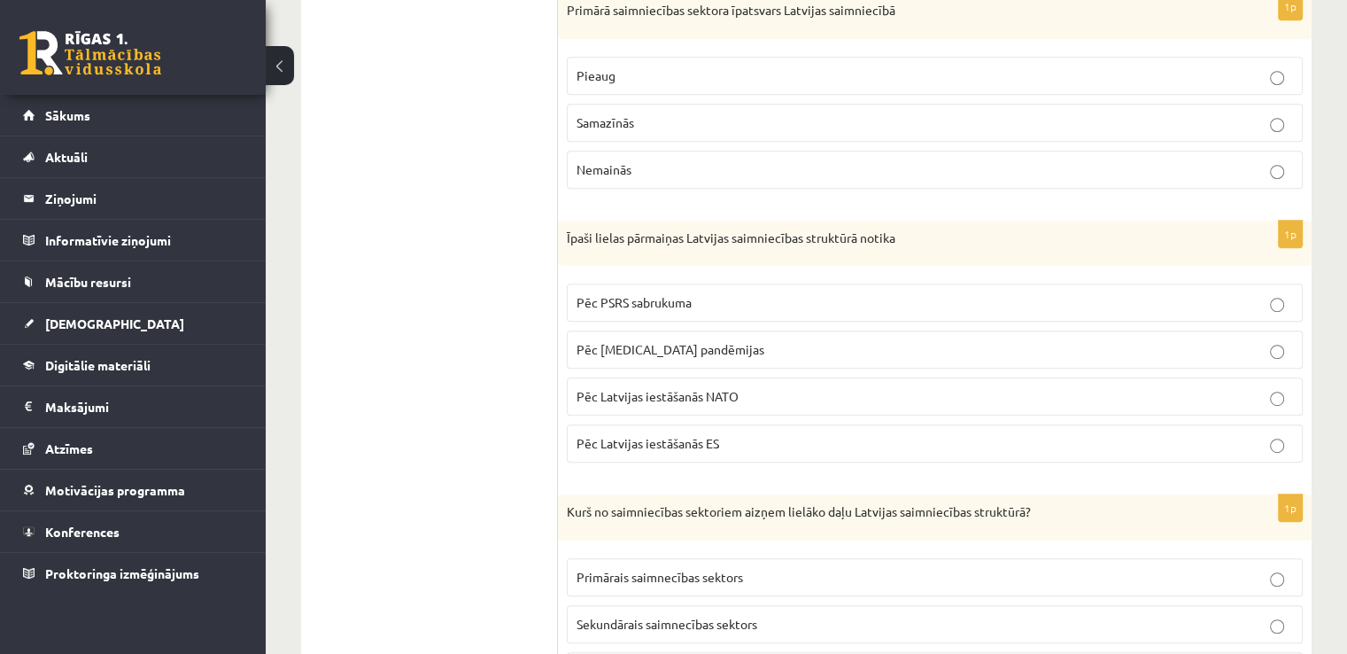
scroll to position [893, 0]
click at [802, 134] on label "Samazīnās" at bounding box center [935, 121] width 736 height 38
click at [655, 298] on span "Pēc PSRS sabrukuma" at bounding box center [634, 300] width 115 height 16
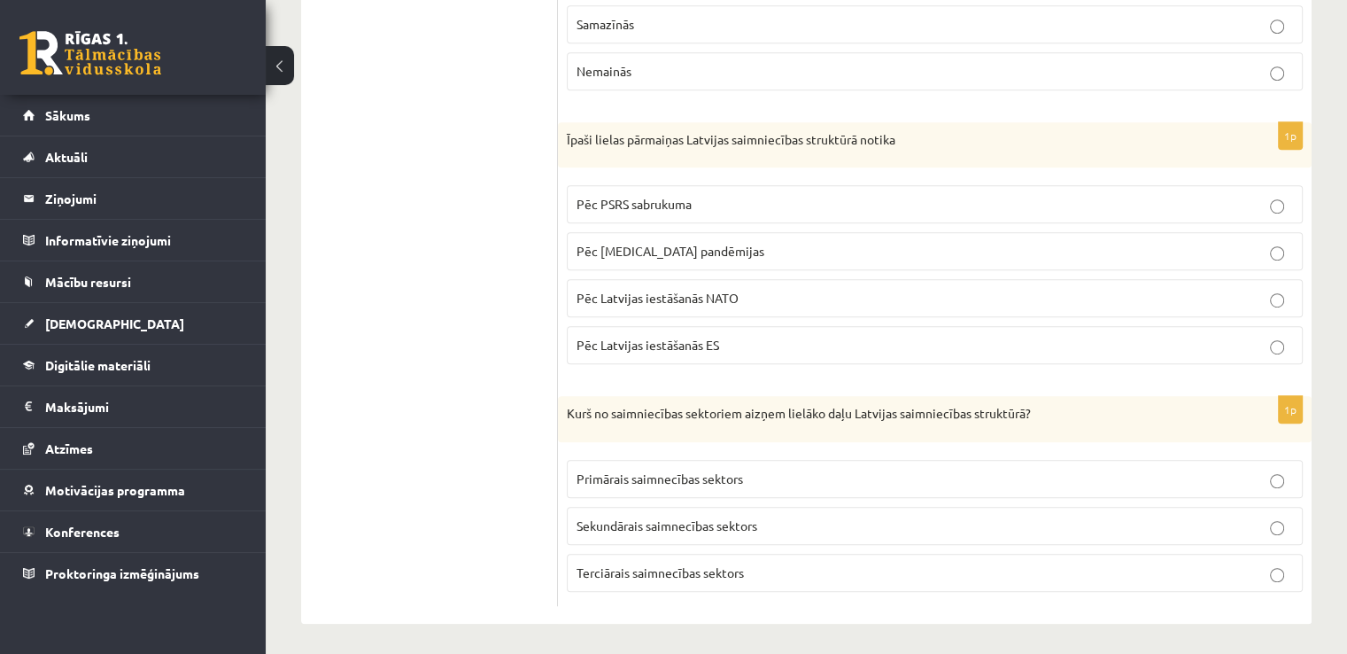
click at [860, 563] on p "Terciārais saimnecības sektors" at bounding box center [935, 572] width 717 height 19
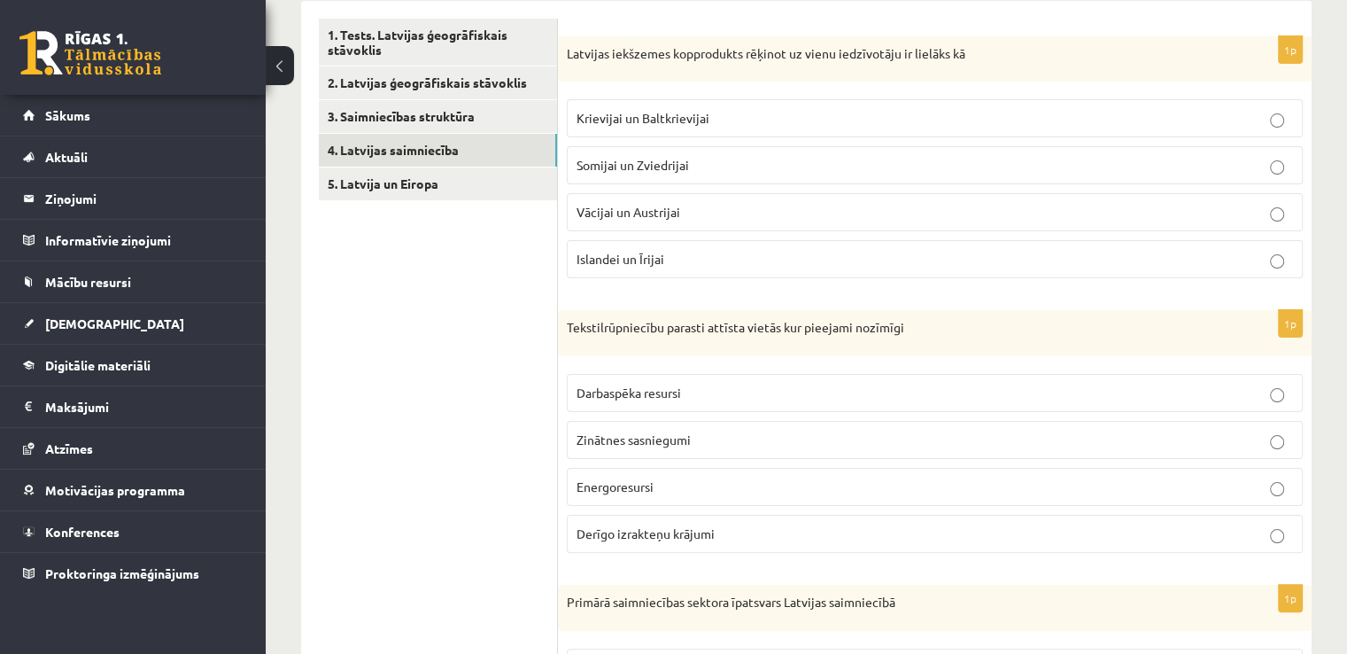
scroll to position [0, 0]
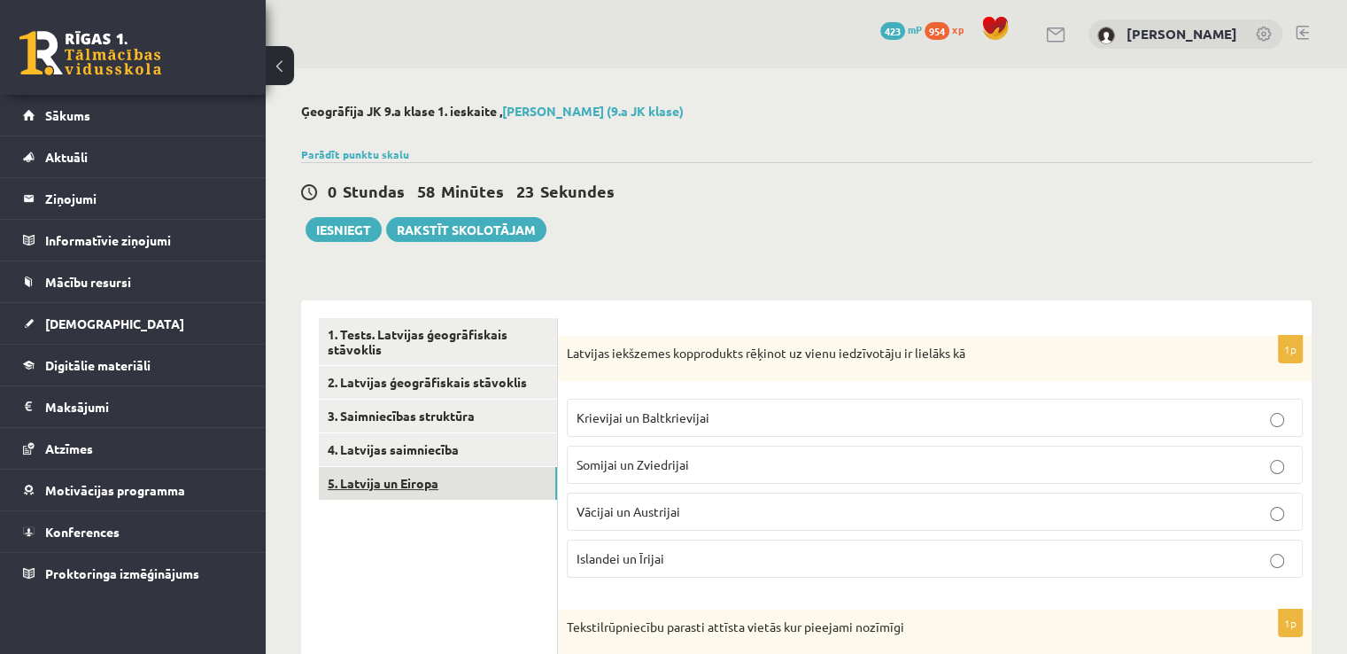
click at [465, 492] on link "5. Latvija un Eiropa" at bounding box center [438, 483] width 238 height 33
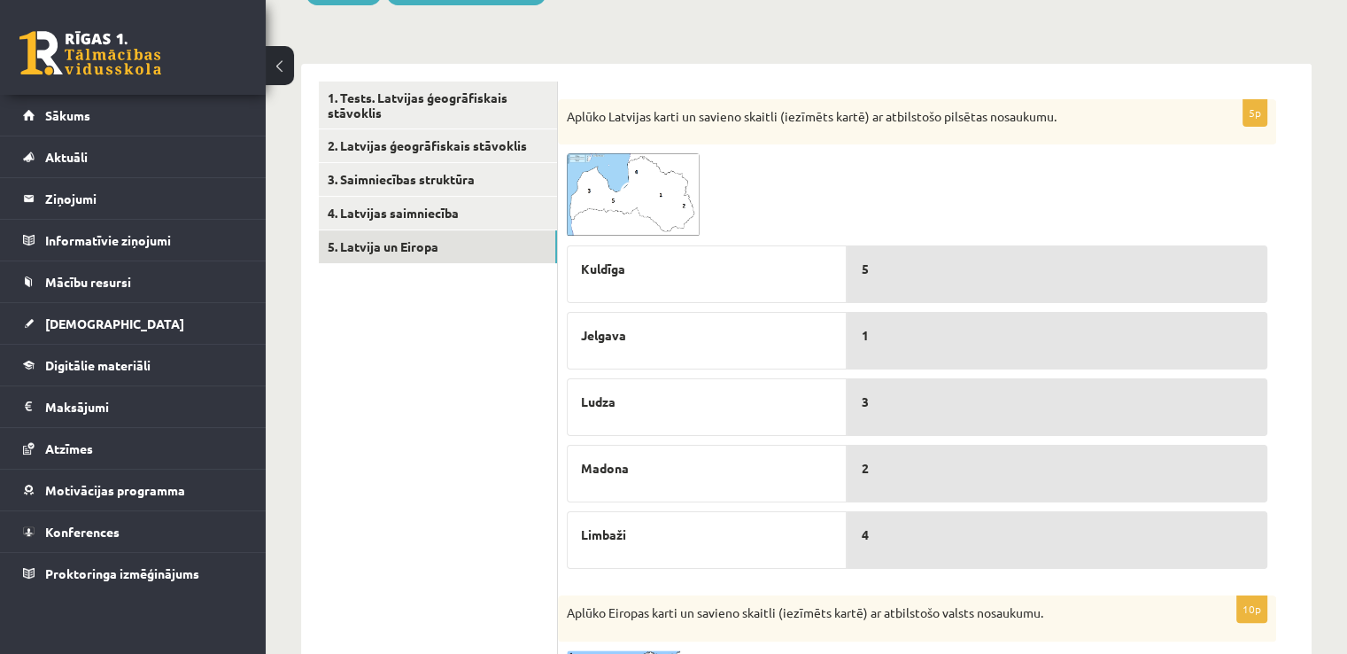
scroll to position [238, 0]
click at [599, 179] on img at bounding box center [633, 192] width 133 height 83
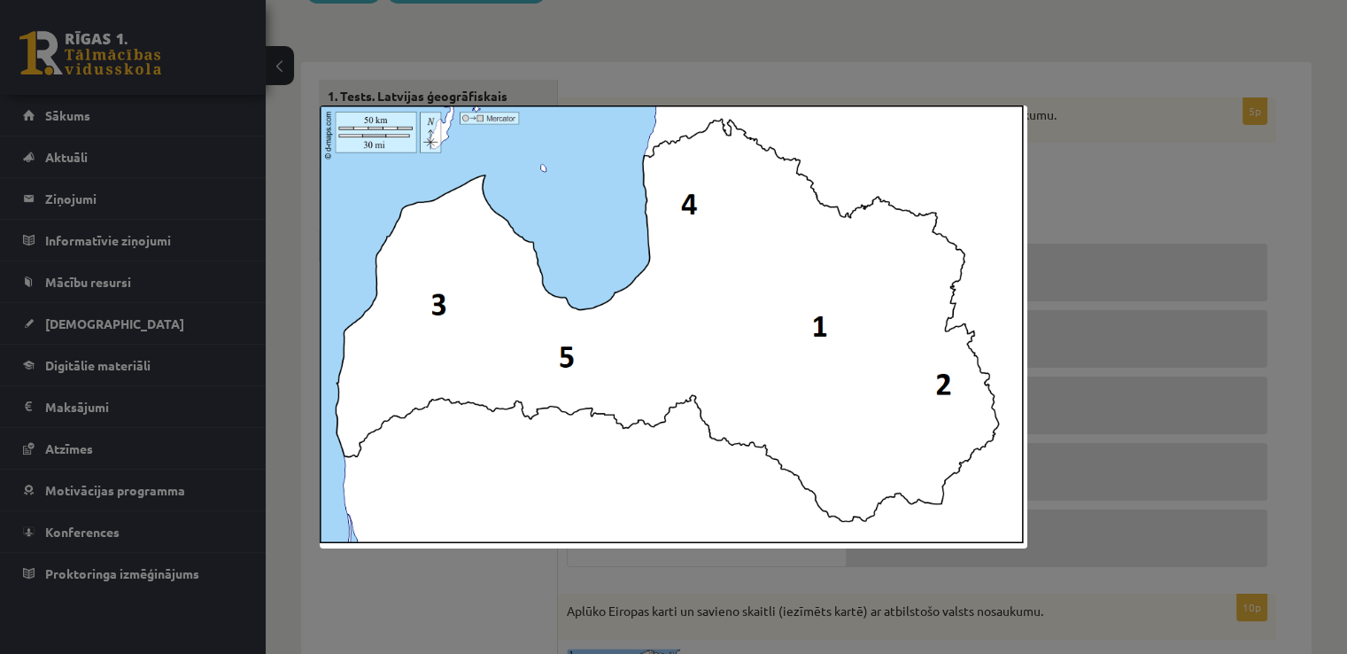
click at [1065, 128] on div at bounding box center [673, 327] width 1347 height 654
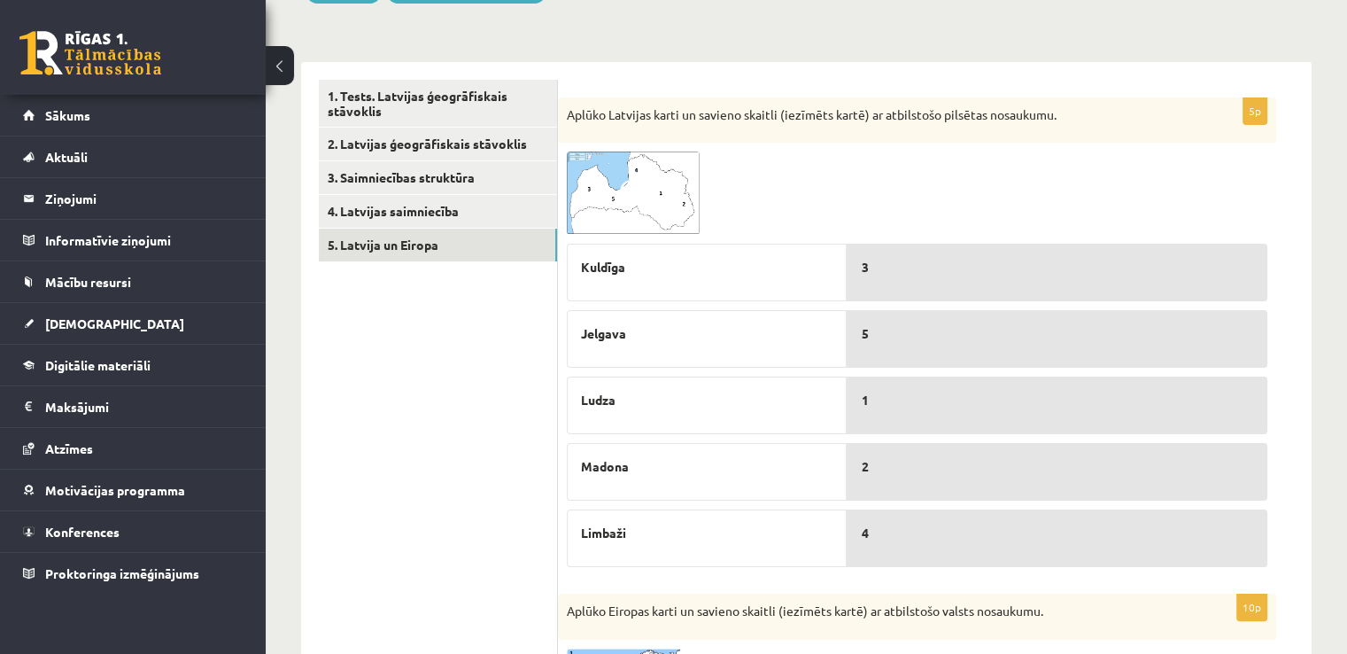
click at [1065, 128] on body "0 Dāvanas 423 mP 954 xp Miks Bubis Sākums Aktuāli Kā mācīties eSKOLĀ Kontakti N…" at bounding box center [673, 89] width 1347 height 654
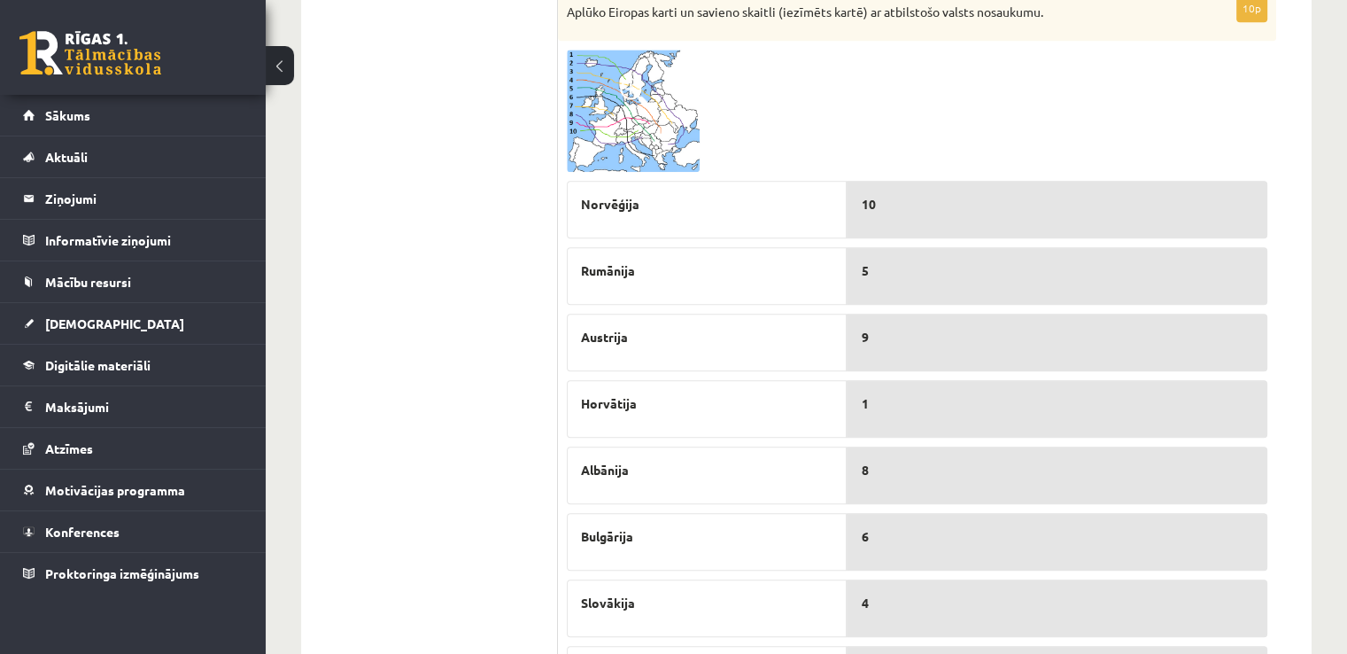
scroll to position [835, 0]
click at [673, 143] on img at bounding box center [633, 112] width 133 height 122
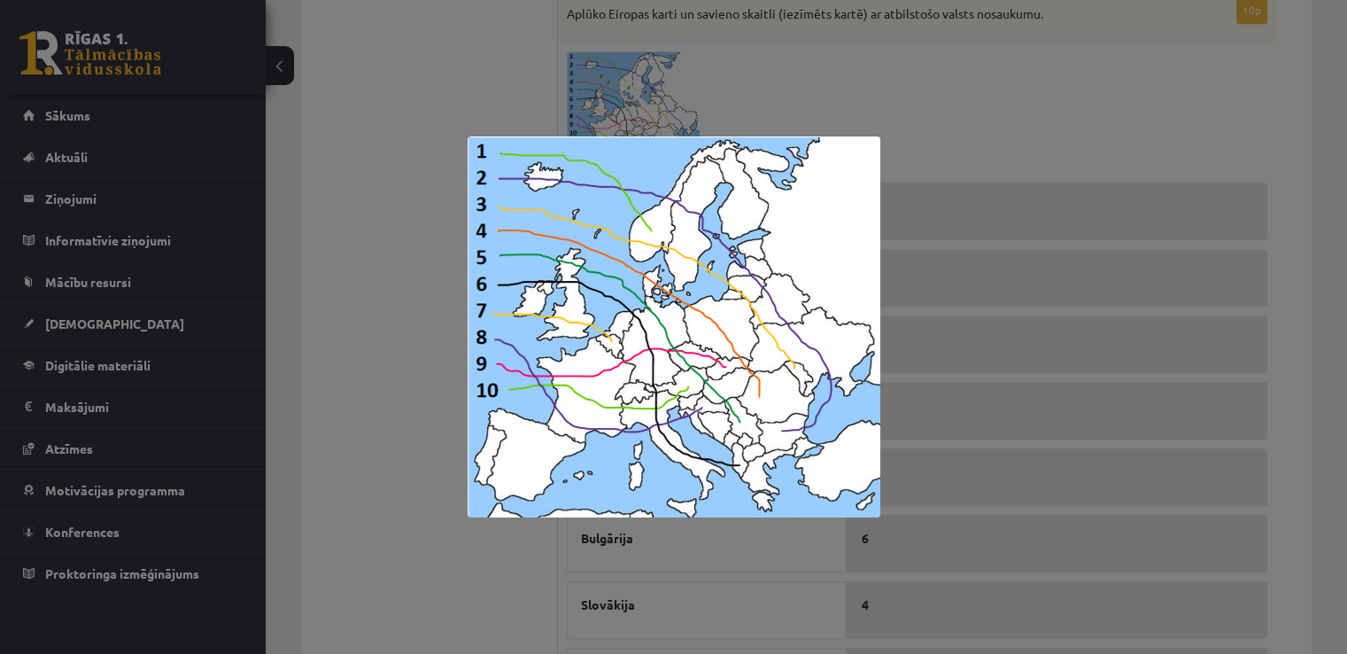
drag, startPoint x: 664, startPoint y: 104, endPoint x: 676, endPoint y: 100, distance: 12.0
click at [670, 99] on div at bounding box center [673, 327] width 1347 height 654
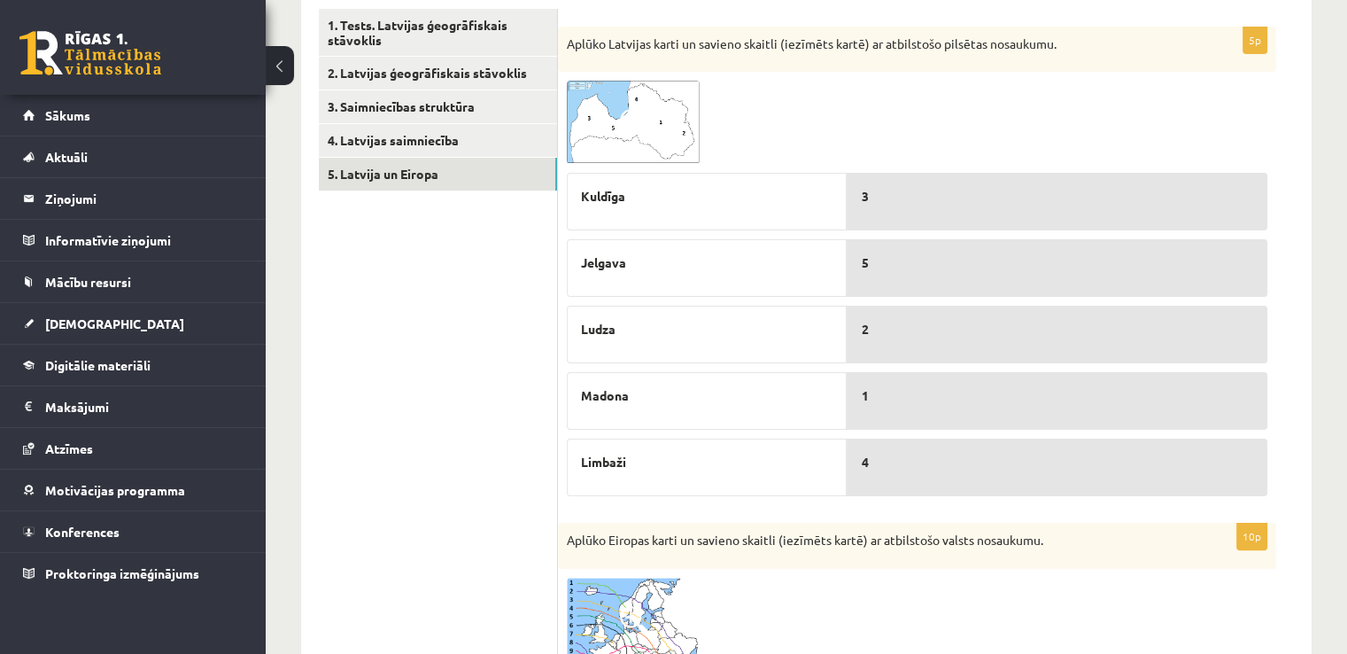
scroll to position [306, 0]
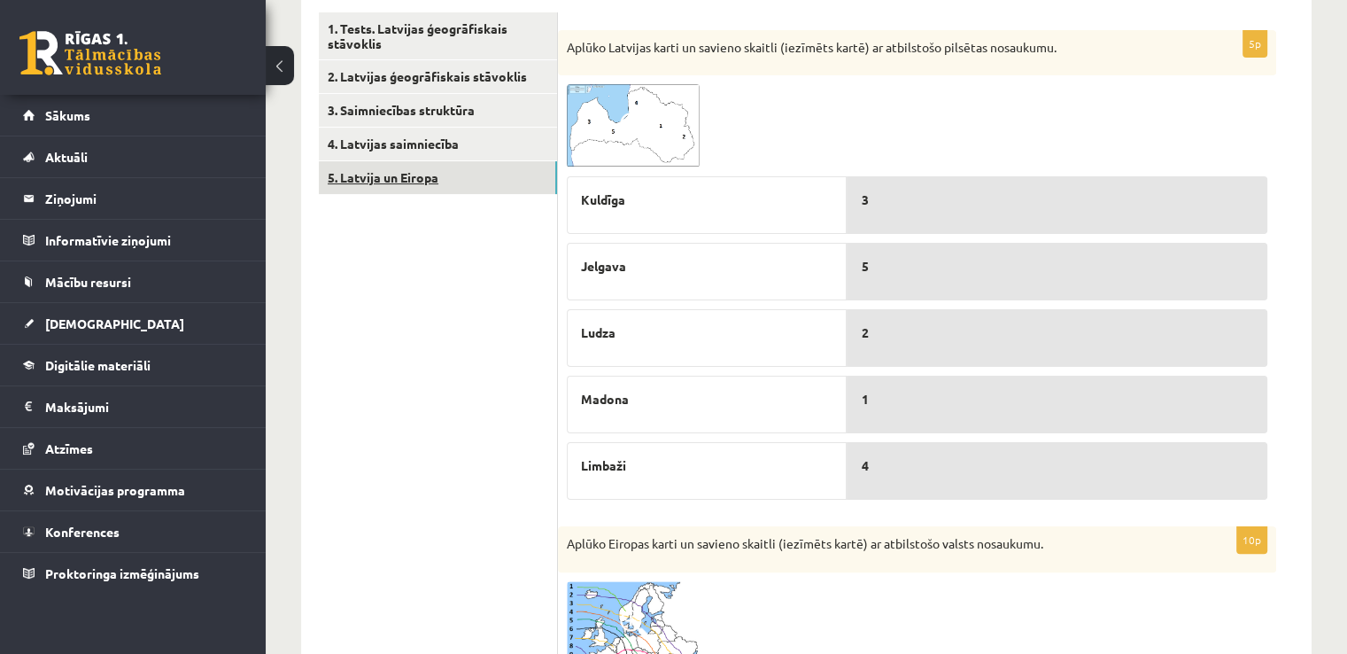
click at [369, 189] on link "5. Latvija un Eiropa" at bounding box center [438, 177] width 238 height 33
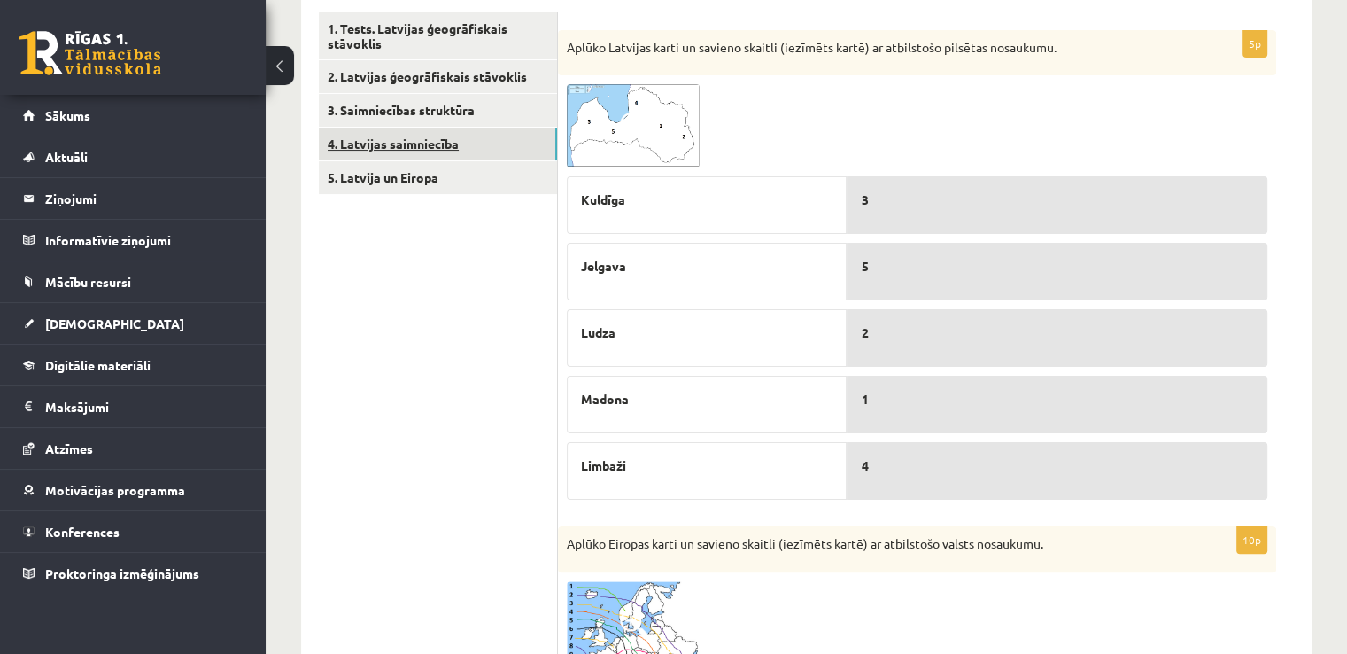
click at [382, 143] on link "4. Latvijas saimniecība" at bounding box center [438, 144] width 238 height 33
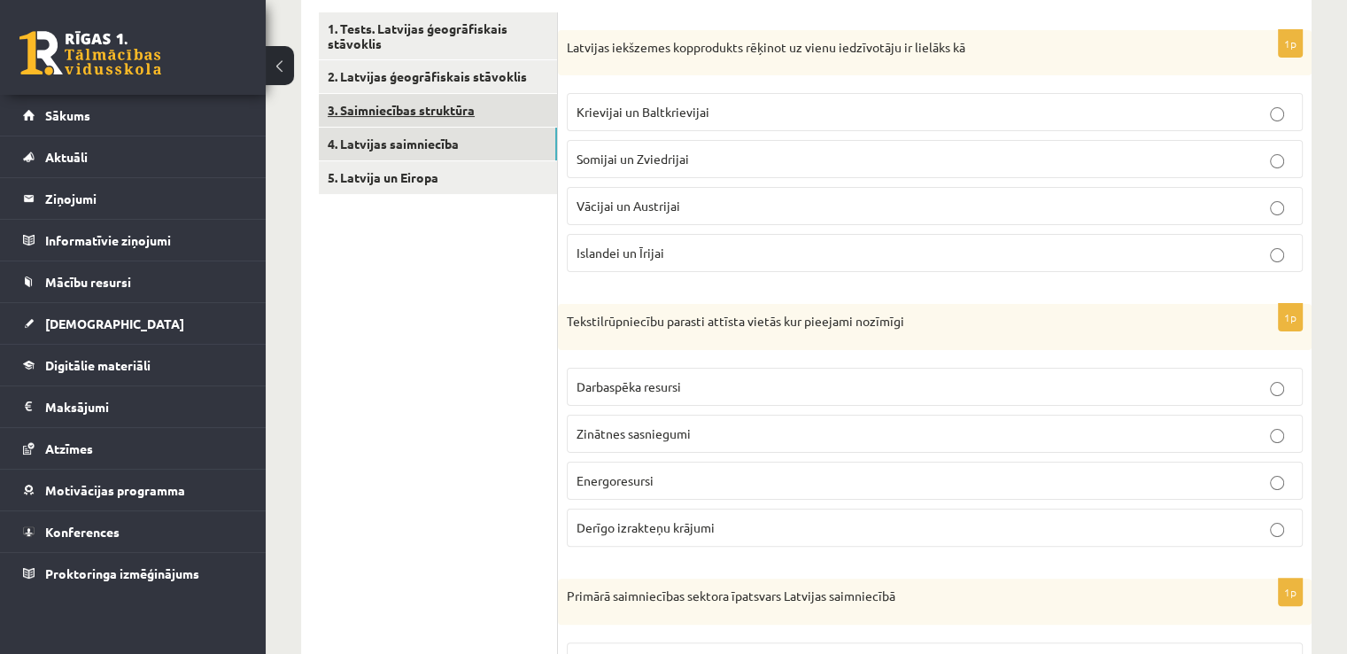
click at [418, 120] on link "3. Saimniecības struktūra" at bounding box center [438, 110] width 238 height 33
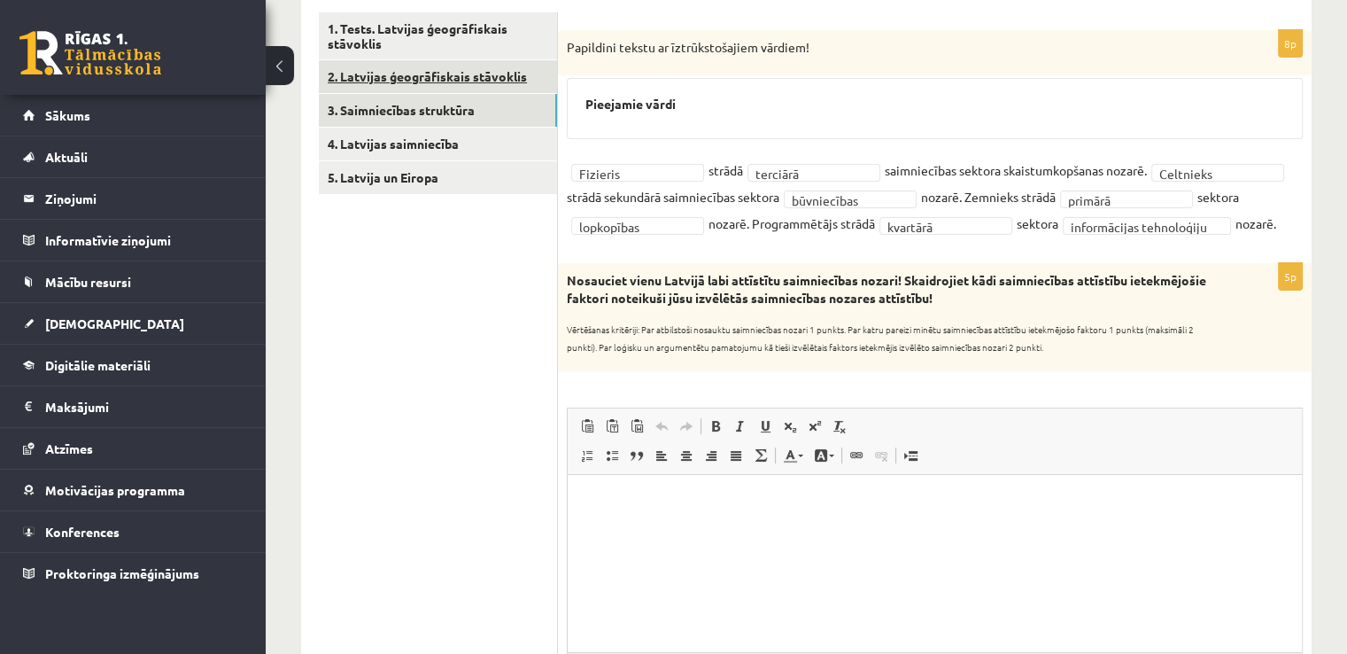
click at [416, 87] on link "2. Latvijas ģeogrāfiskais stāvoklis" at bounding box center [438, 76] width 238 height 33
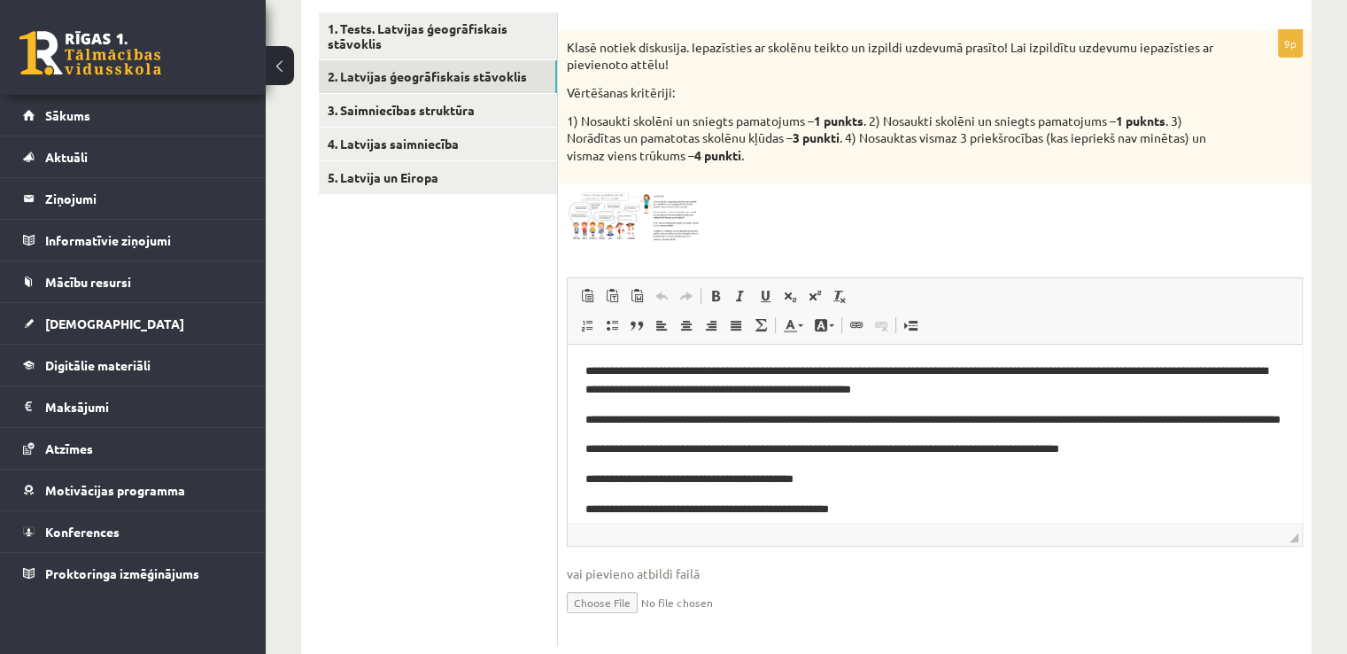
scroll to position [0, 0]
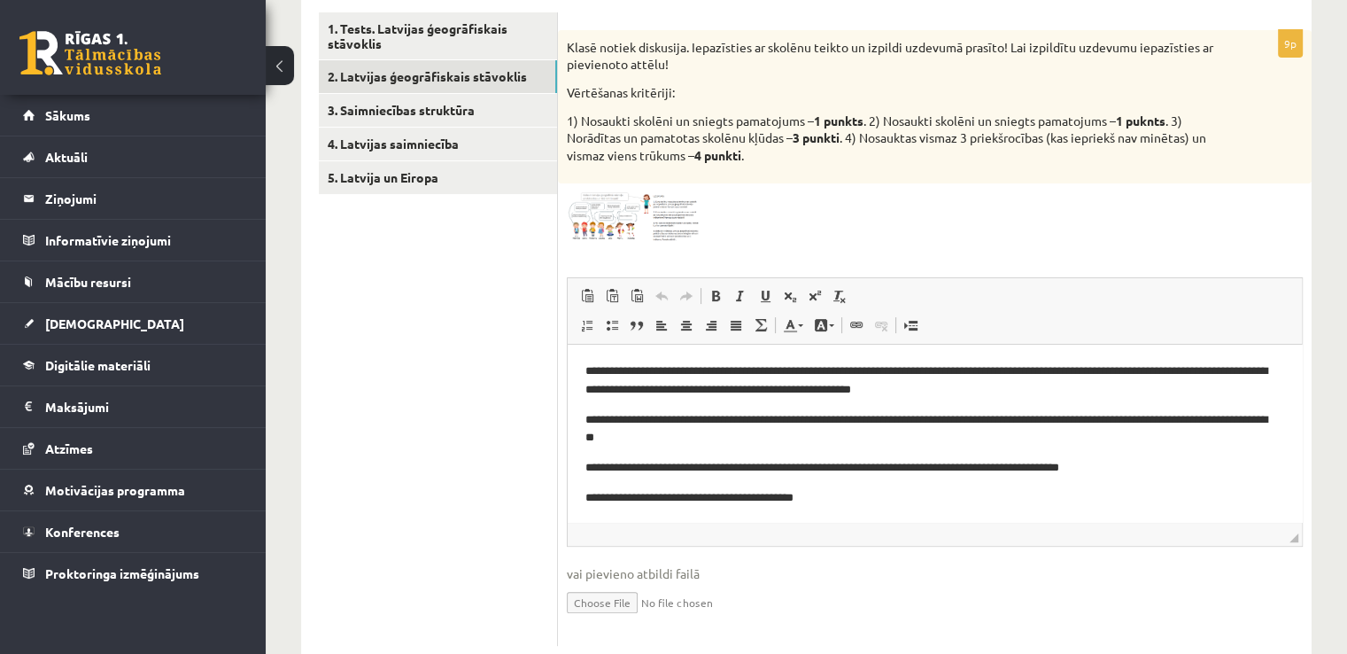
click at [403, 141] on link "4. Latvijas saimniecība" at bounding box center [438, 144] width 238 height 33
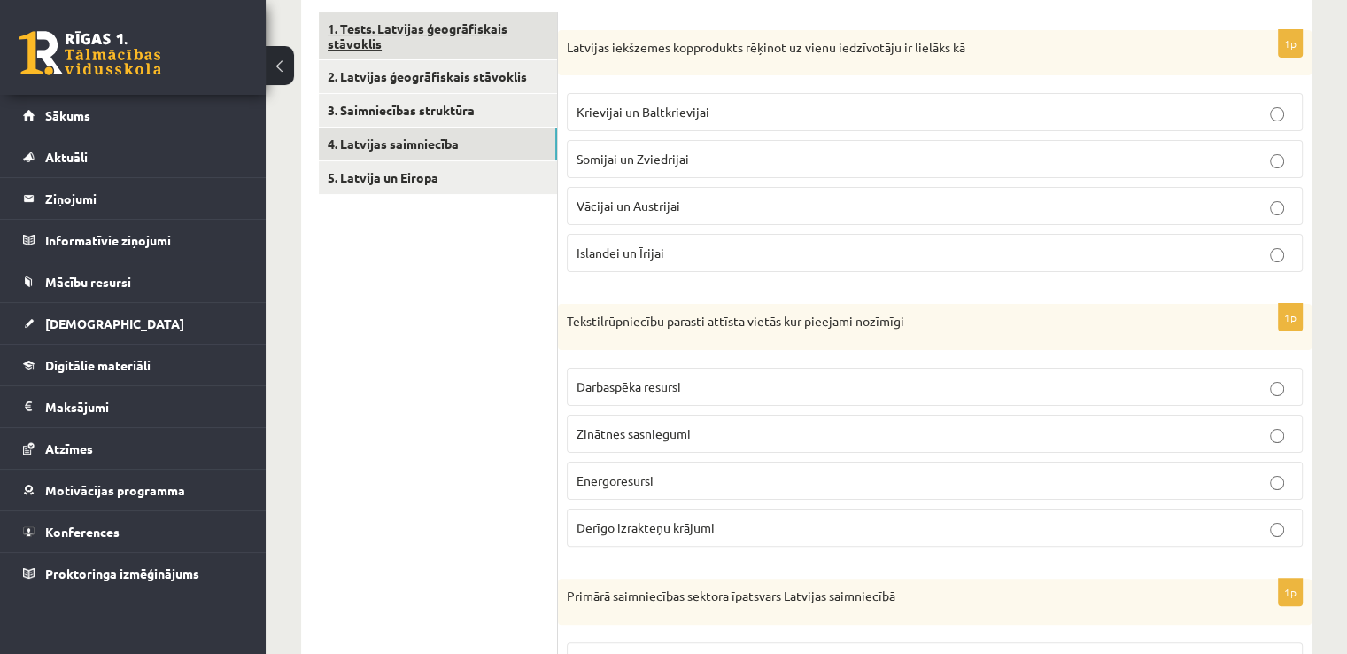
click at [436, 26] on link "1. Tests. Latvijas ģeogrāfiskais stāvoklis" at bounding box center [438, 36] width 238 height 48
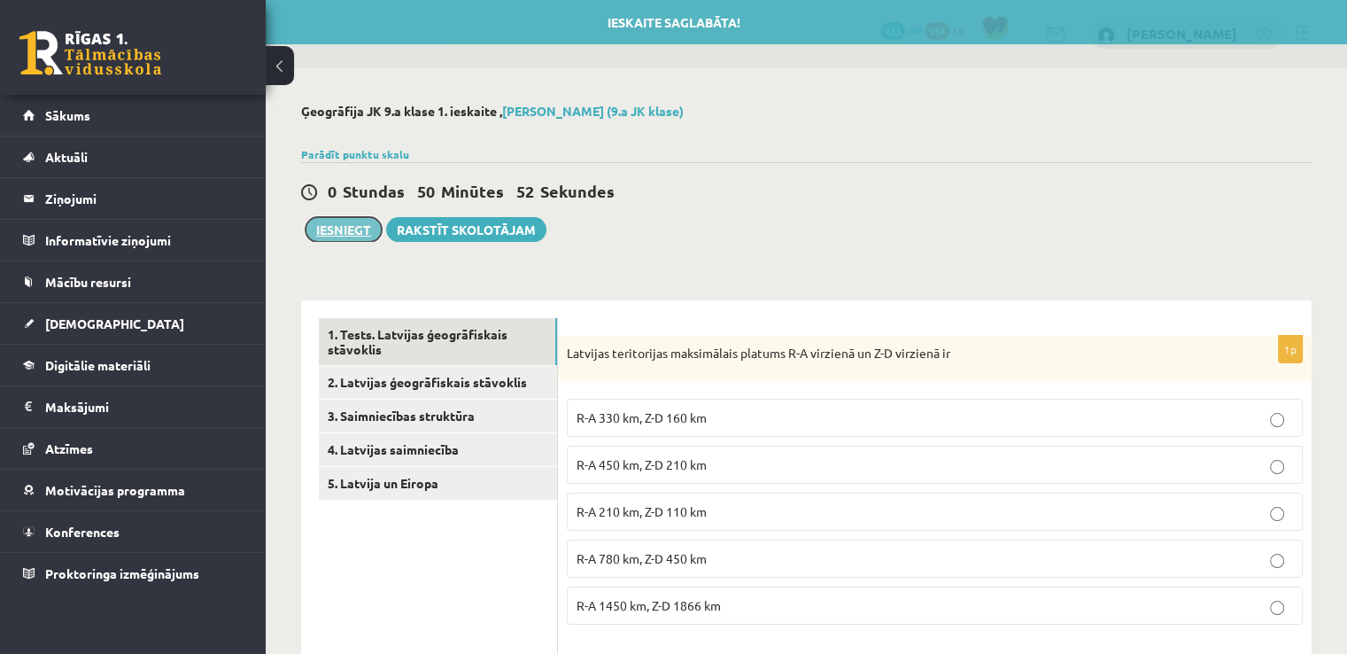
click at [354, 222] on button "Iesniegt" at bounding box center [344, 229] width 76 height 25
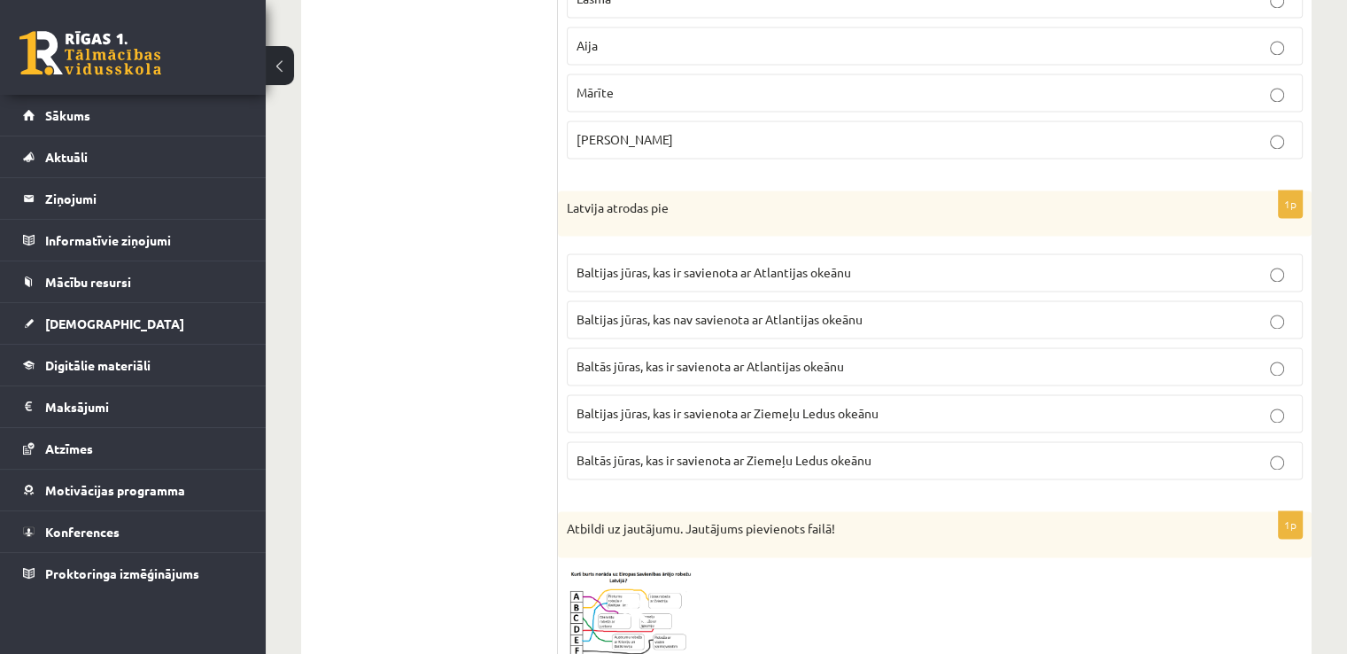
scroll to position [2631, 0]
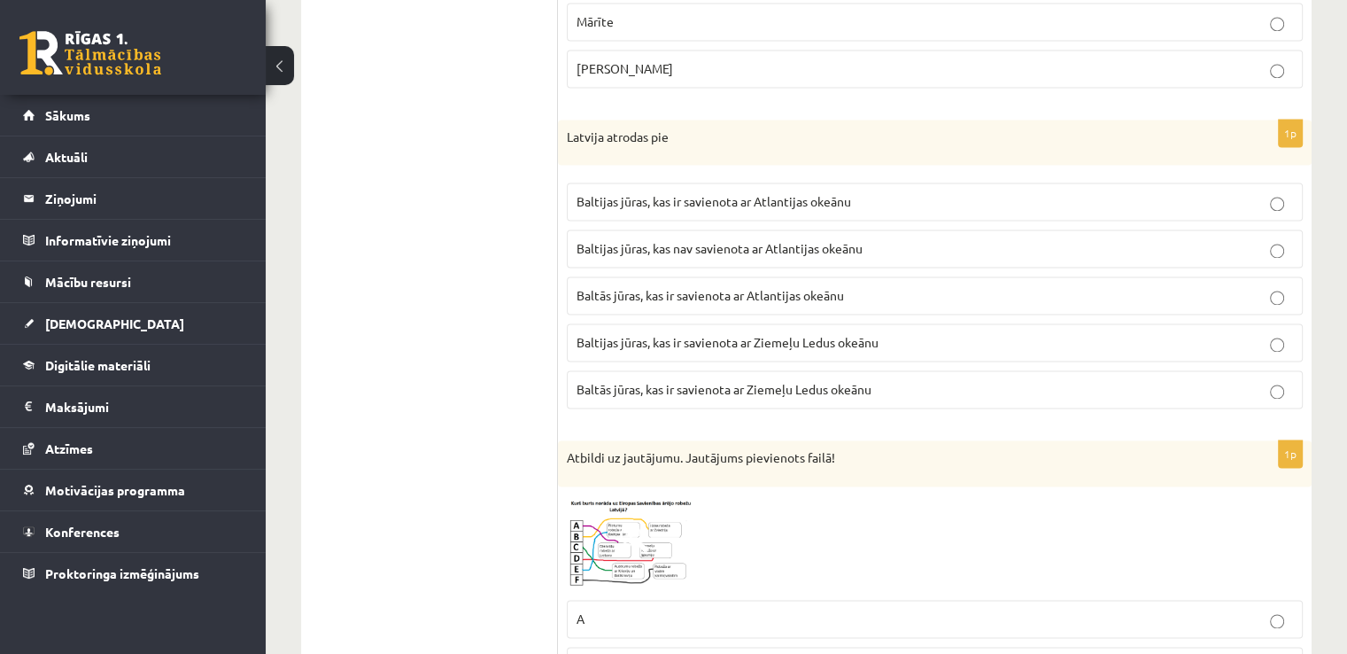
click at [861, 240] on span "Baltijas jūras, kas nav savienota ar Atlantijas okeānu" at bounding box center [720, 248] width 286 height 16
click at [854, 192] on p "Baltijas jūras, kas ir savienota ar Atlantijas okeānu" at bounding box center [935, 201] width 717 height 19
click at [865, 286] on p "Baltās jūras, kas ir savienota ar Atlantijas okeānu" at bounding box center [935, 295] width 717 height 19
click at [893, 333] on p "Baltijas jūras, kas ir savienota ar Ziemeļu Ledus okeānu" at bounding box center [935, 342] width 717 height 19
click at [903, 286] on p "Baltās jūras, kas ir savienota ar Atlantijas okeānu" at bounding box center [935, 295] width 717 height 19
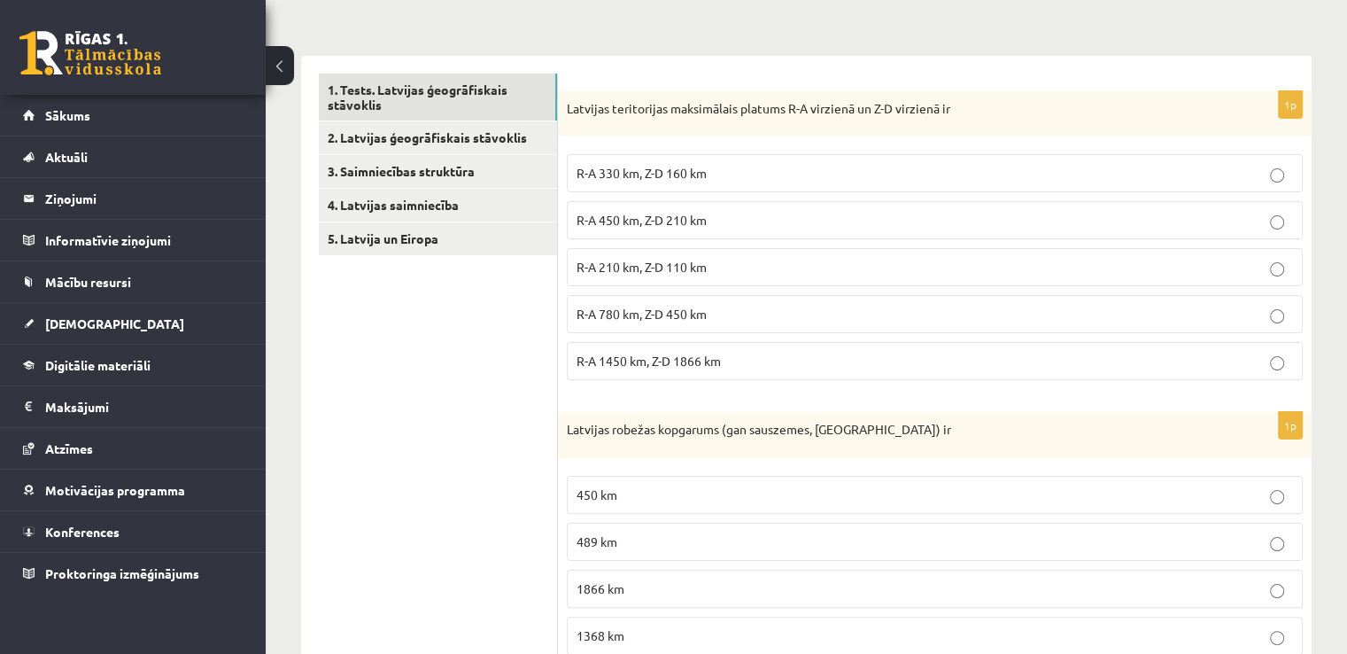
scroll to position [0, 0]
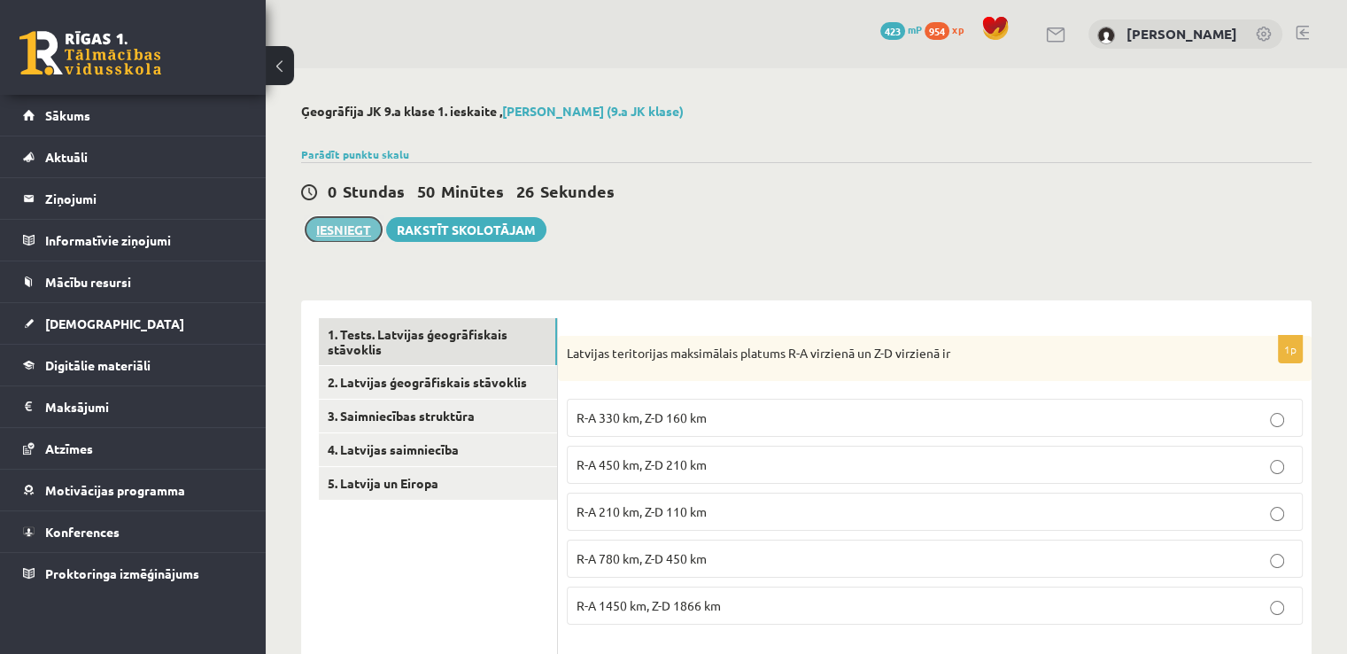
click at [344, 233] on button "Iesniegt" at bounding box center [344, 229] width 76 height 25
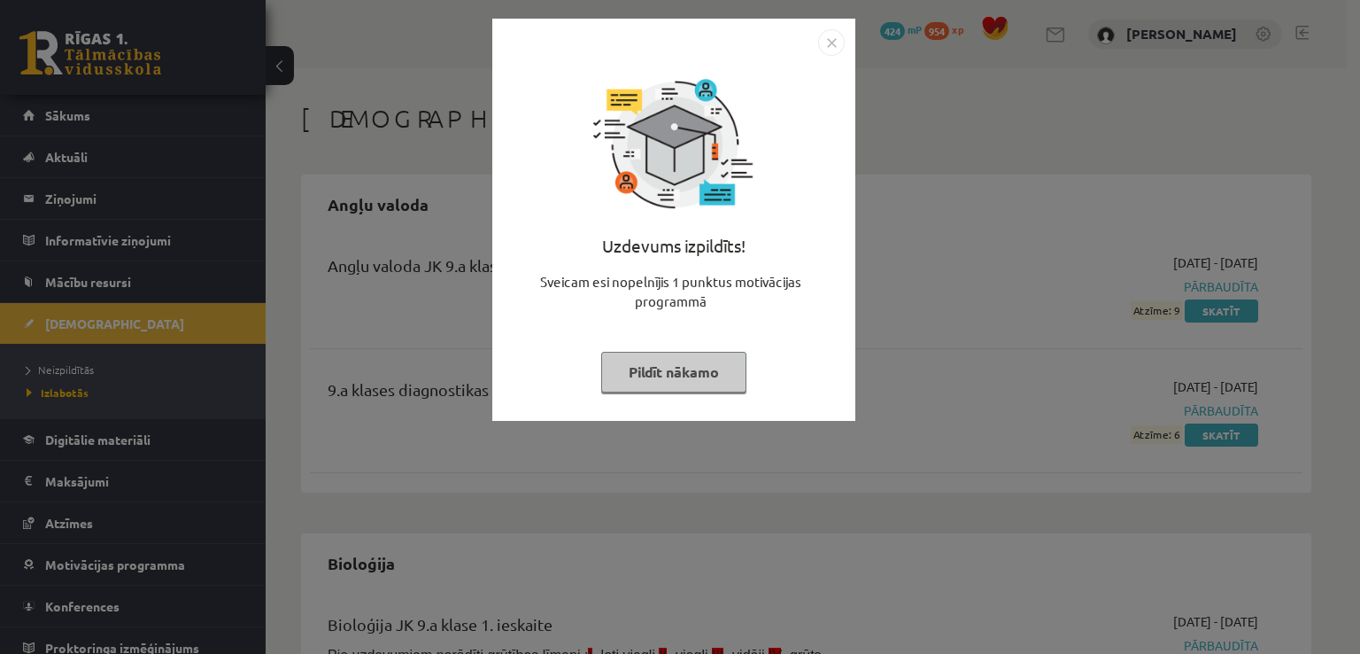
click at [665, 379] on button "Pildīt nākamo" at bounding box center [673, 372] width 145 height 41
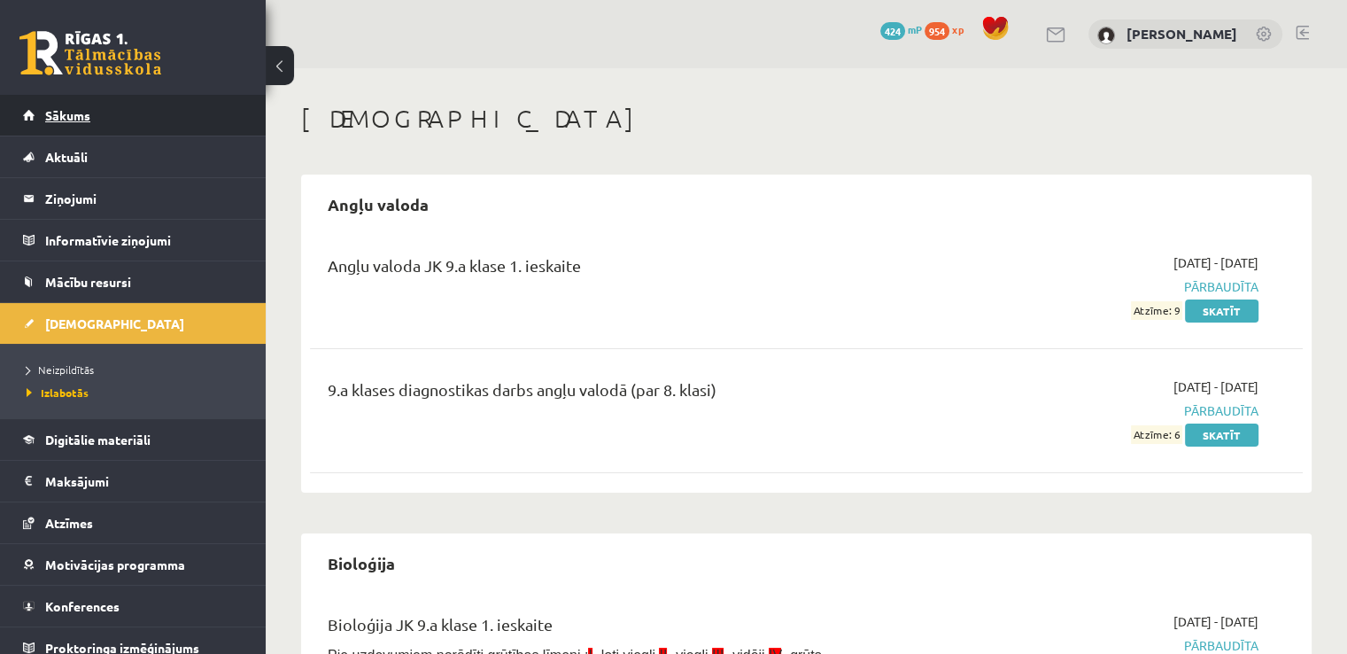
click at [108, 110] on link "Sākums" at bounding box center [133, 115] width 221 height 41
